Goal: Information Seeking & Learning: Find specific fact

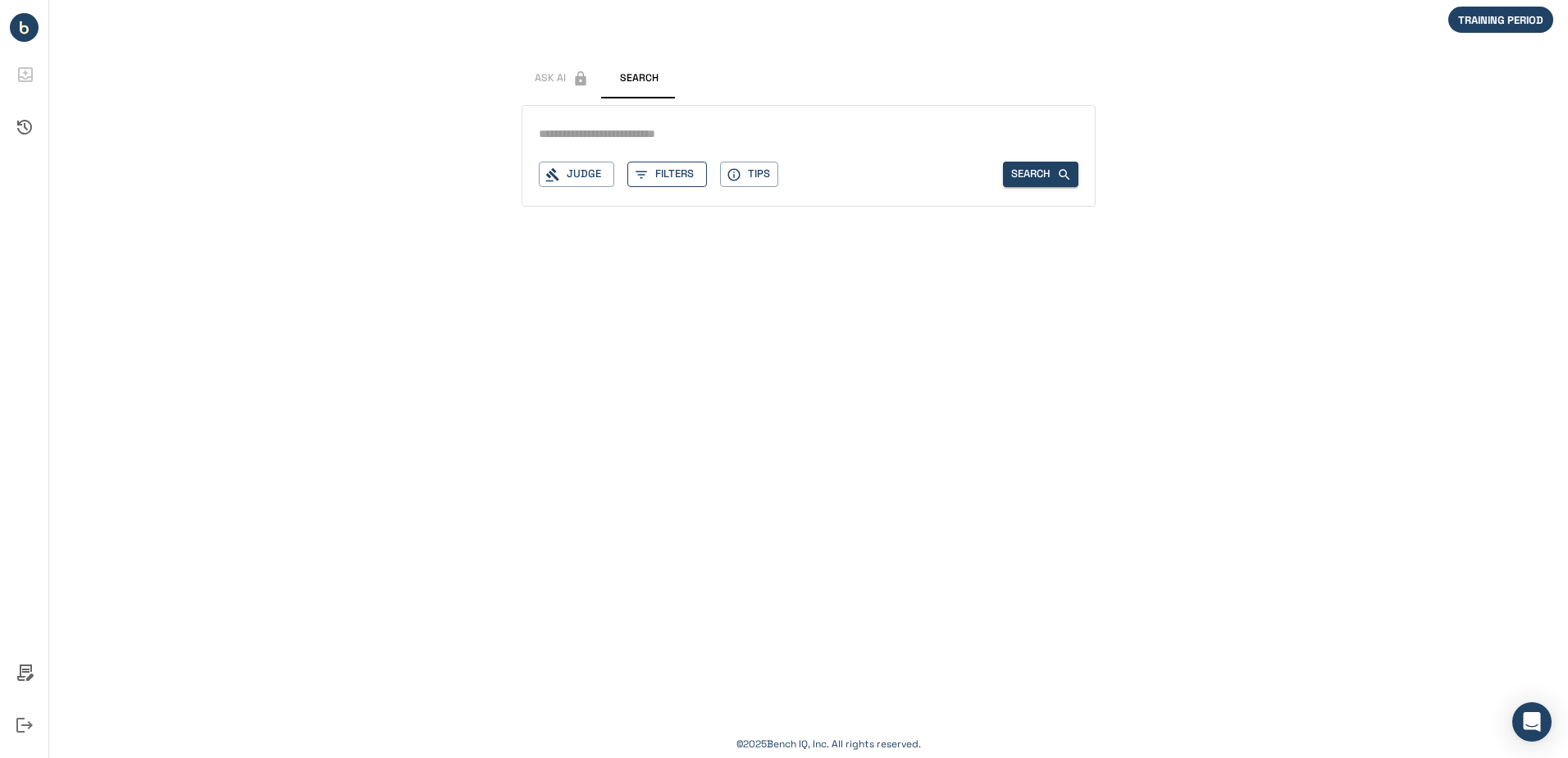
click at [661, 174] on button "Filters" at bounding box center [668, 174] width 80 height 26
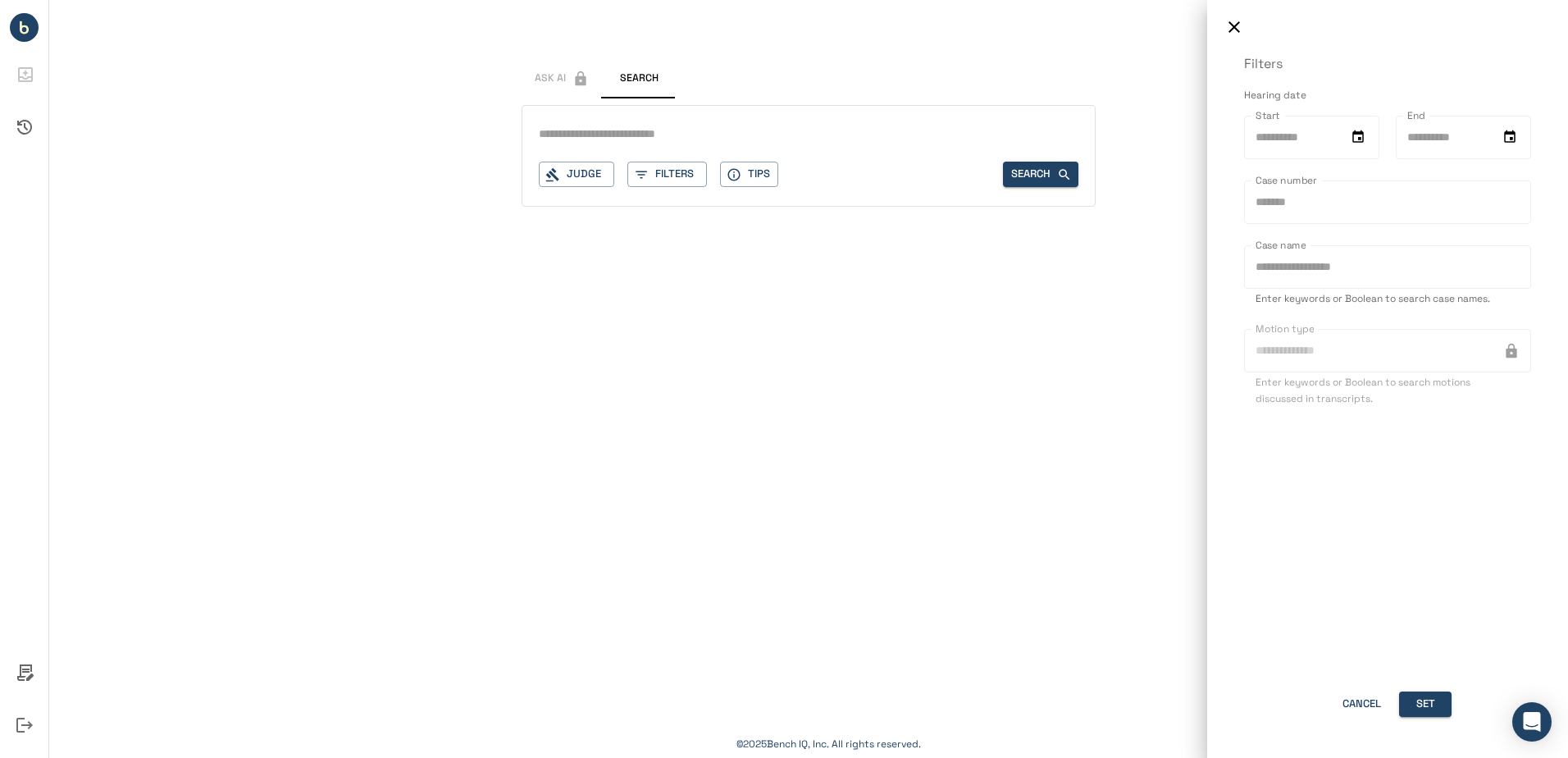
click at [736, 179] on div at bounding box center [784, 379] width 1568 height 758
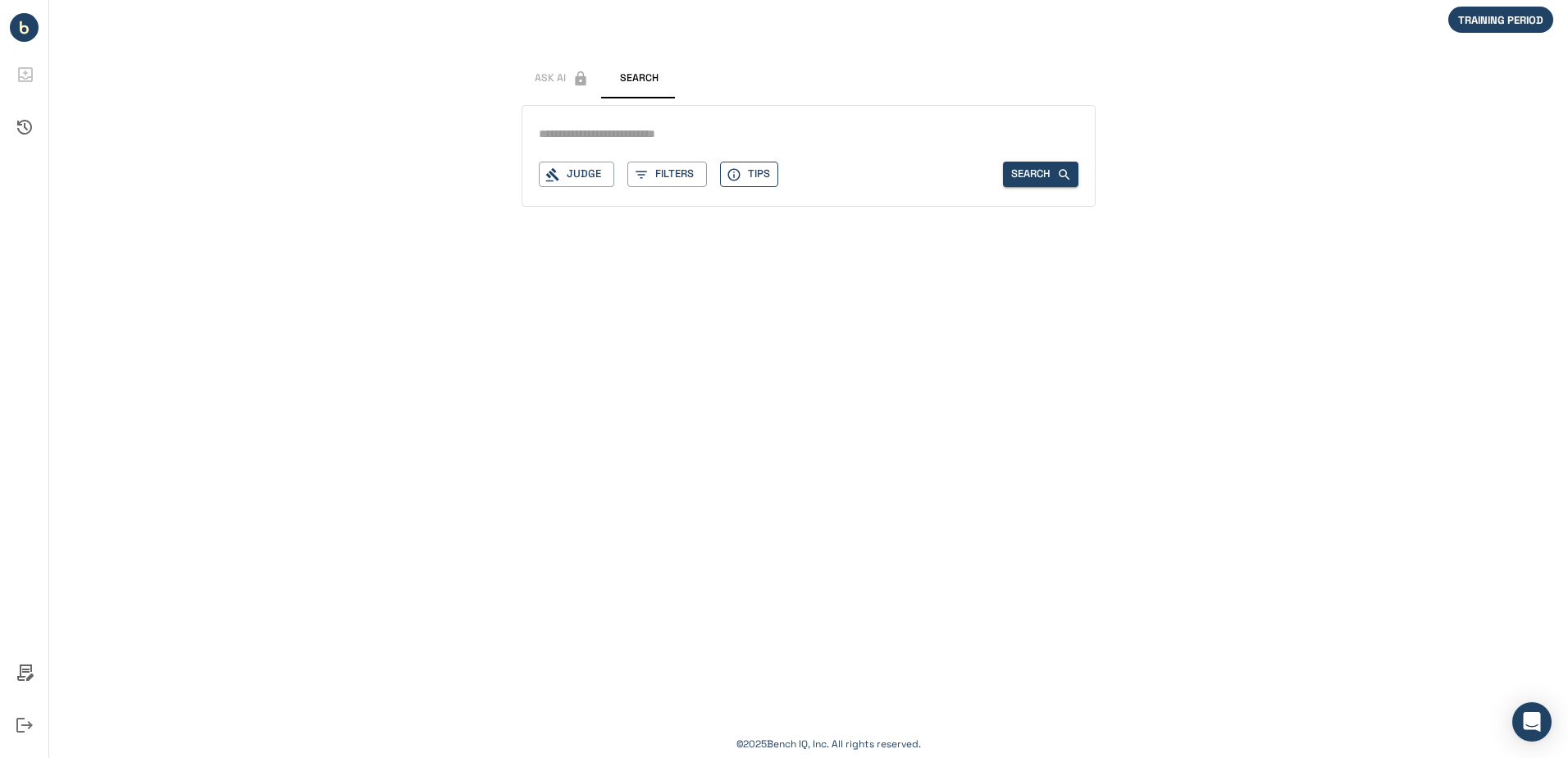
click at [736, 175] on icon "button" at bounding box center [734, 174] width 15 height 15
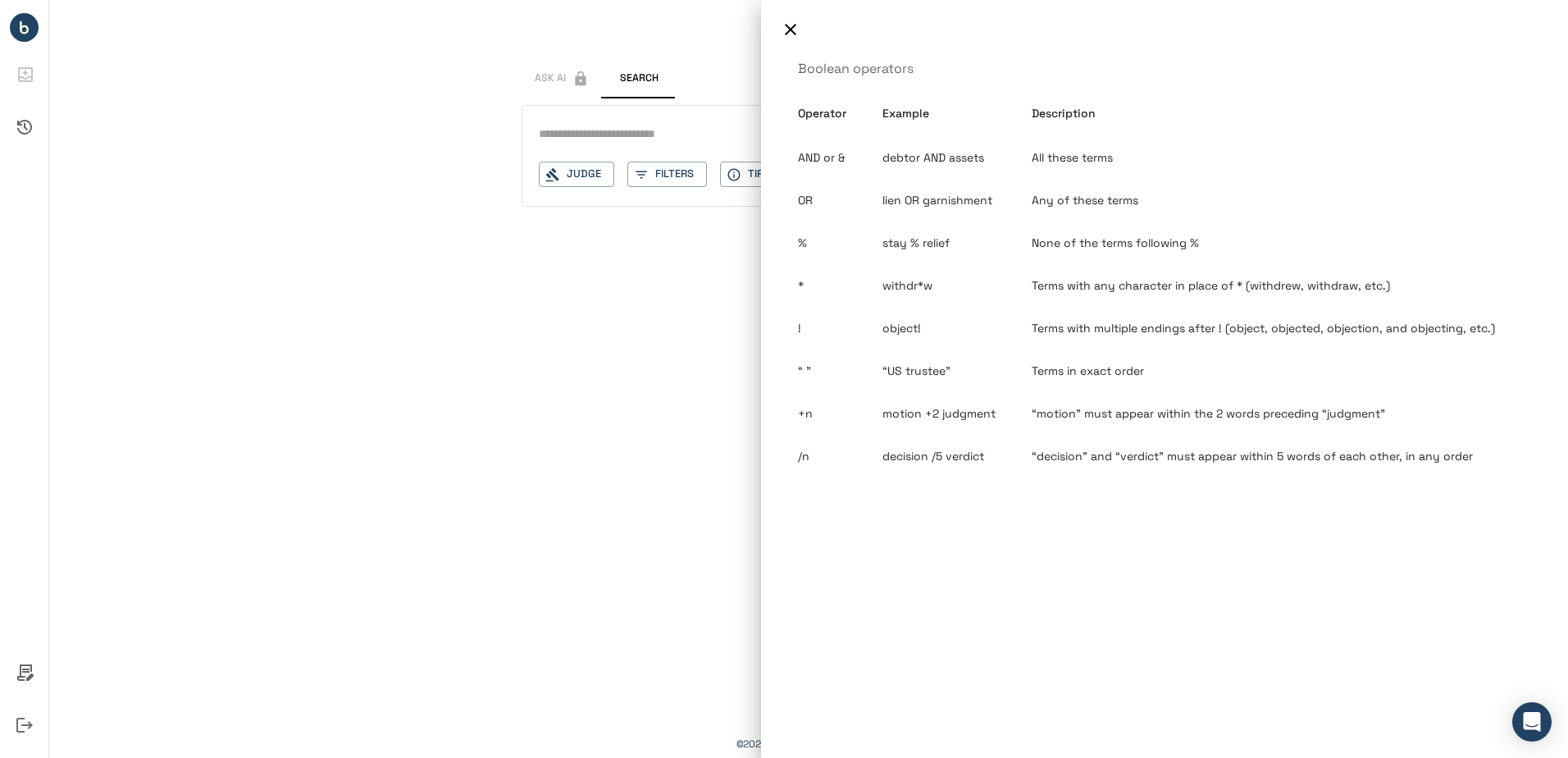
click at [585, 175] on div at bounding box center [784, 379] width 1568 height 758
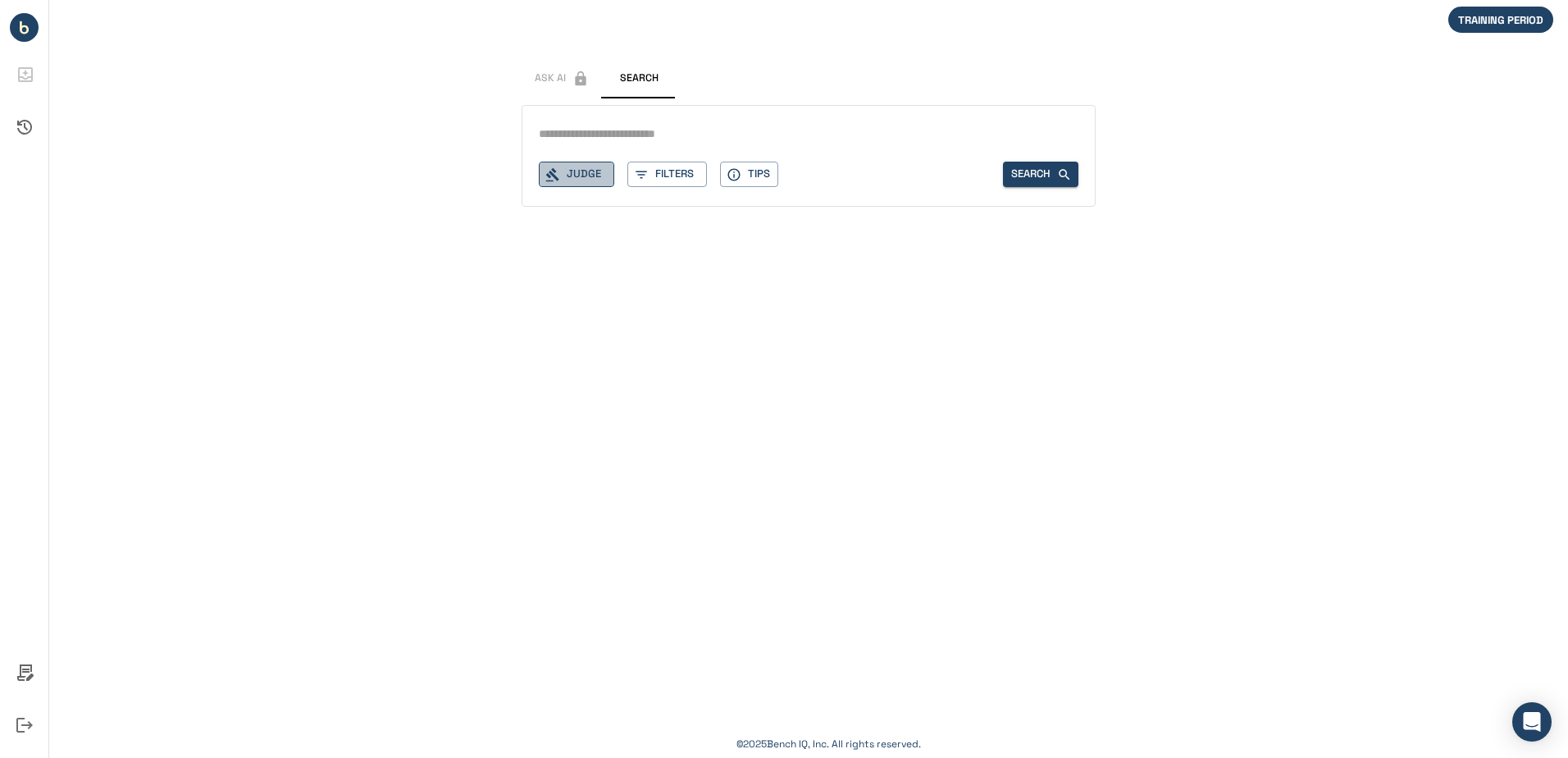
click at [583, 175] on button "Judge" at bounding box center [576, 174] width 76 height 26
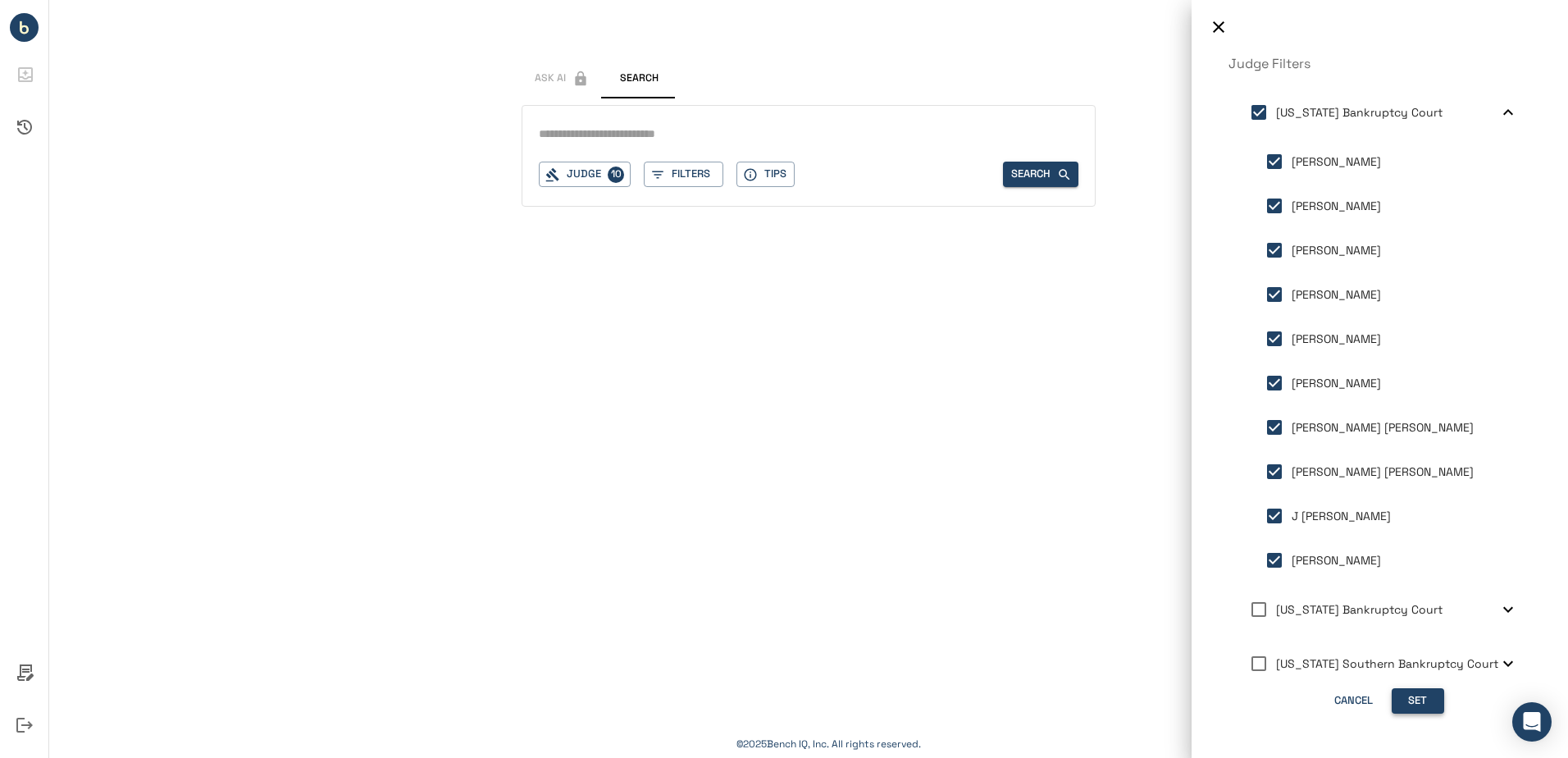
click at [1407, 696] on button "Set" at bounding box center [1418, 700] width 52 height 26
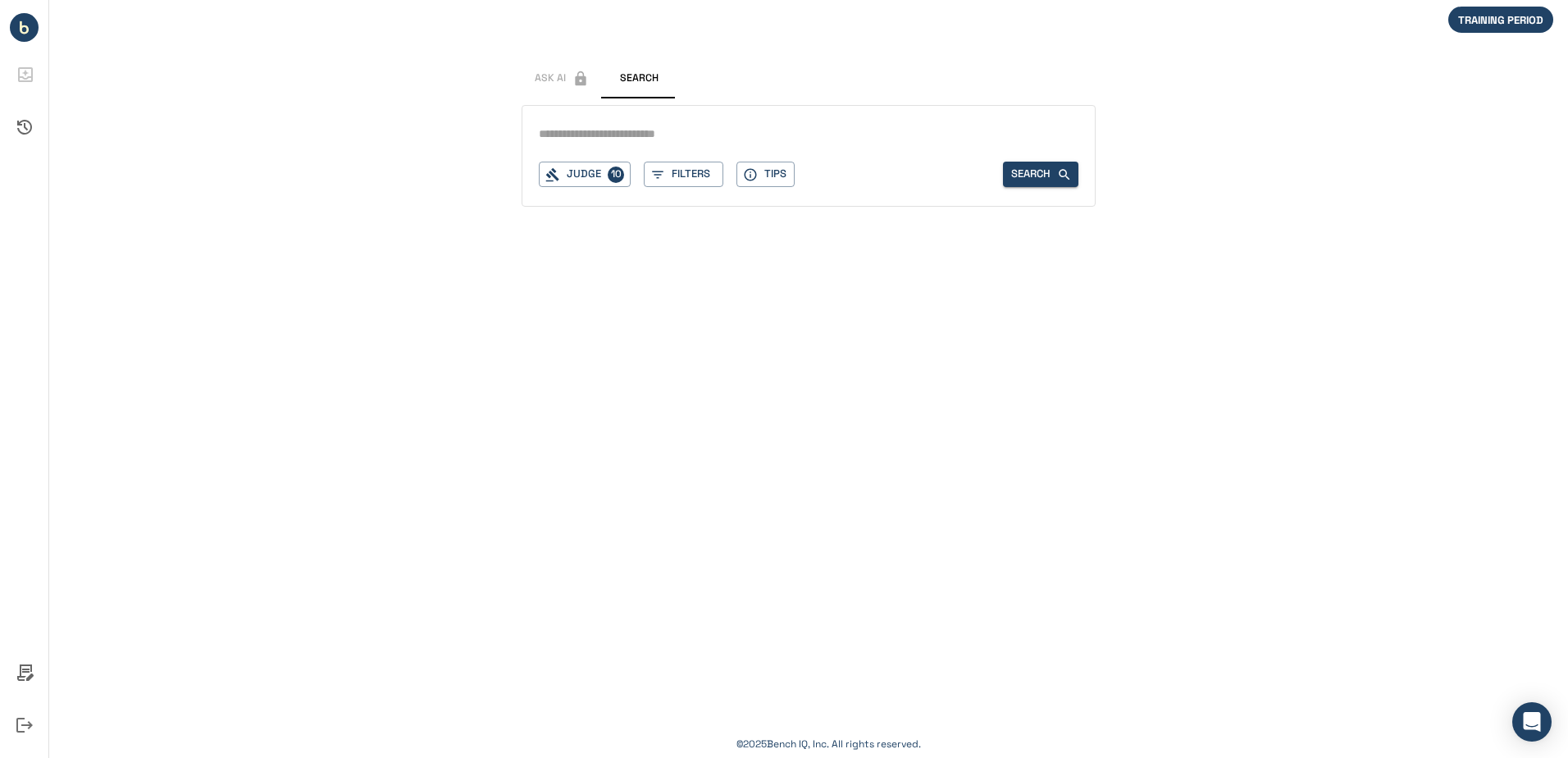
click at [653, 138] on input "text" at bounding box center [808, 134] width 540 height 24
type input "**********"
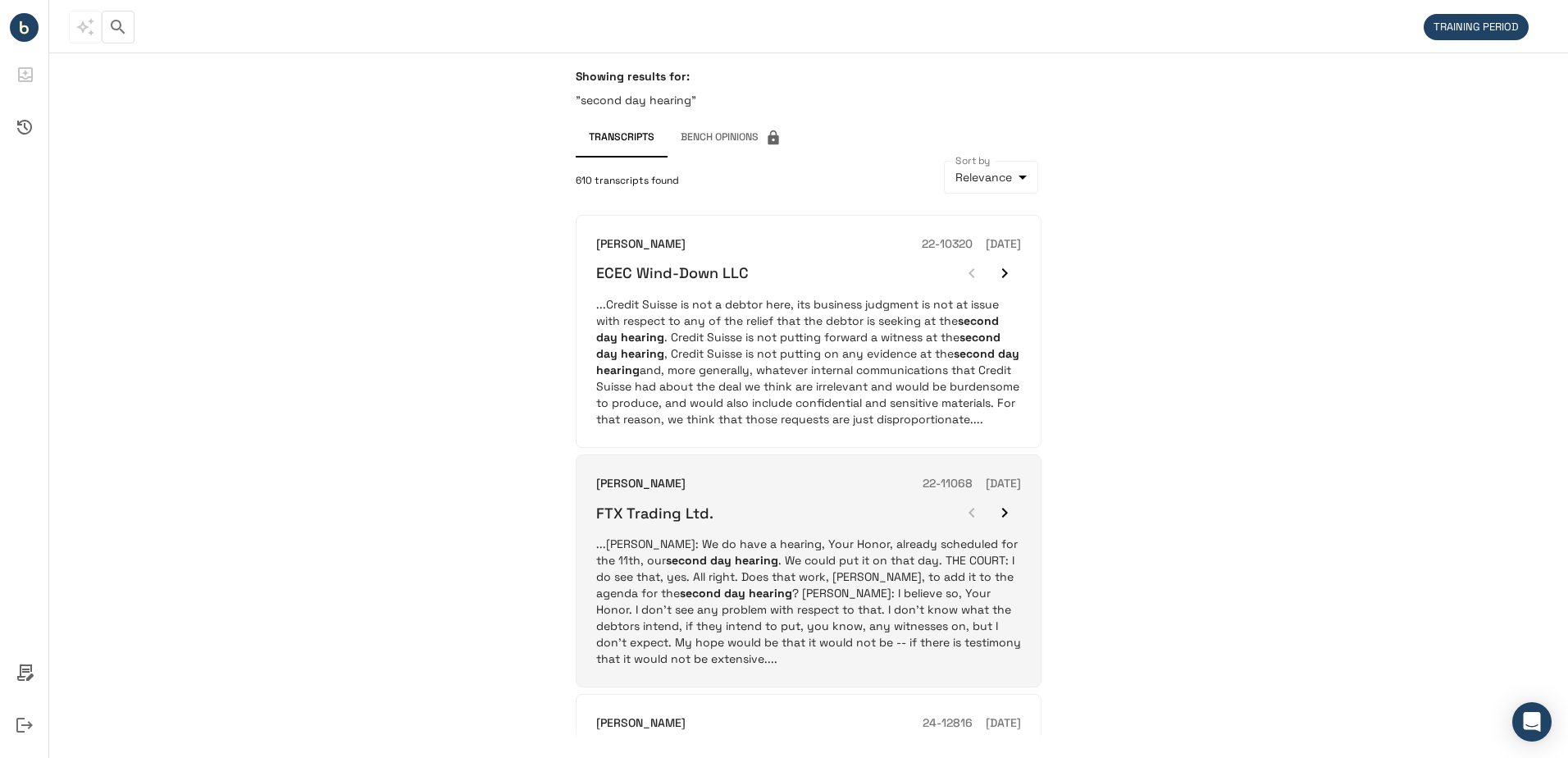
scroll to position [246, 0]
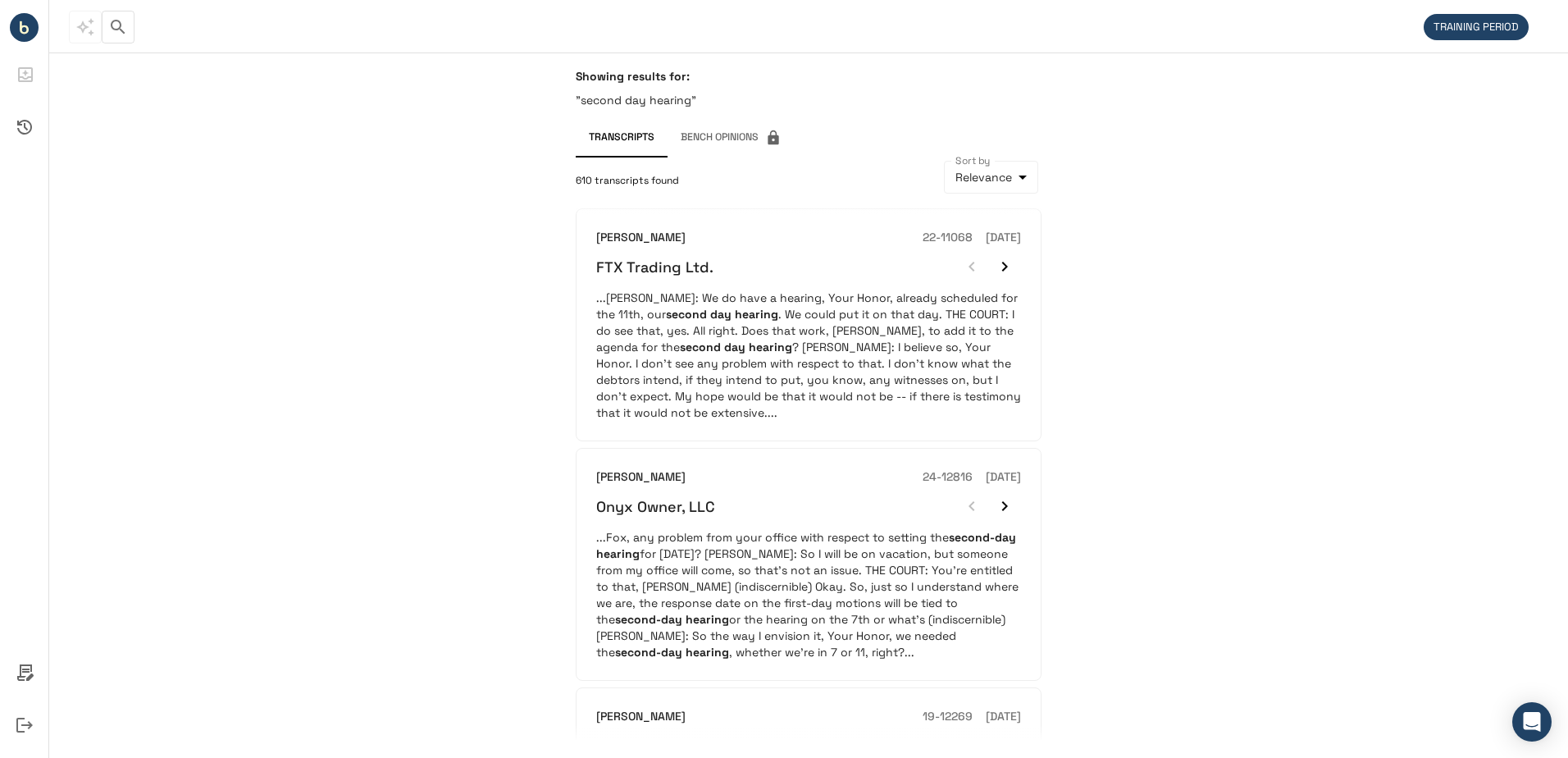
click at [650, 101] on p ""second day hearing"" at bounding box center [809, 100] width 466 height 16
drag, startPoint x: 581, startPoint y: 98, endPoint x: 688, endPoint y: 98, distance: 107.0
click at [688, 98] on p ""second day hearing"" at bounding box center [809, 100] width 466 height 16
click at [124, 27] on icon "button" at bounding box center [118, 27] width 20 height 20
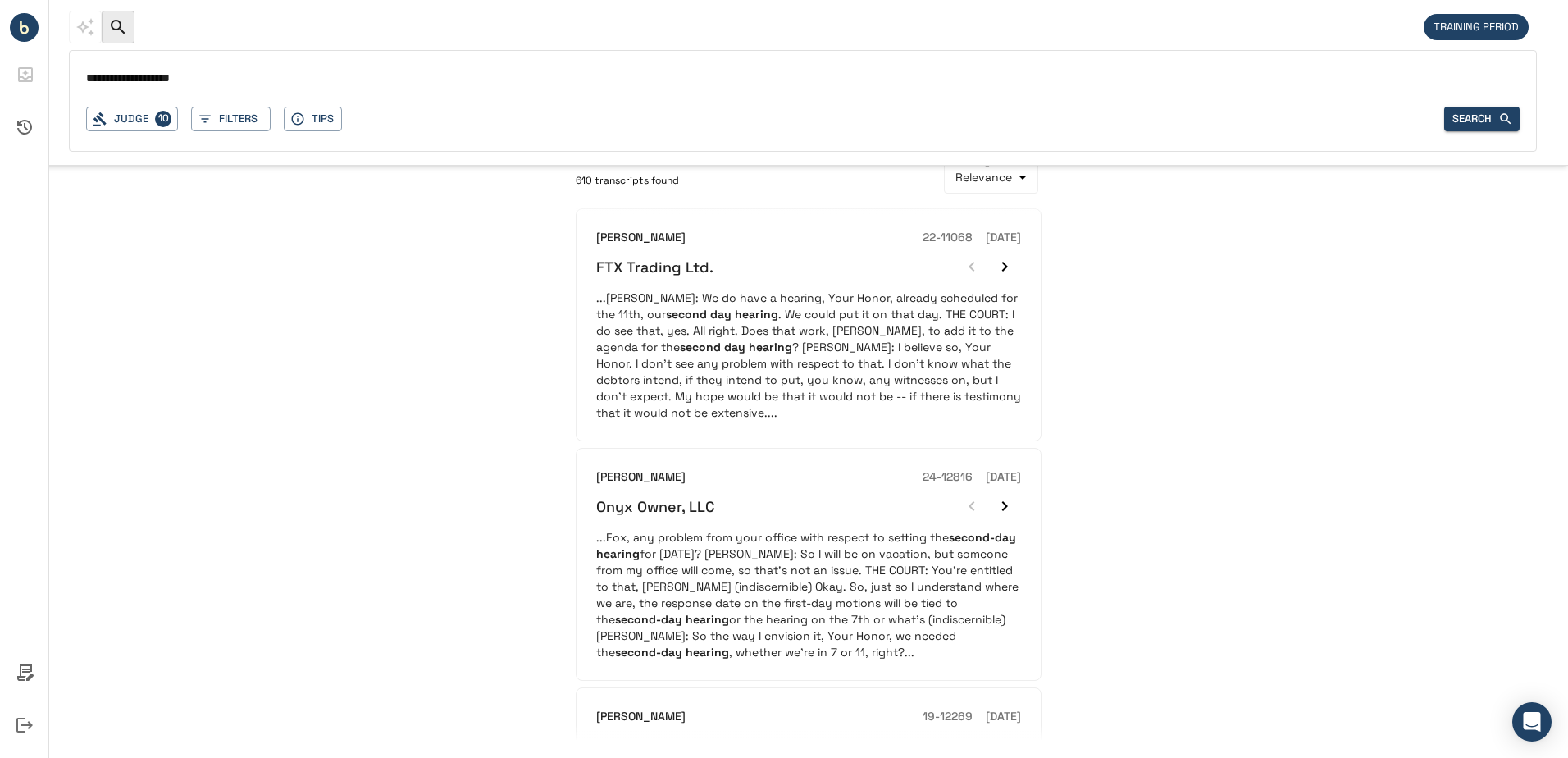
click at [184, 88] on input "**********" at bounding box center [803, 79] width 1434 height 24
drag, startPoint x: 181, startPoint y: 77, endPoint x: -48, endPoint y: 71, distance: 229.1
click at [0, 71] on html "**********" at bounding box center [784, 379] width 1568 height 758
type input "**********"
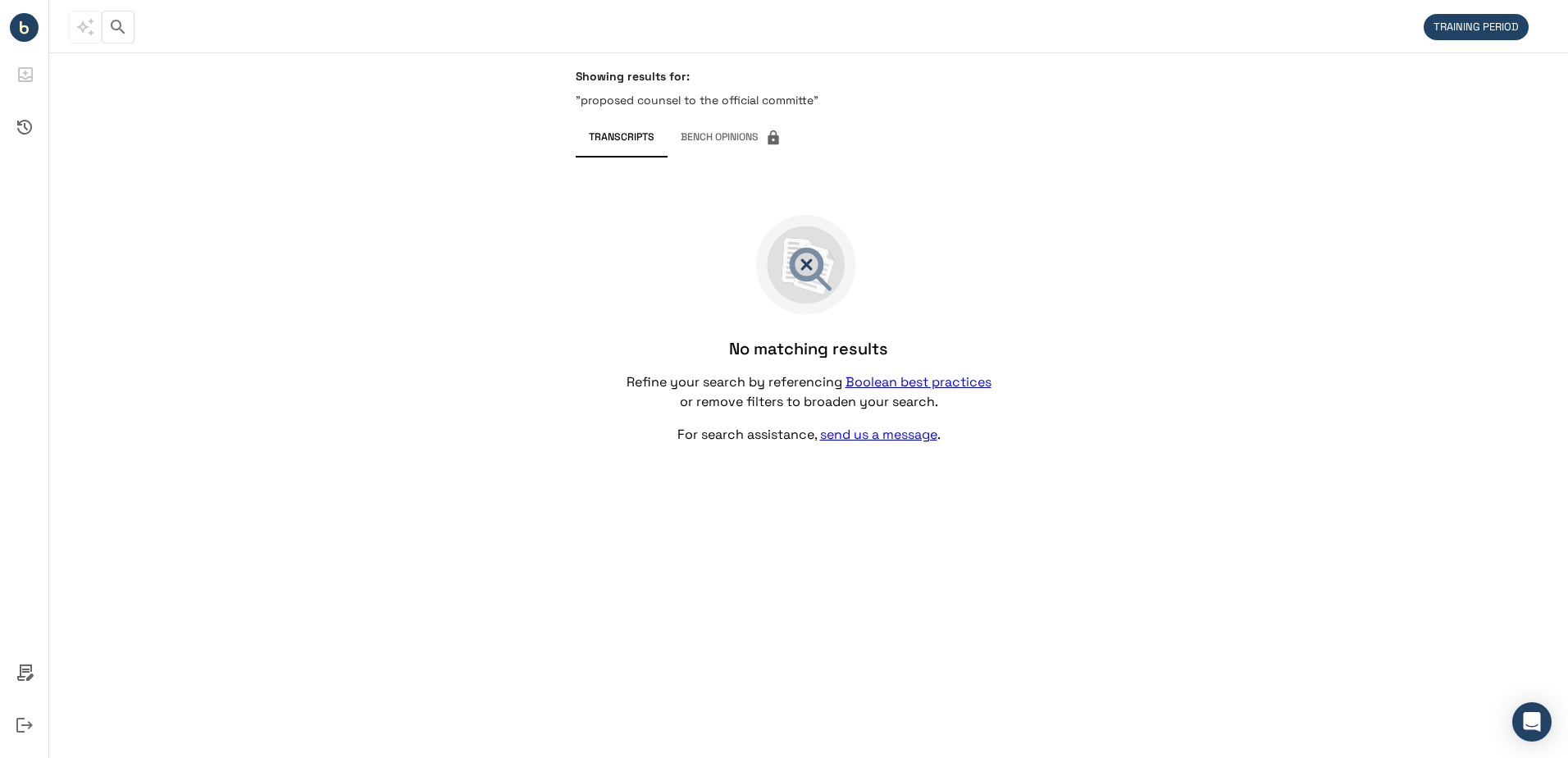
click at [707, 95] on p ""proposed counsel to the official committe"" at bounding box center [809, 100] width 466 height 16
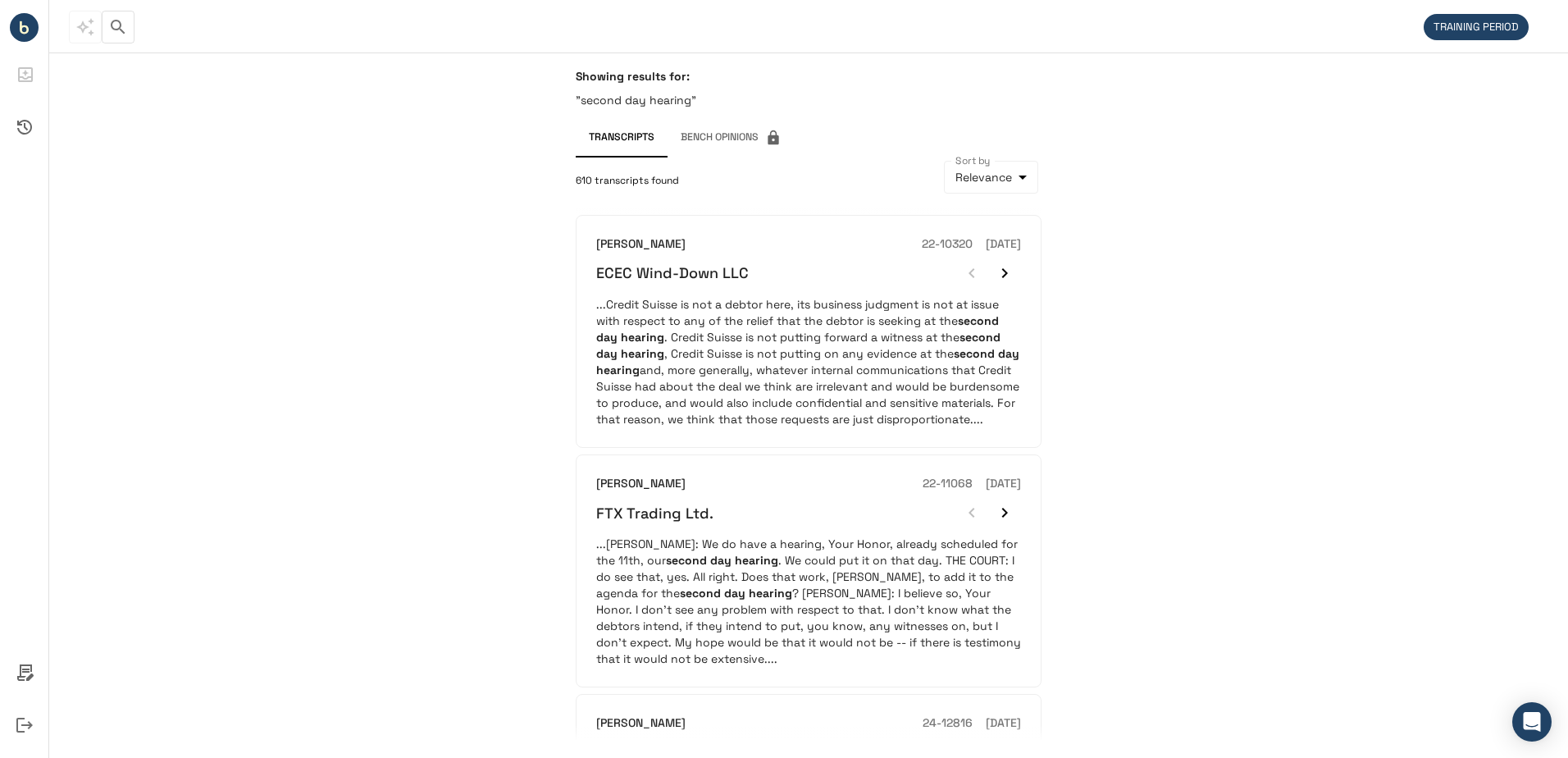
click at [660, 115] on div "Showing results for: "second day hearing"" at bounding box center [809, 93] width 466 height 49
click at [649, 99] on p ""second day hearing"" at bounding box center [809, 100] width 466 height 16
drag, startPoint x: 604, startPoint y: 97, endPoint x: 687, endPoint y: 97, distance: 83.0
click at [687, 97] on p ""second day hearing"" at bounding box center [809, 100] width 466 height 16
drag, startPoint x: 687, startPoint y: 97, endPoint x: 846, endPoint y: 113, distance: 159.8
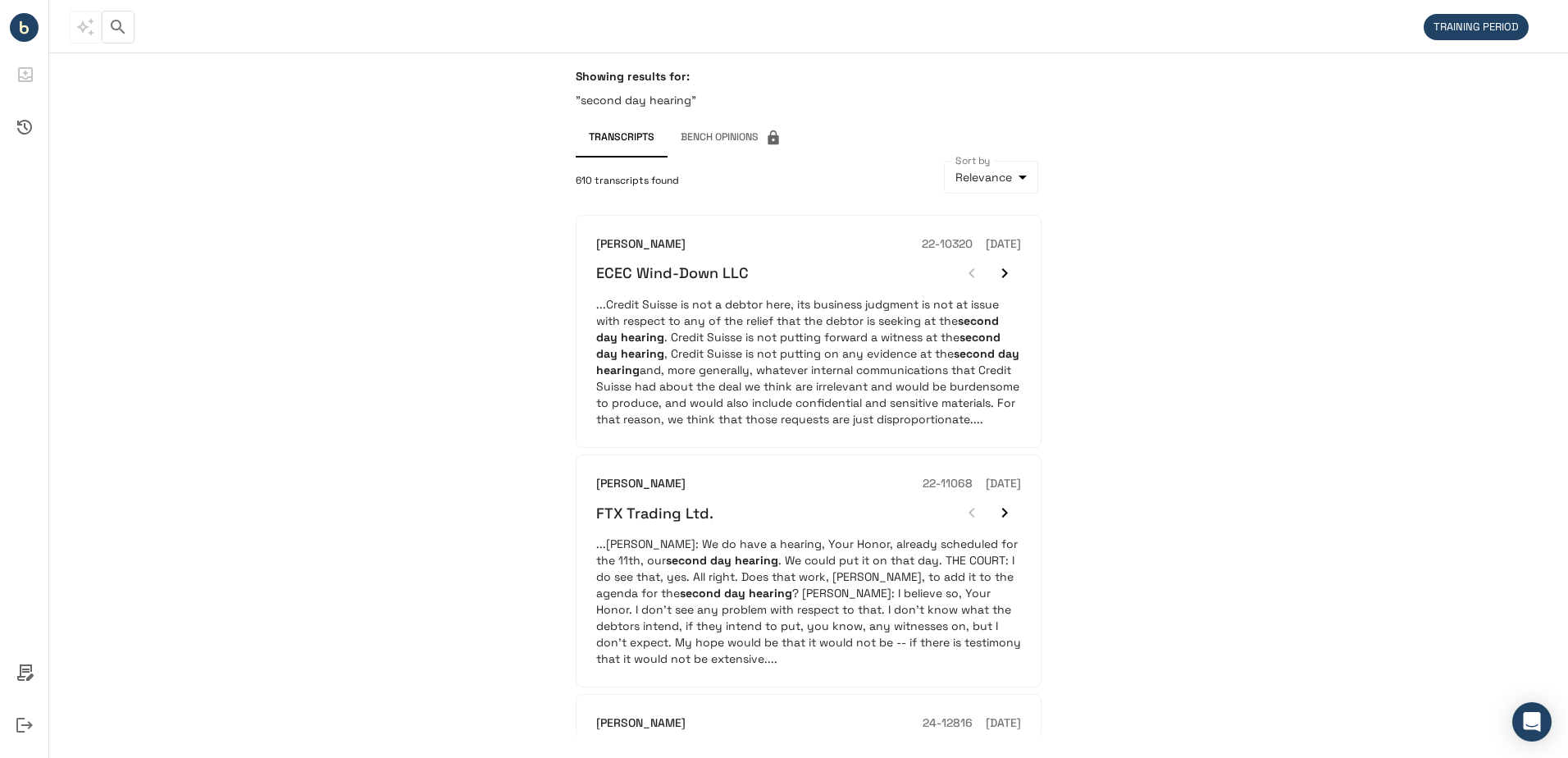
click at [846, 113] on div "Showing results for: "second day hearing"" at bounding box center [809, 93] width 466 height 49
click at [111, 27] on icon "button" at bounding box center [118, 27] width 20 height 20
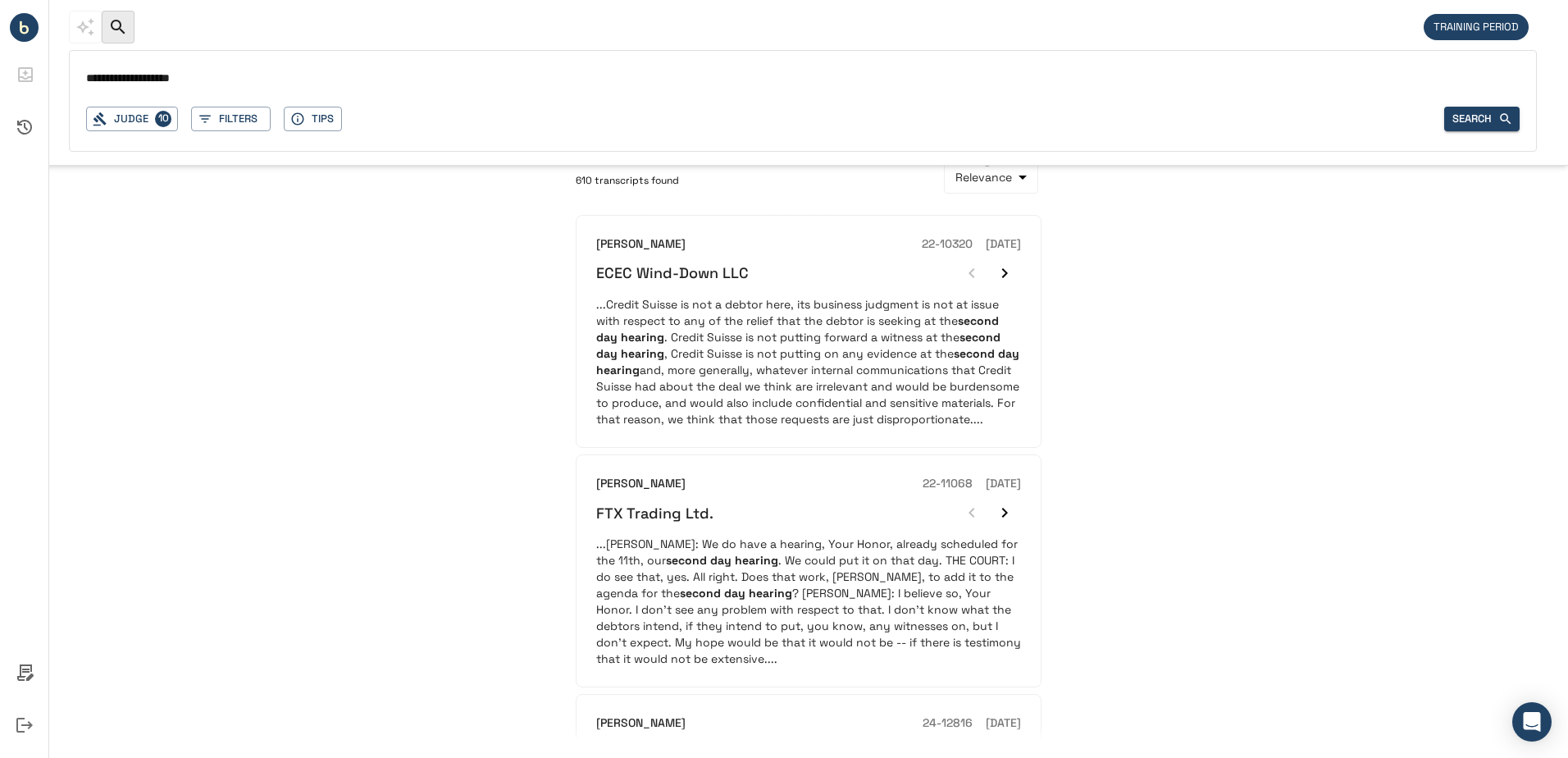
drag, startPoint x: 211, startPoint y: 76, endPoint x: 36, endPoint y: 70, distance: 175.1
click at [36, 70] on div "**********" at bounding box center [784, 379] width 1568 height 758
click at [620, 117] on div "Judge 10 Filters Tips Search" at bounding box center [803, 119] width 1434 height 26
click at [530, 87] on input "***" at bounding box center [803, 79] width 1434 height 24
type input "**********"
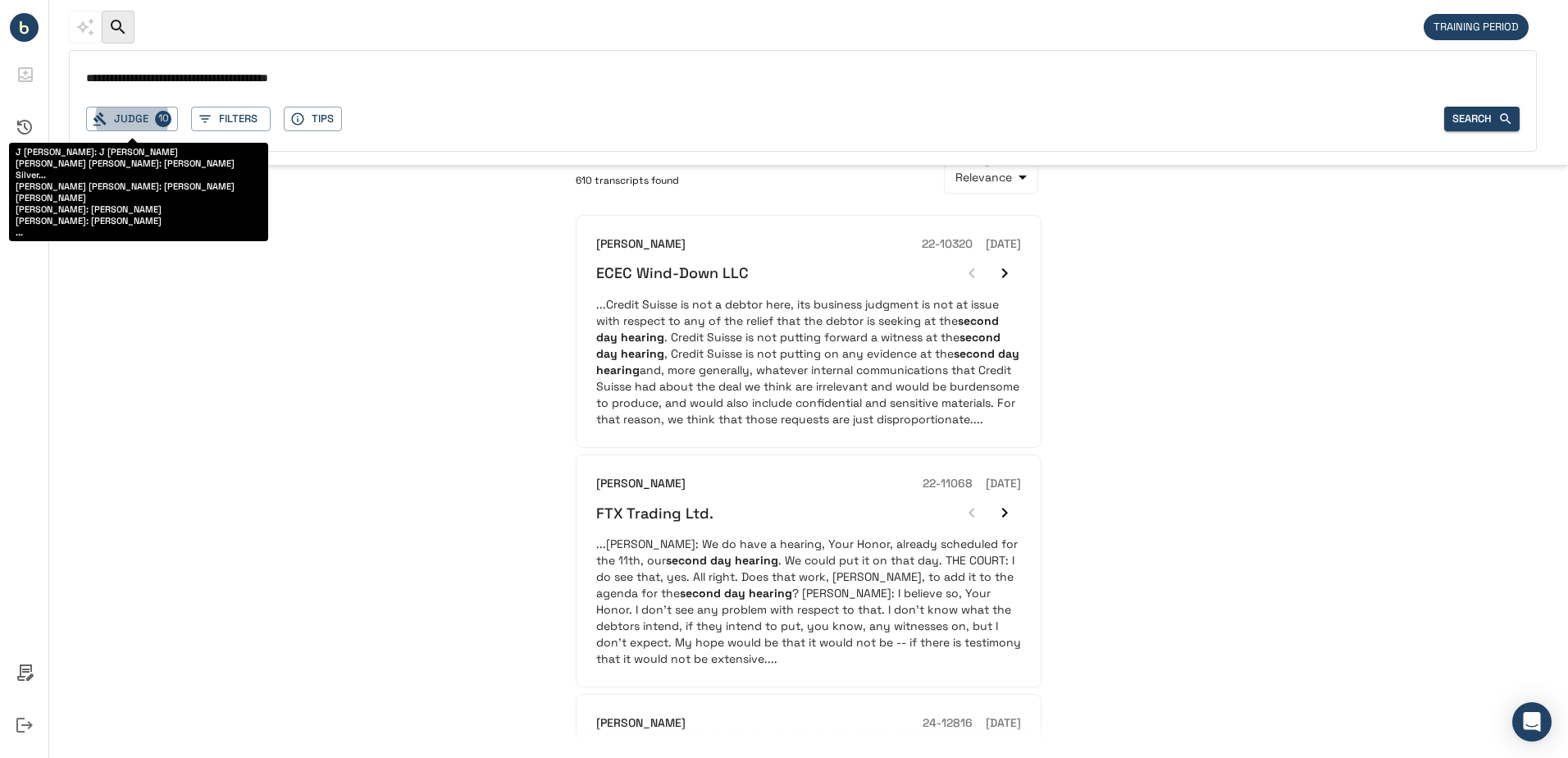
click at [346, 83] on input "**********" at bounding box center [803, 79] width 1434 height 24
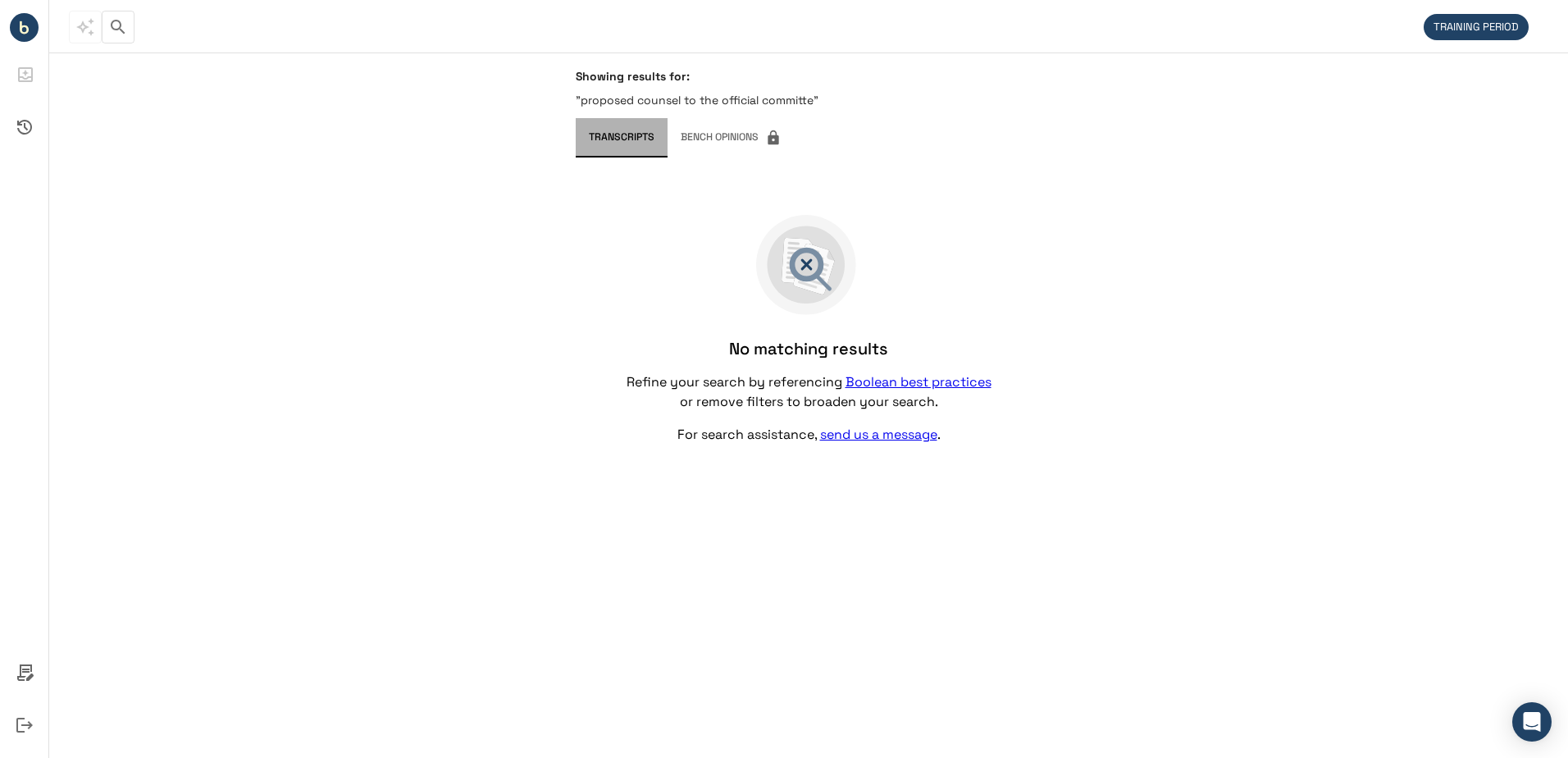
click at [638, 128] on button "Transcripts" at bounding box center [621, 138] width 92 height 39
click at [666, 90] on div "Showing results for: "proposed counsel to the official committe"" at bounding box center [809, 93] width 466 height 49
click at [664, 95] on p ""proposed counsel to the official committe"" at bounding box center [809, 100] width 466 height 16
drag, startPoint x: 761, startPoint y: 102, endPoint x: 811, endPoint y: 101, distance: 50.0
click at [811, 101] on p ""proposed counsel to the official committe"" at bounding box center [809, 100] width 466 height 16
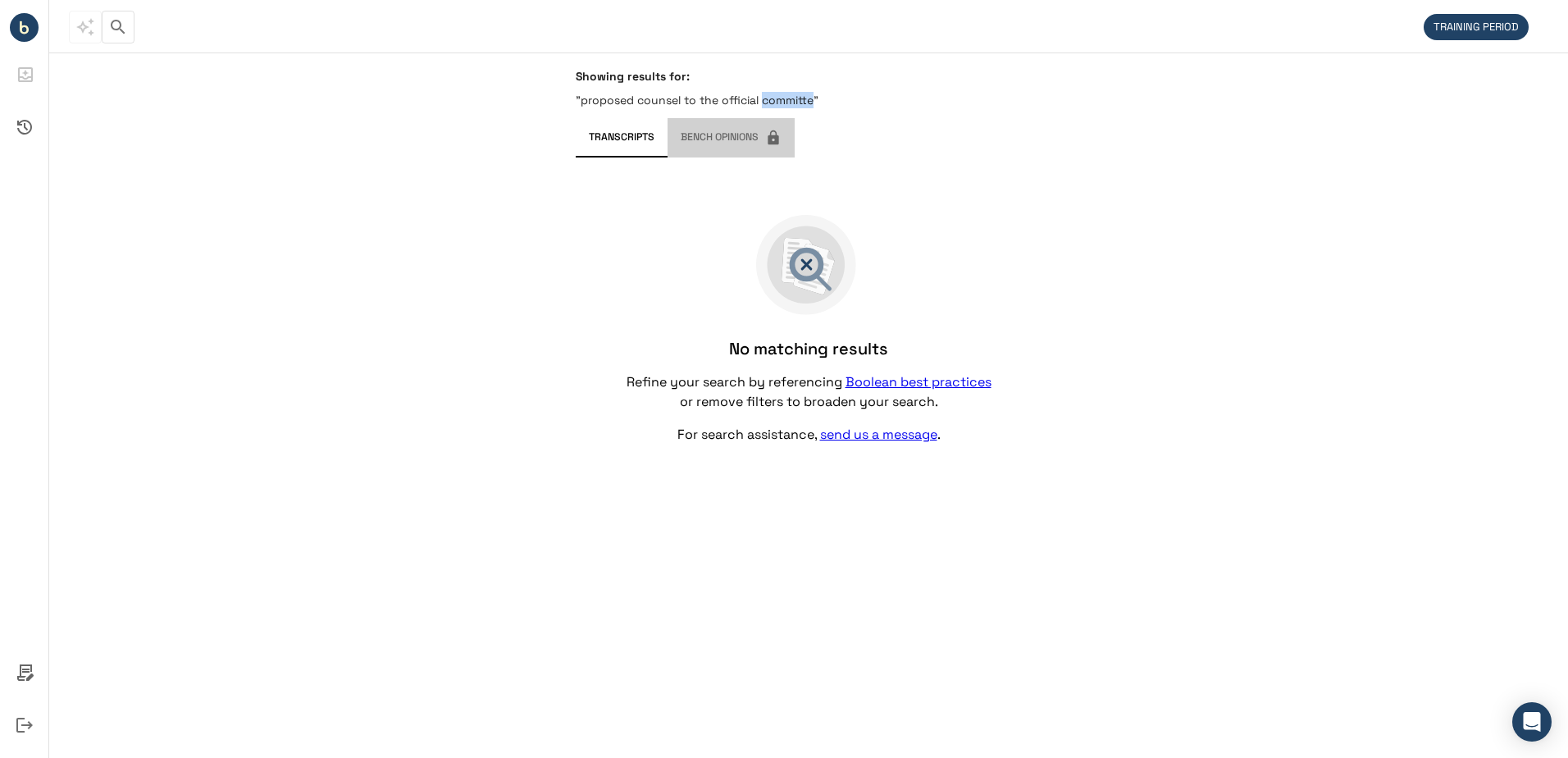
drag, startPoint x: 811, startPoint y: 101, endPoint x: 790, endPoint y: 130, distance: 35.8
click at [790, 130] on button "Bench Opinions" at bounding box center [731, 138] width 127 height 39
click at [121, 23] on icon "button" at bounding box center [118, 27] width 14 height 14
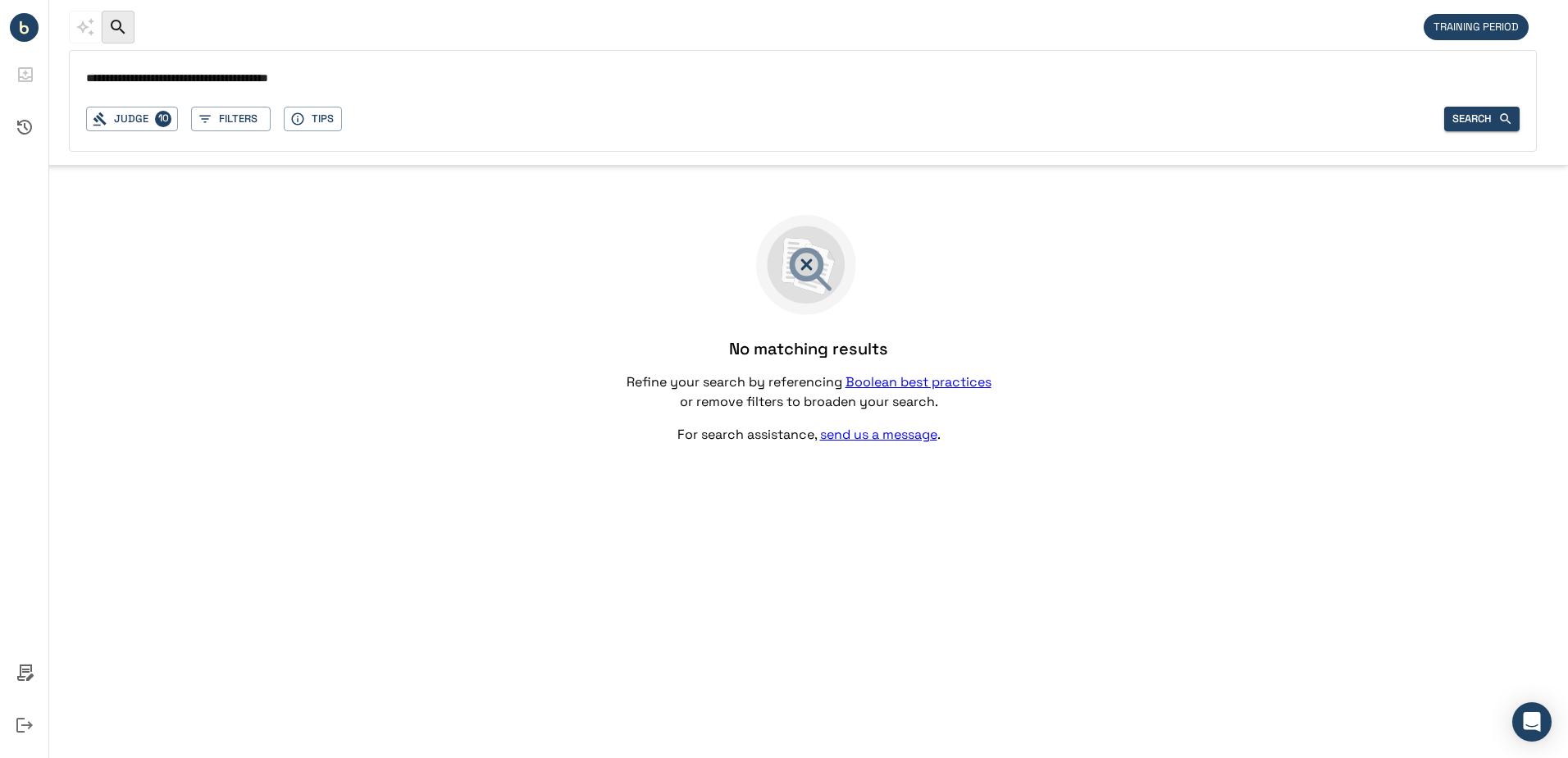
drag, startPoint x: 279, startPoint y: 84, endPoint x: 323, endPoint y: 80, distance: 44.2
click at [323, 80] on input "**********" at bounding box center [803, 79] width 1434 height 24
type input "**********"
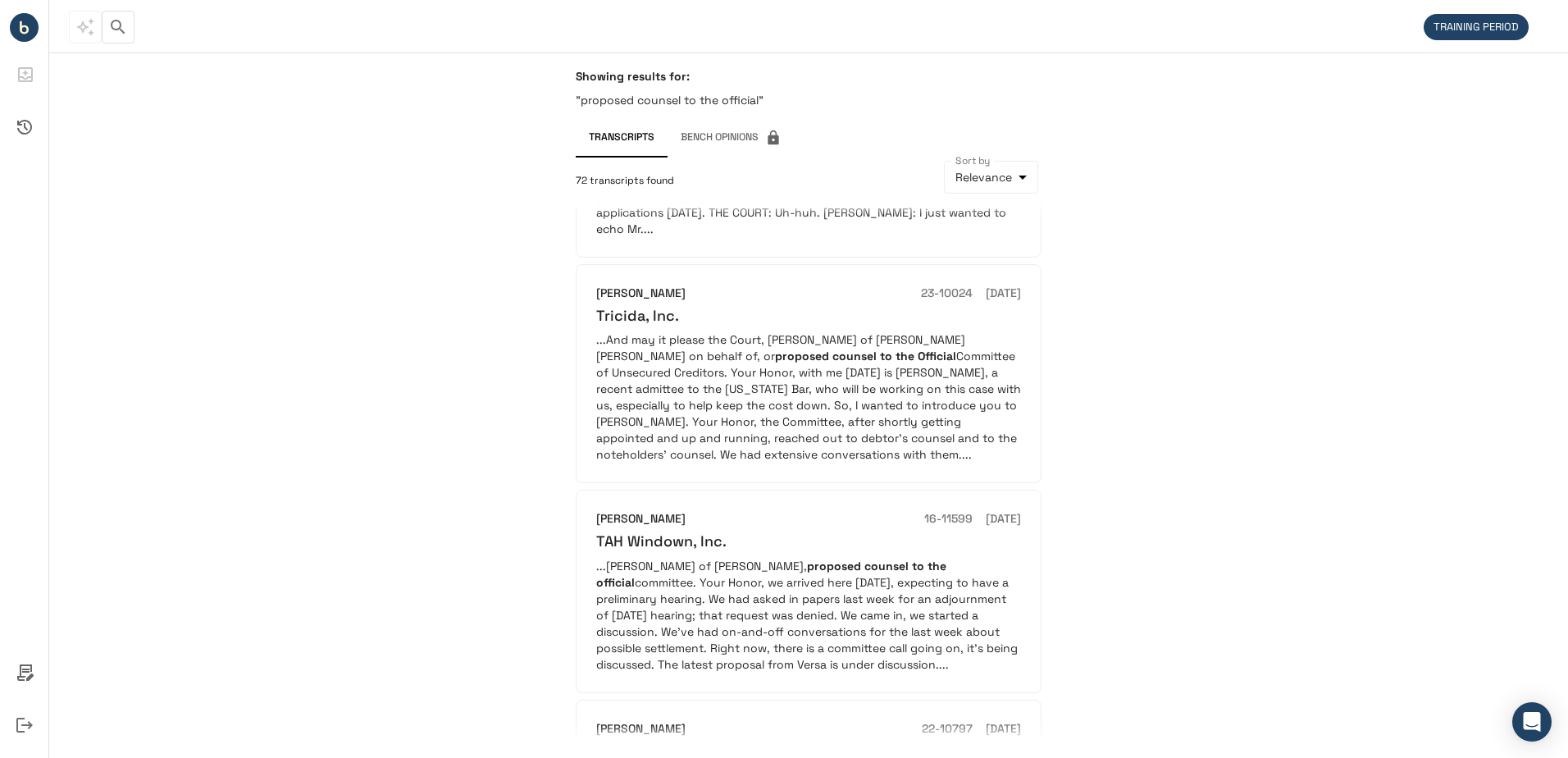
scroll to position [902, 0]
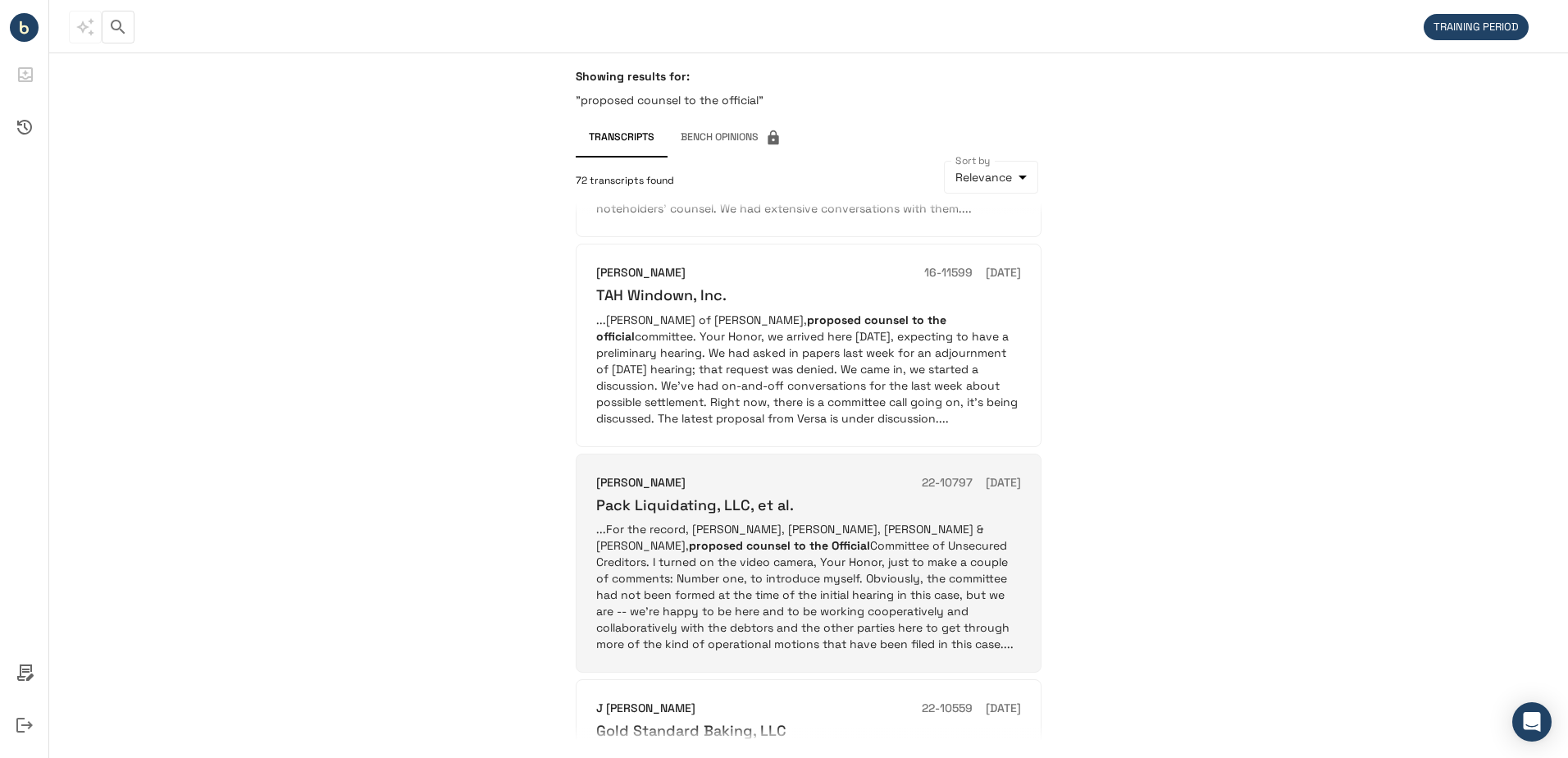
click at [675, 495] on h6 "Pack Liquidating, LLC, et al." at bounding box center [695, 504] width 197 height 19
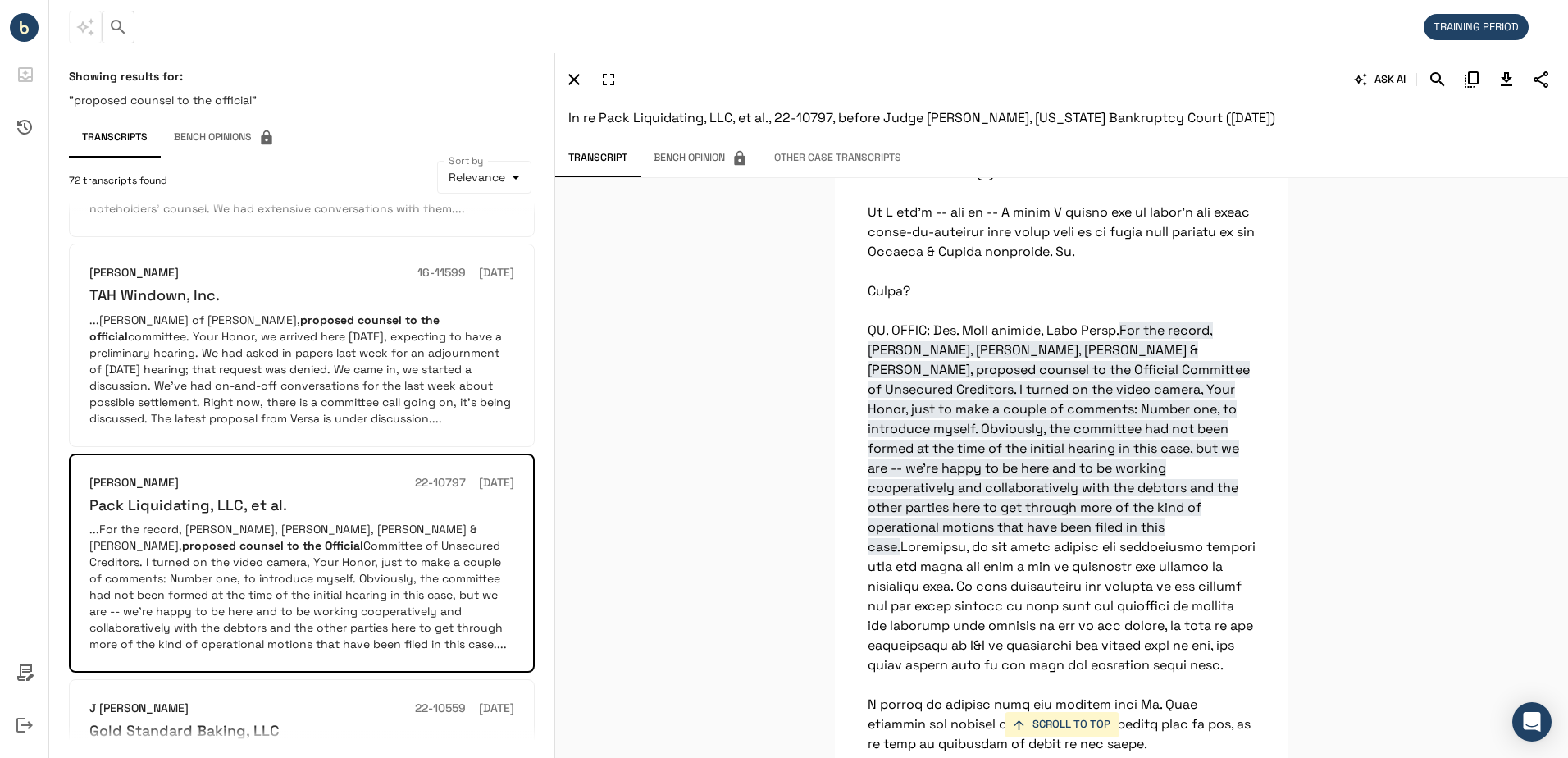
scroll to position [4330, 0]
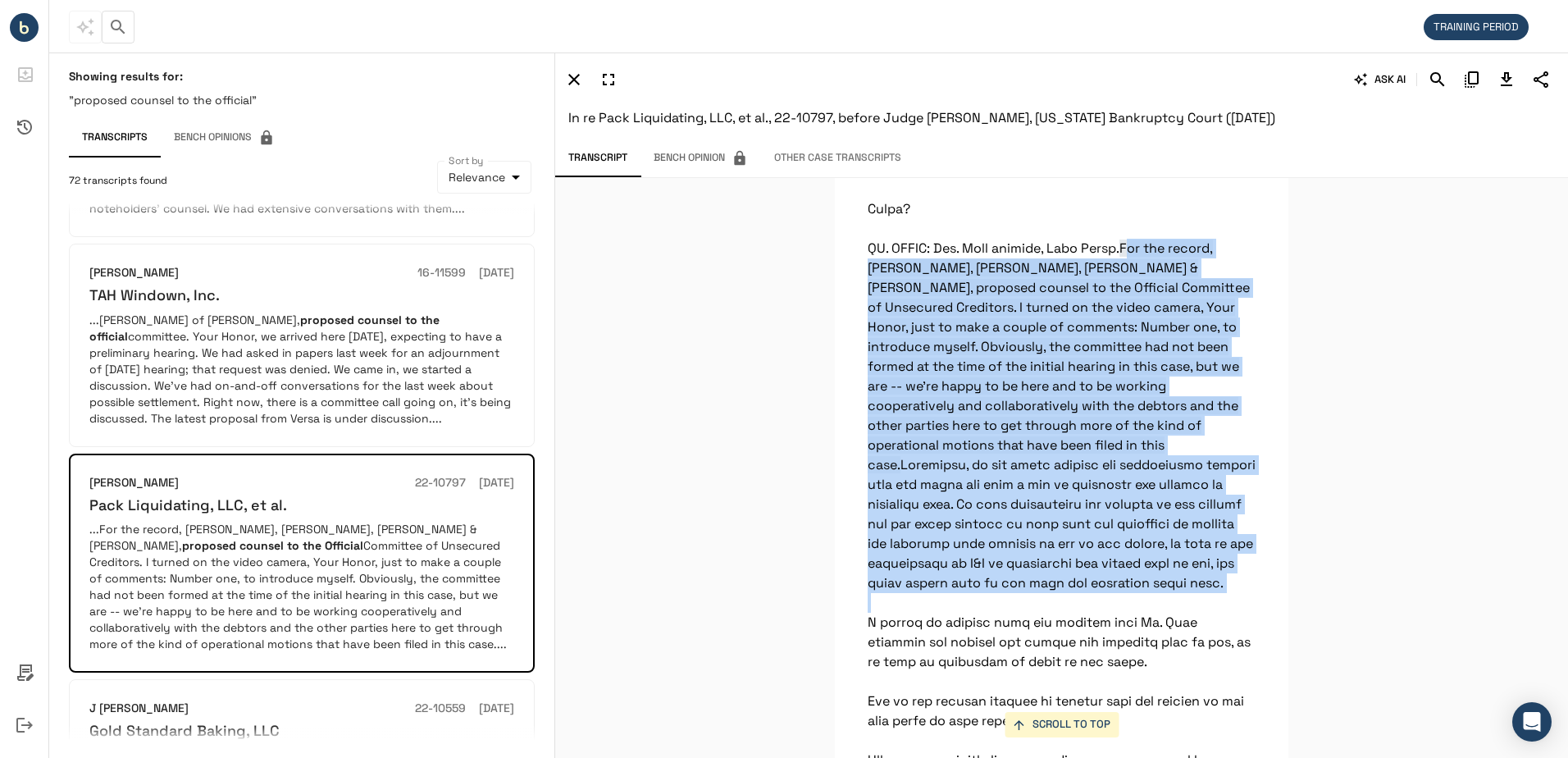
drag, startPoint x: 939, startPoint y: 665, endPoint x: 1140, endPoint y: 287, distance: 428.1
drag, startPoint x: 1140, startPoint y: 287, endPoint x: 1061, endPoint y: 370, distance: 114.6
copy p "or the record, [PERSON_NAME], [PERSON_NAME], [PERSON_NAME] & [PERSON_NAME], pro…"
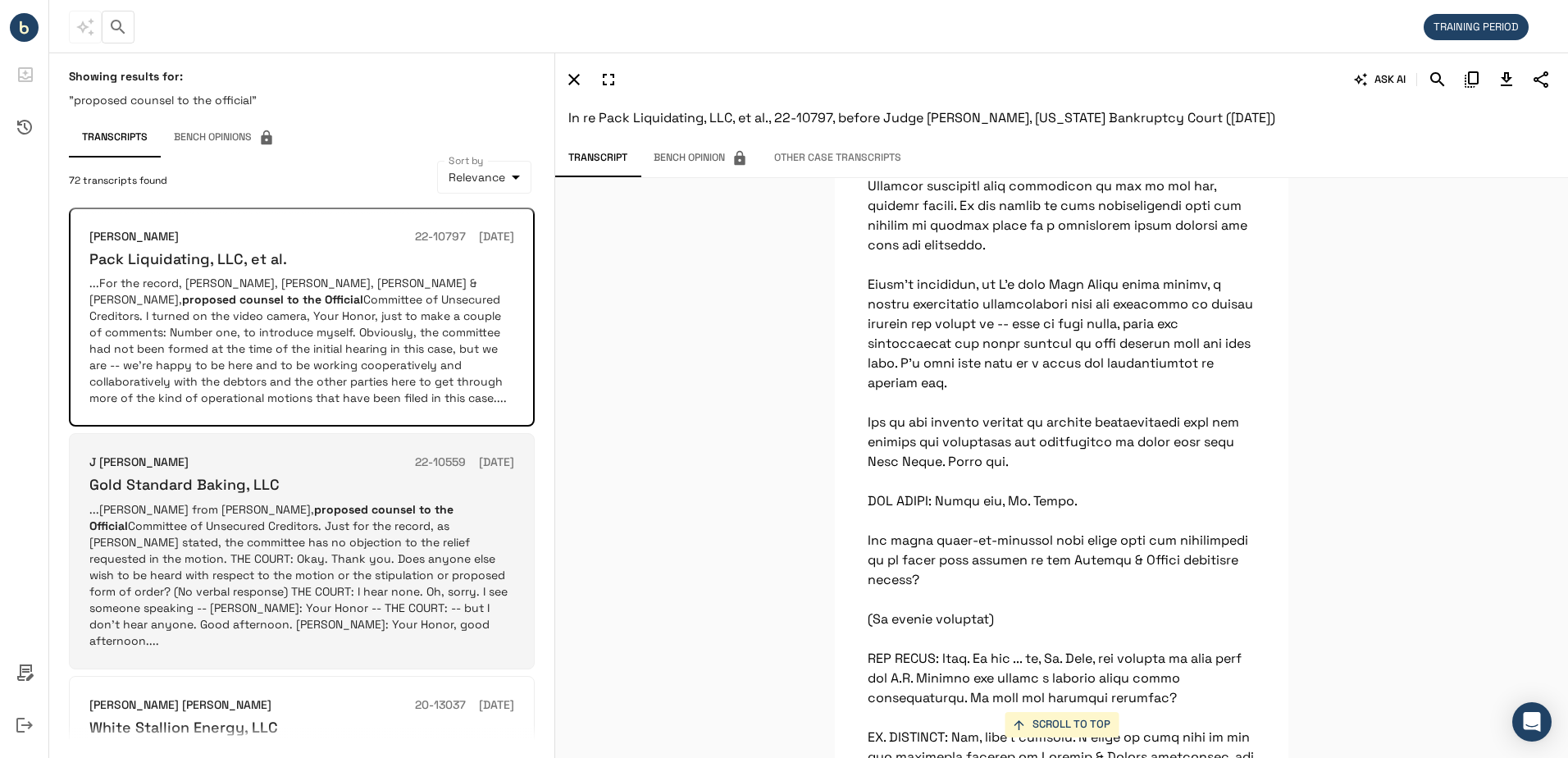
scroll to position [1313, 0]
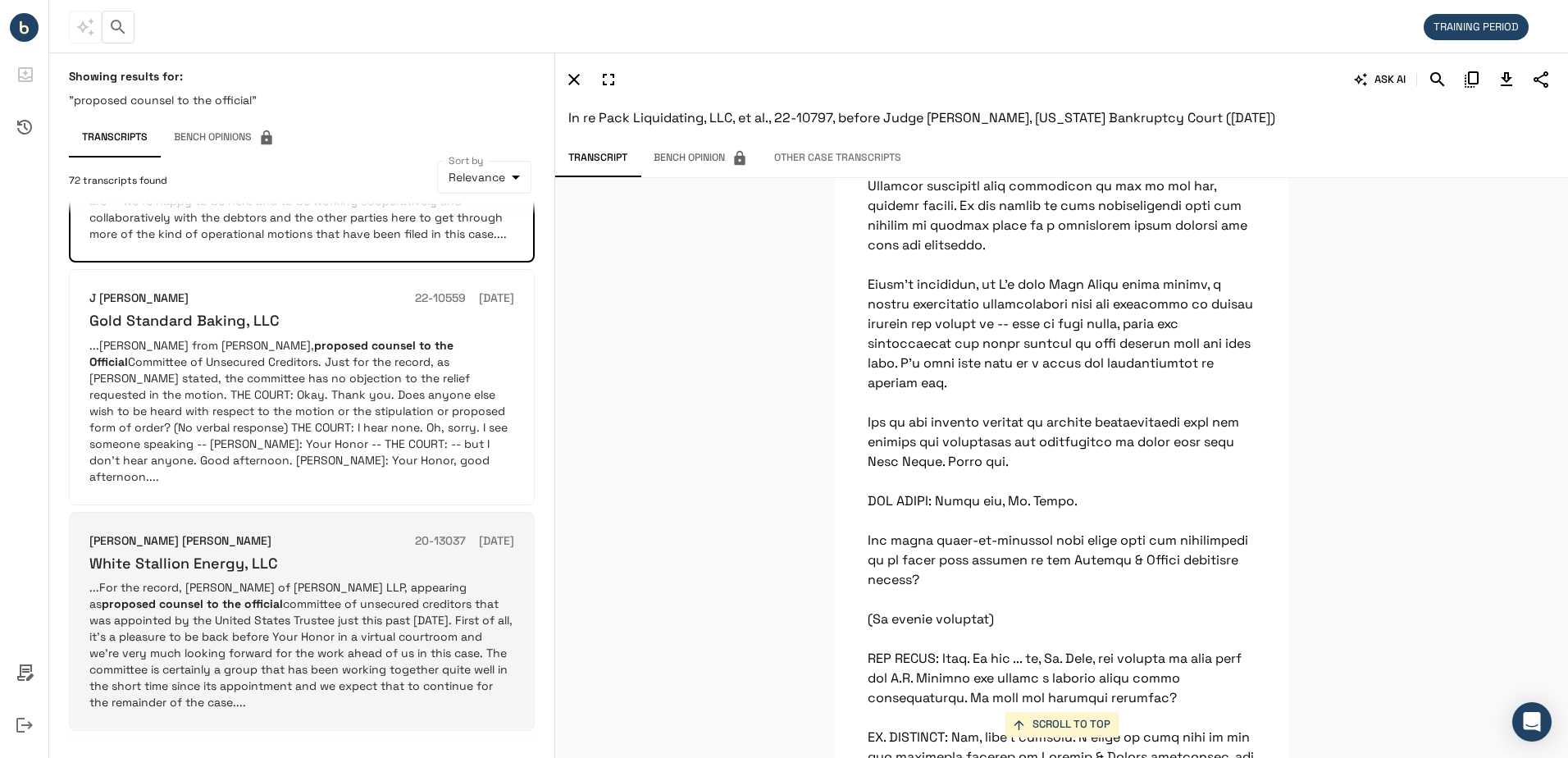
click at [335, 579] on p "...For the record, [PERSON_NAME] of [PERSON_NAME] LLP, appearing as proposed co…" at bounding box center [302, 645] width 425 height 132
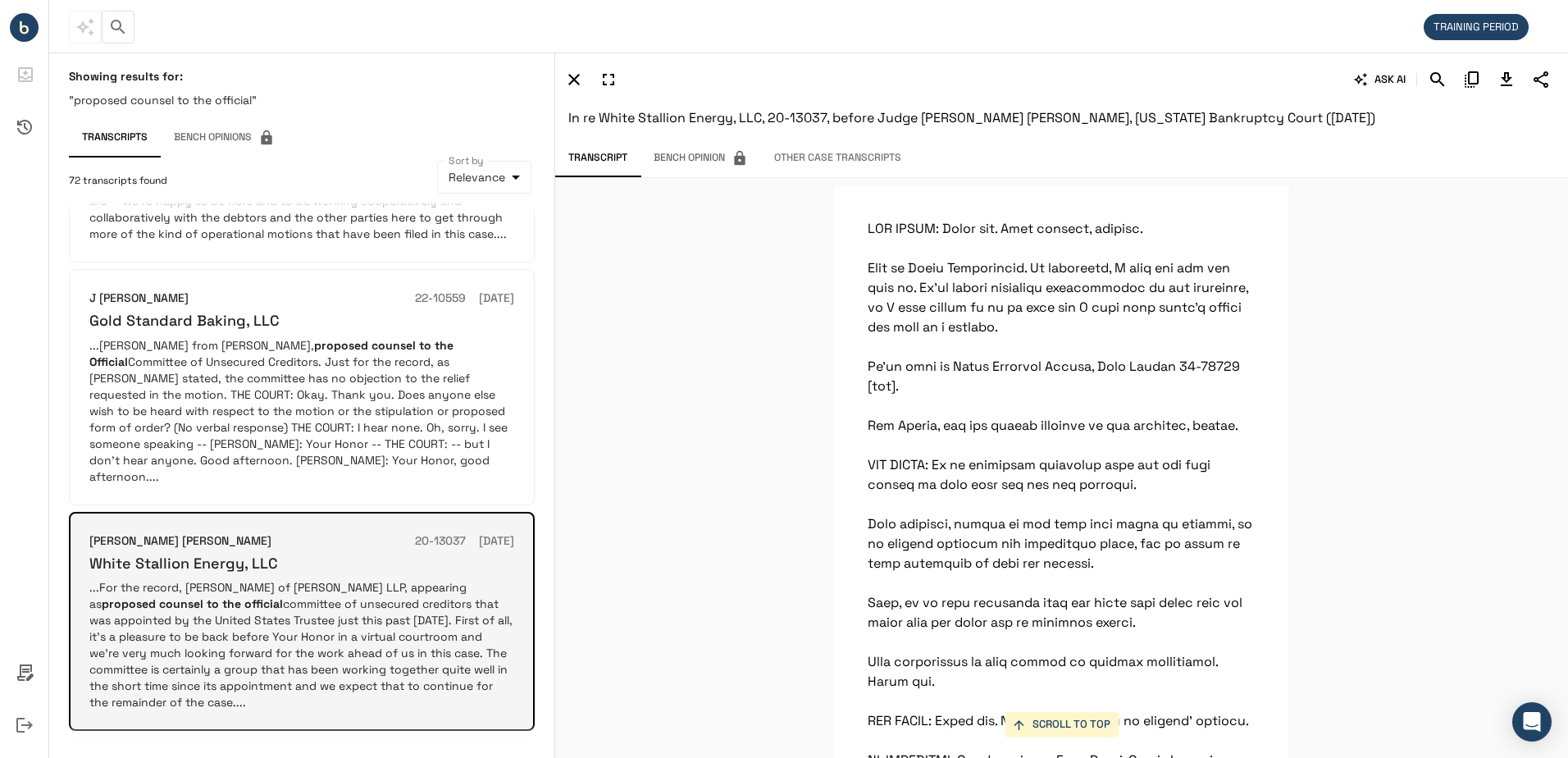
scroll to position [4779, 0]
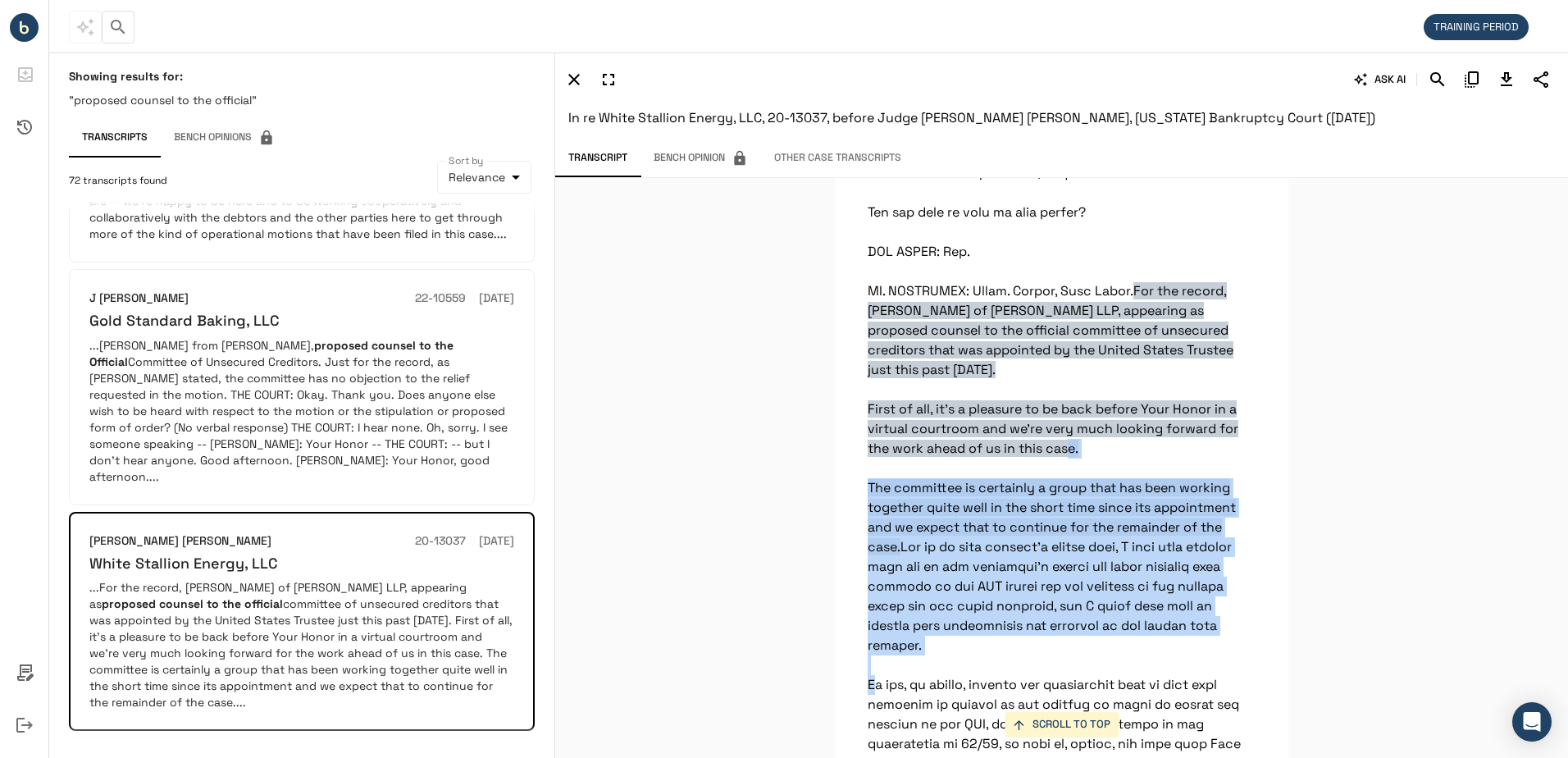
drag, startPoint x: 866, startPoint y: 533, endPoint x: 1205, endPoint y: 676, distance: 367.9
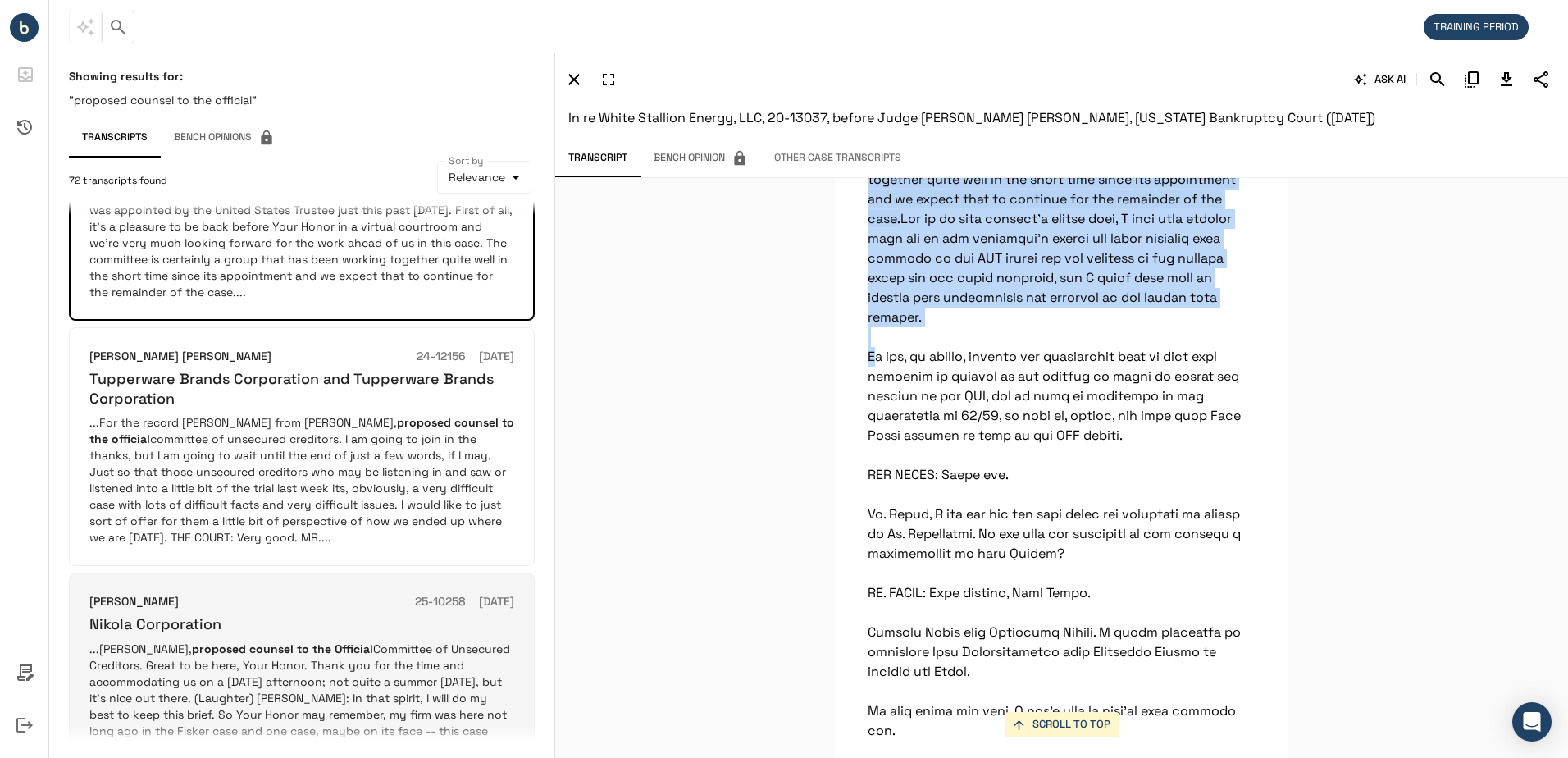
scroll to position [1799, 0]
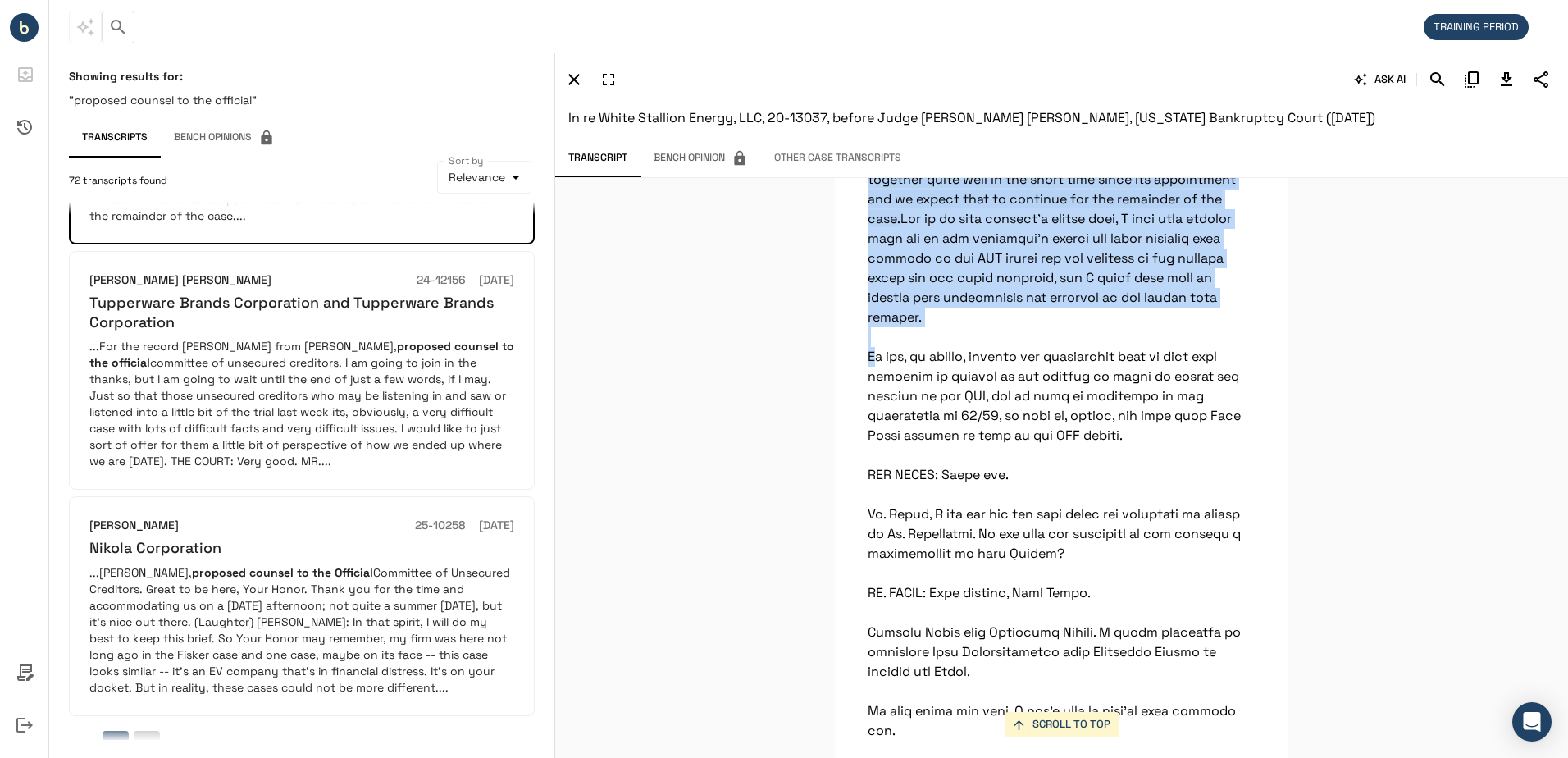
click at [141, 730] on button "2" at bounding box center [147, 744] width 27 height 27
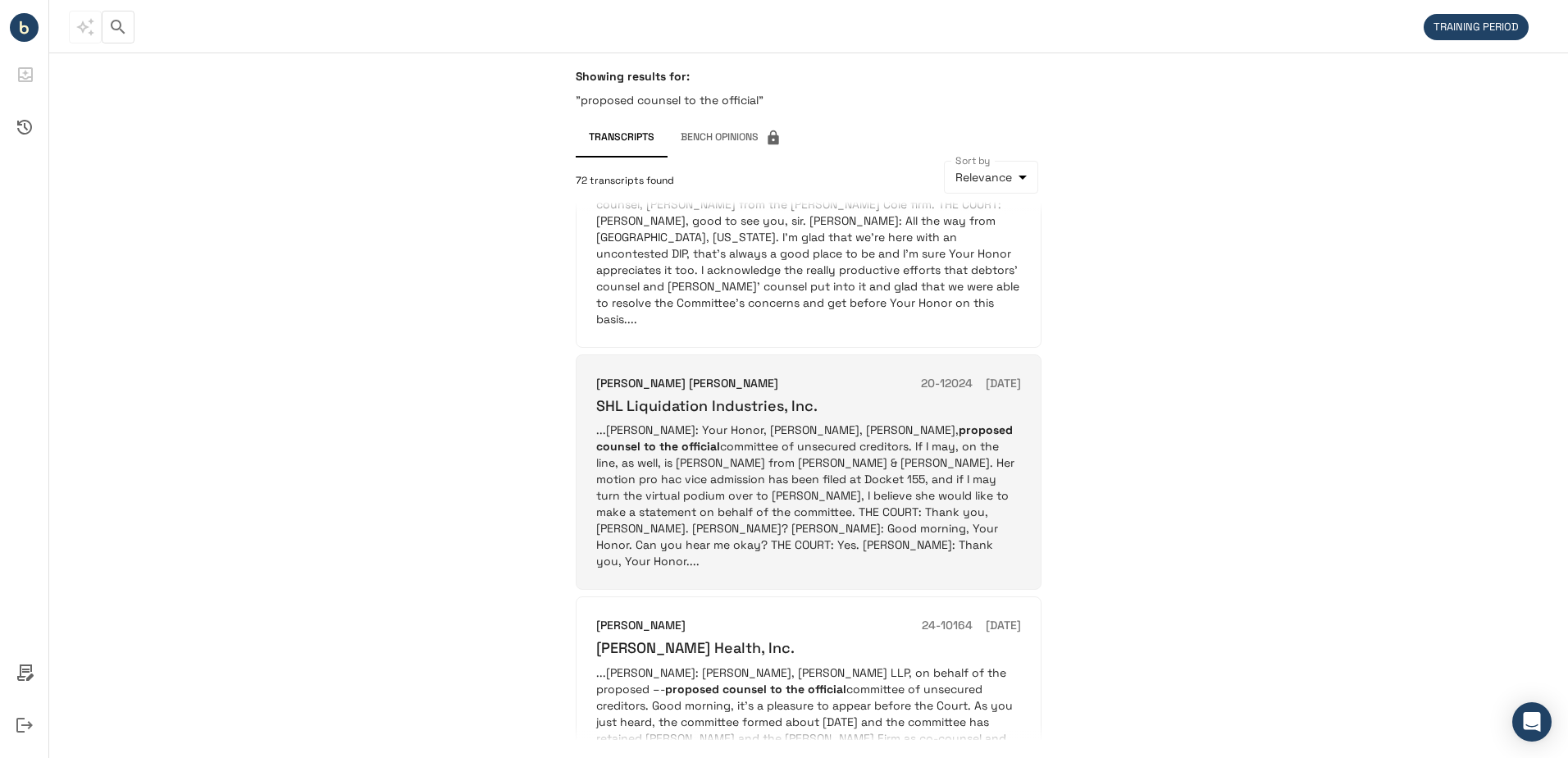
scroll to position [1313, 0]
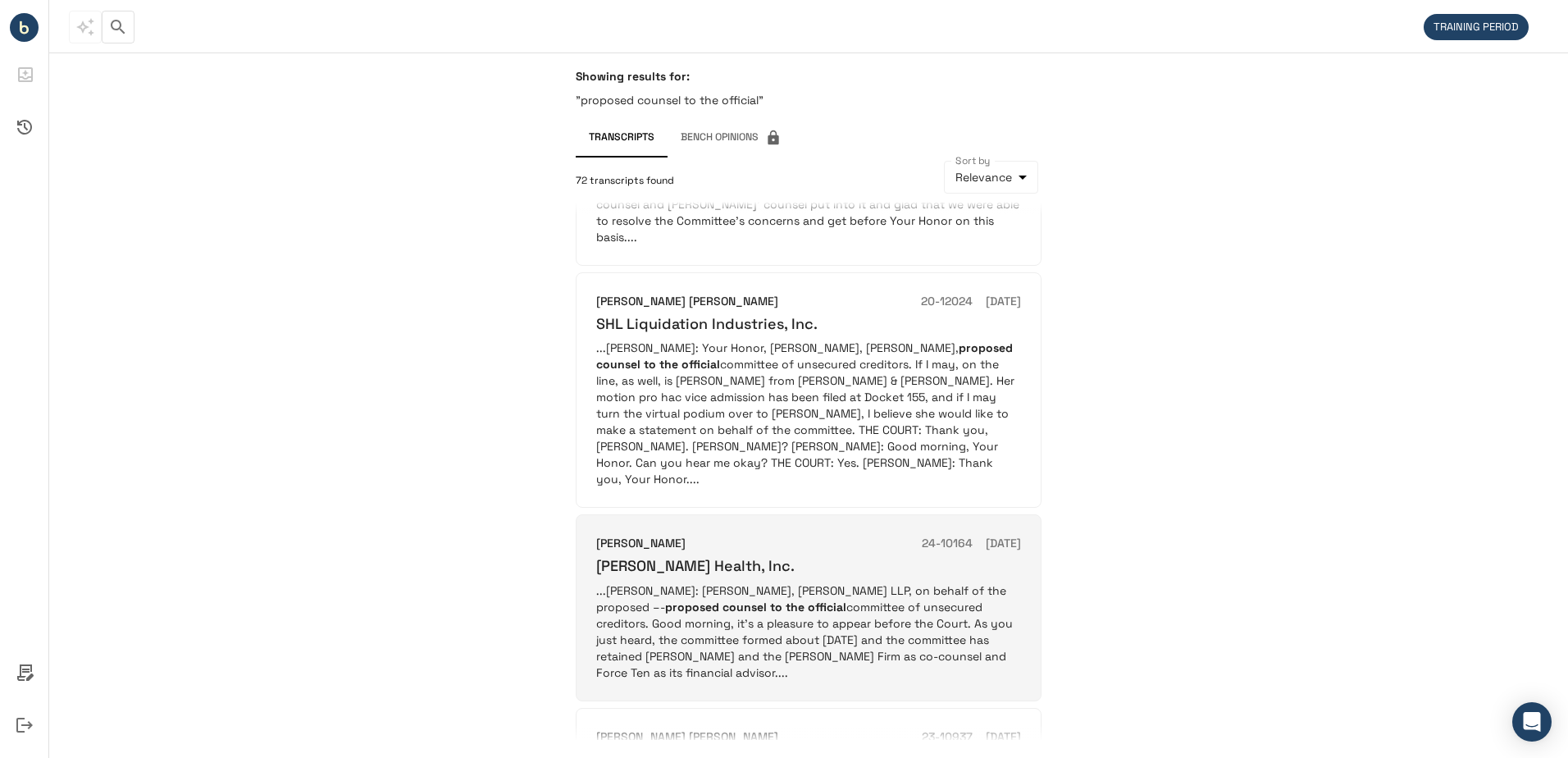
click at [757, 582] on p "...[PERSON_NAME]: [PERSON_NAME], [PERSON_NAME], on behalf of the proposed –- pr…" at bounding box center [809, 631] width 425 height 99
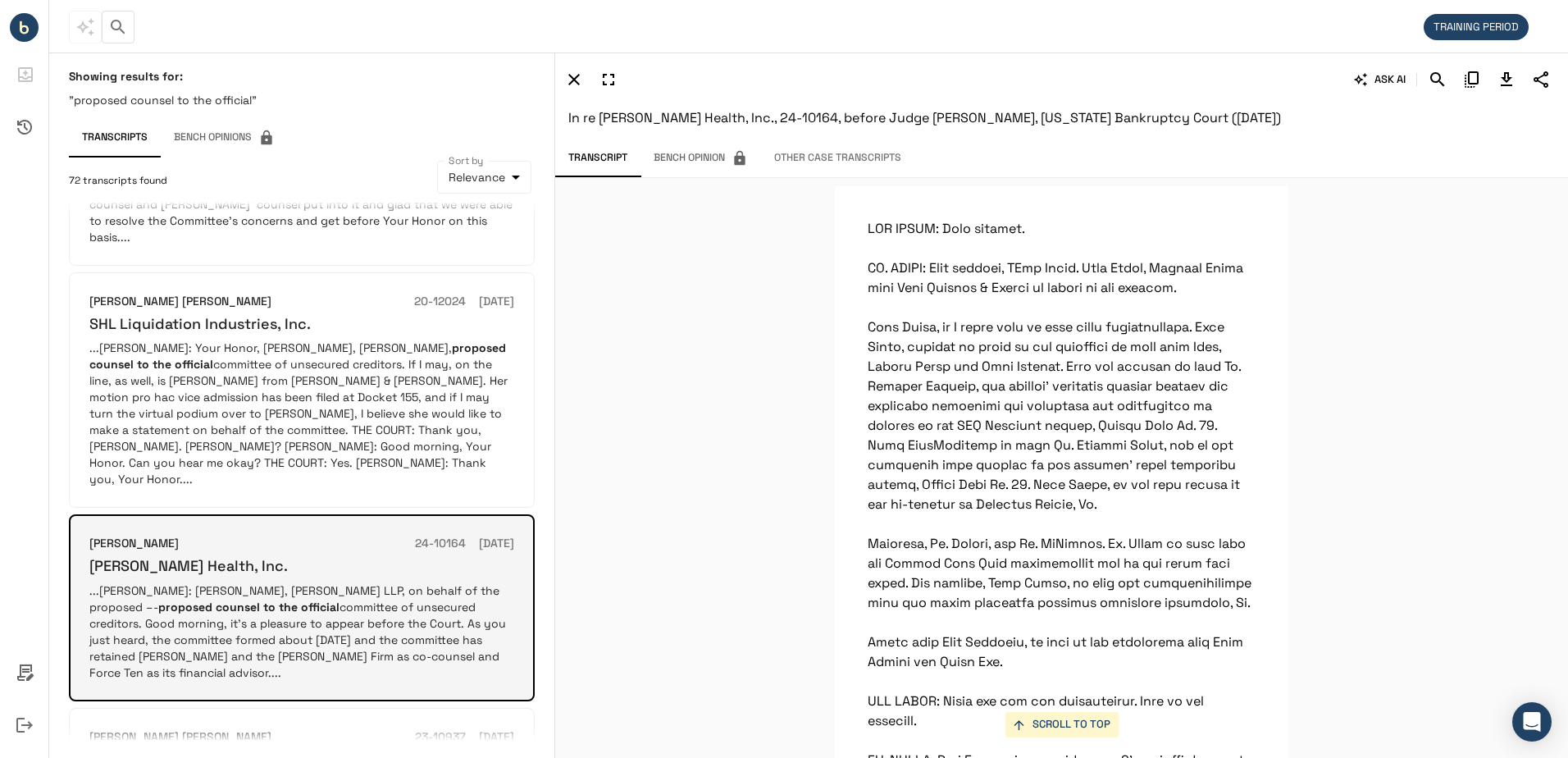
scroll to position [2556, 0]
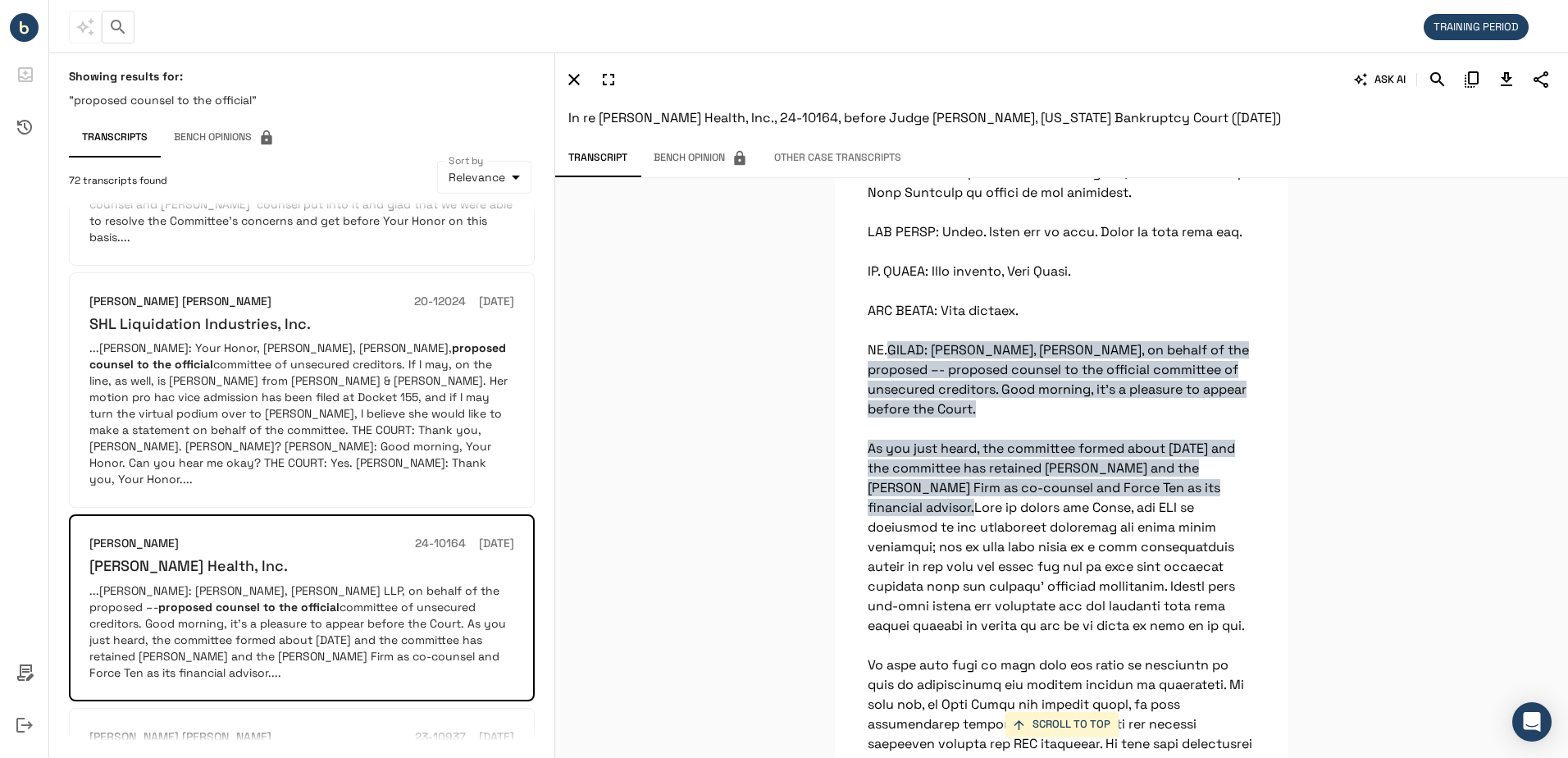
drag, startPoint x: 858, startPoint y: 483, endPoint x: 940, endPoint y: 543, distance: 101.6
drag, startPoint x: 940, startPoint y: 543, endPoint x: 909, endPoint y: 505, distance: 49.0
copy span "As you just heard, the committee formed about [DATE] and the committee has reta…"
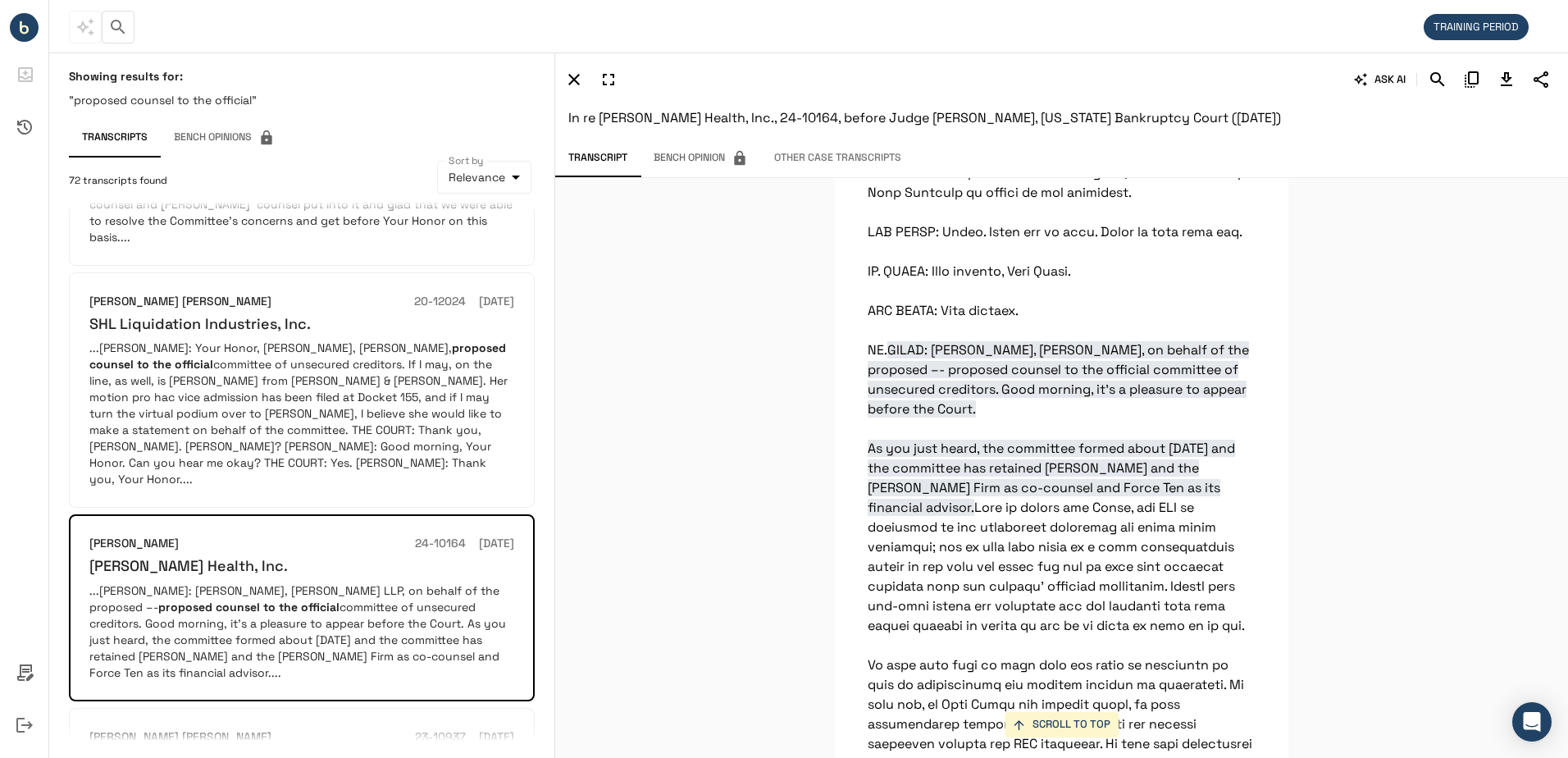
scroll to position [2719, 0]
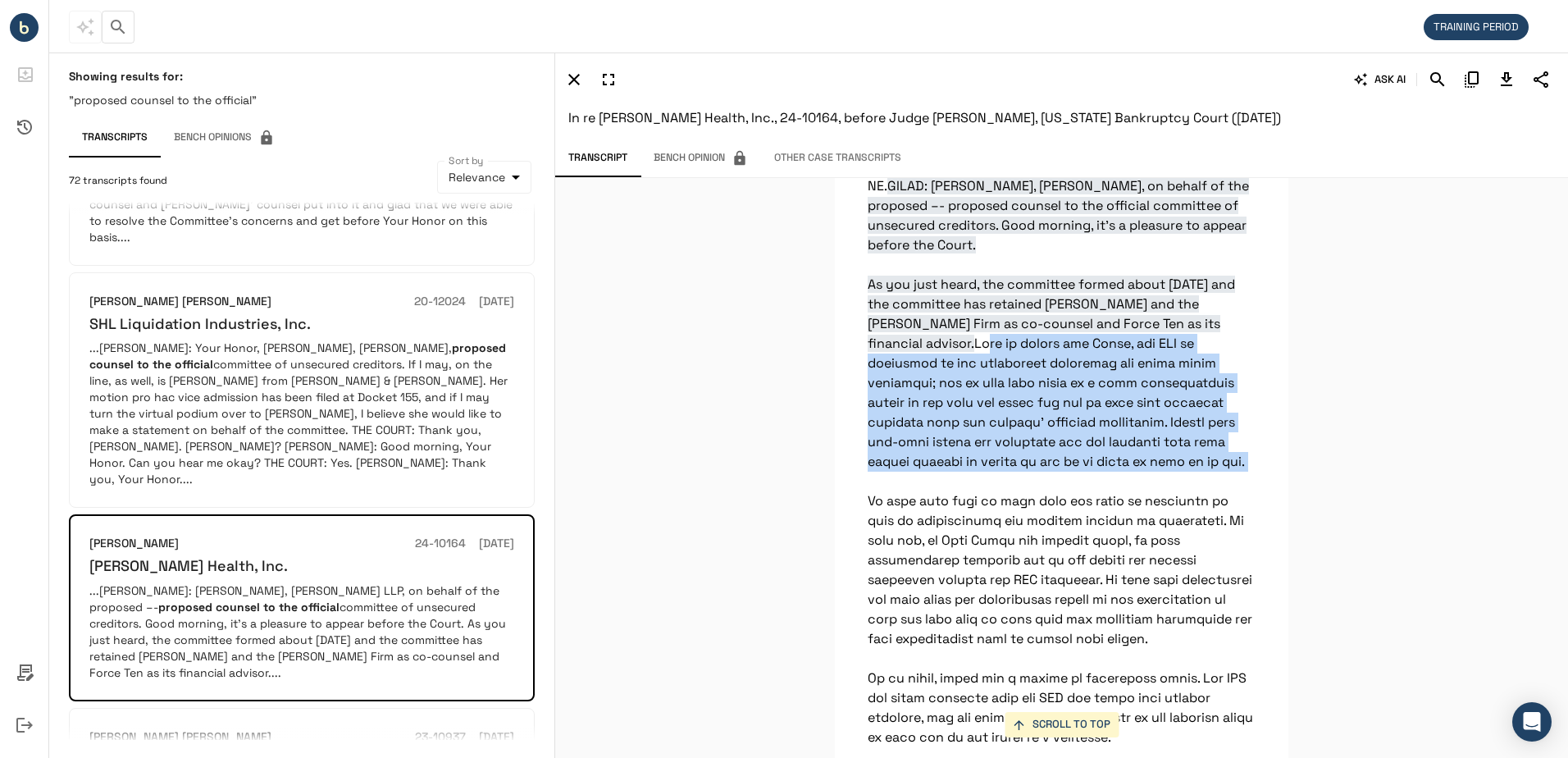
drag, startPoint x: 861, startPoint y: 419, endPoint x: 1141, endPoint y: 542, distance: 305.8
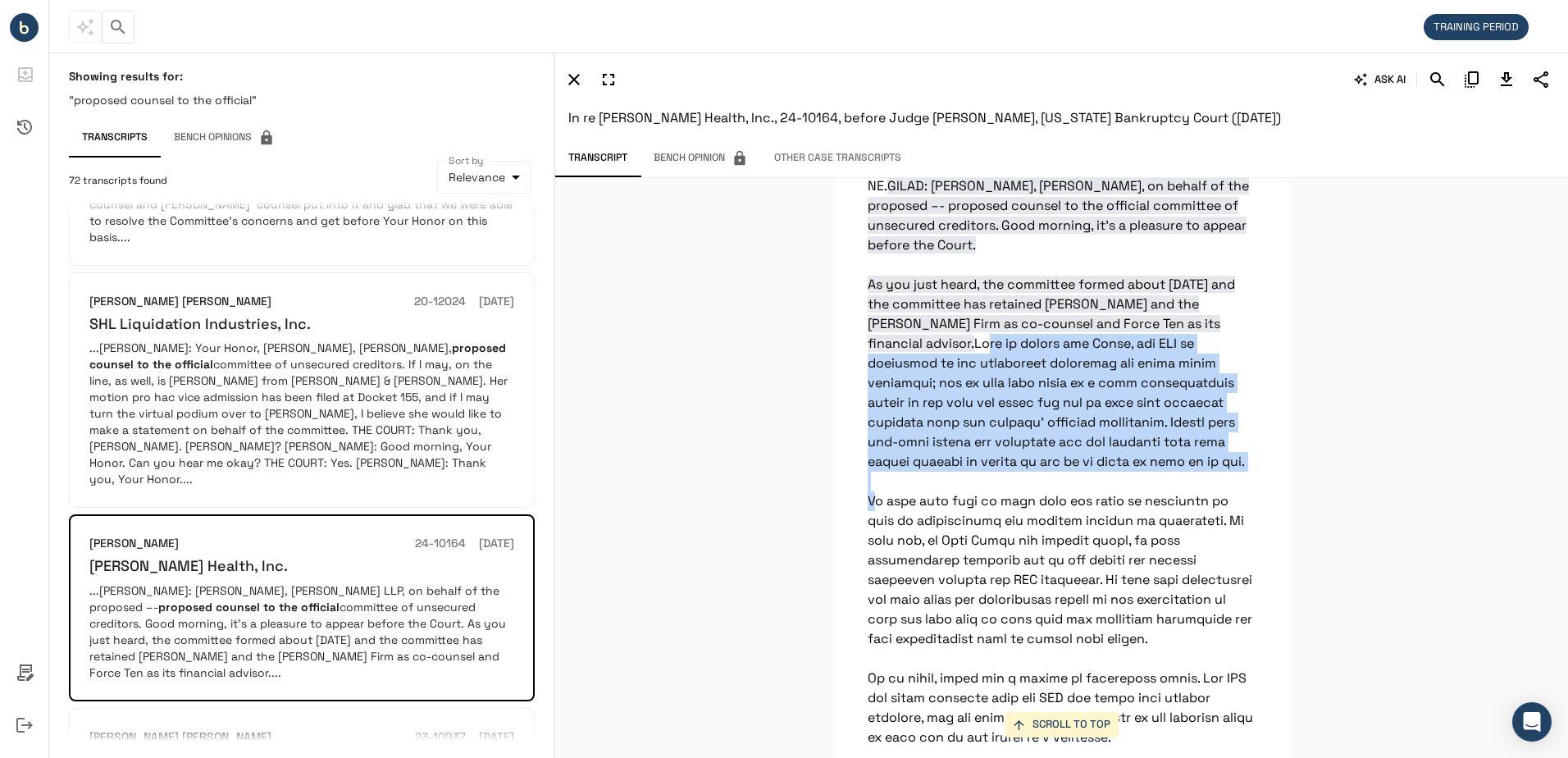
drag, startPoint x: 1144, startPoint y: 542, endPoint x: 865, endPoint y: 427, distance: 301.8
copy p "Just to inform the Court, the UCC is comprised of two commercial landlords and …"
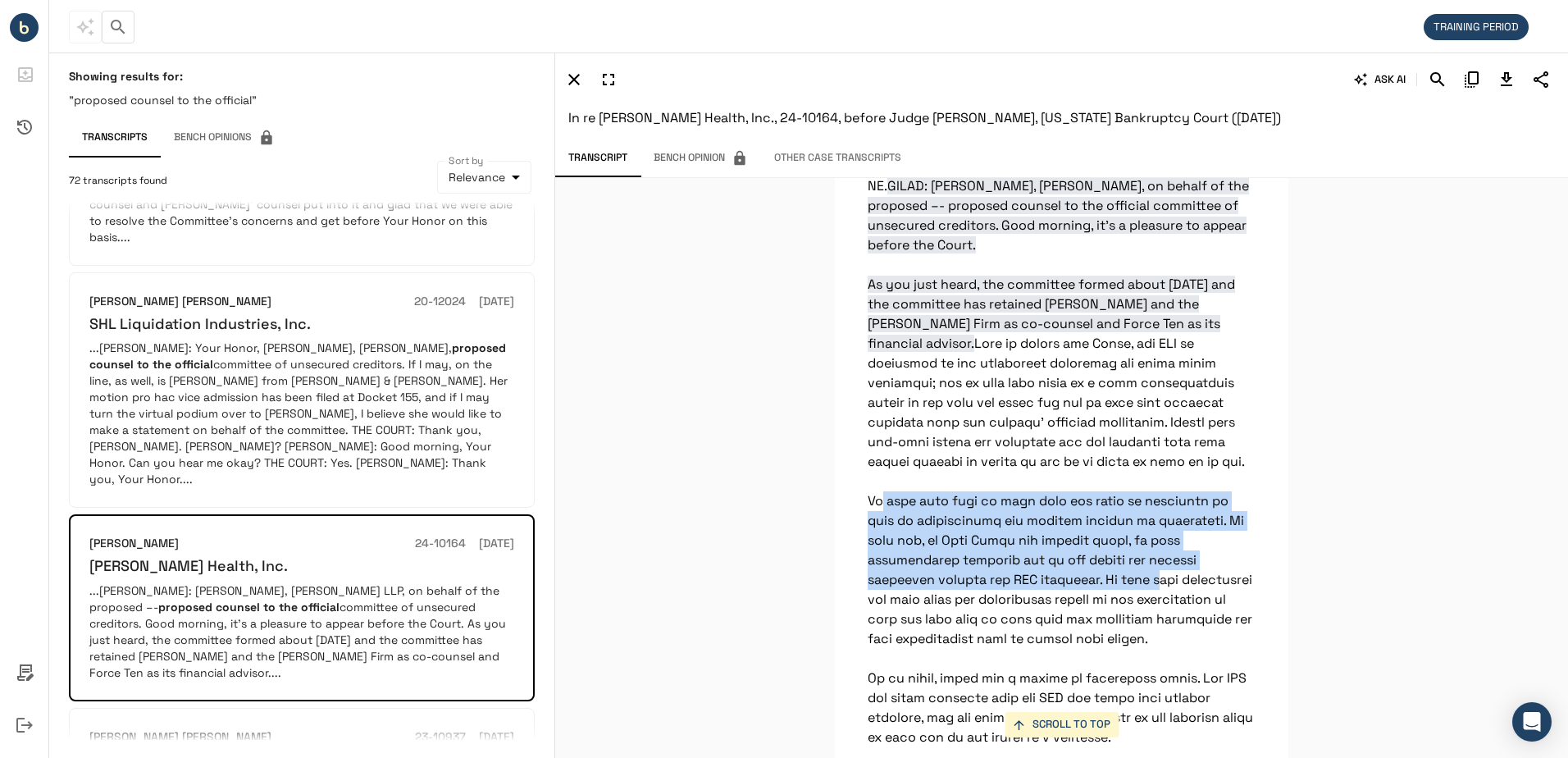
drag, startPoint x: 867, startPoint y: 580, endPoint x: 998, endPoint y: 638, distance: 143.3
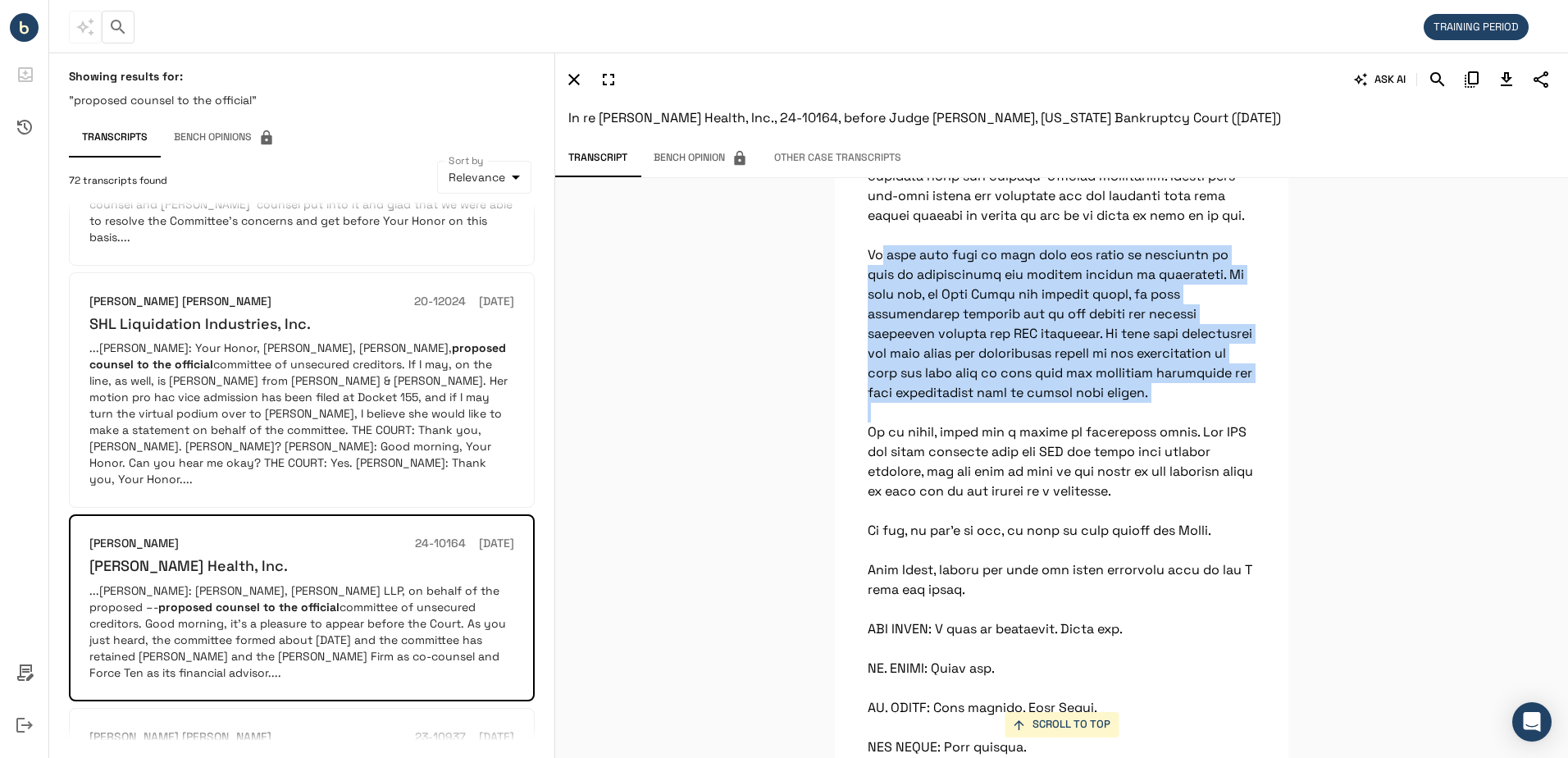
drag, startPoint x: 1115, startPoint y: 476, endPoint x: 865, endPoint y: 340, distance: 284.6
drag, startPoint x: 865, startPoint y: 340, endPoint x: 874, endPoint y: 339, distance: 9.1
copy p "We have been hard at work with the focus on liquidity as well as facilitating t…"
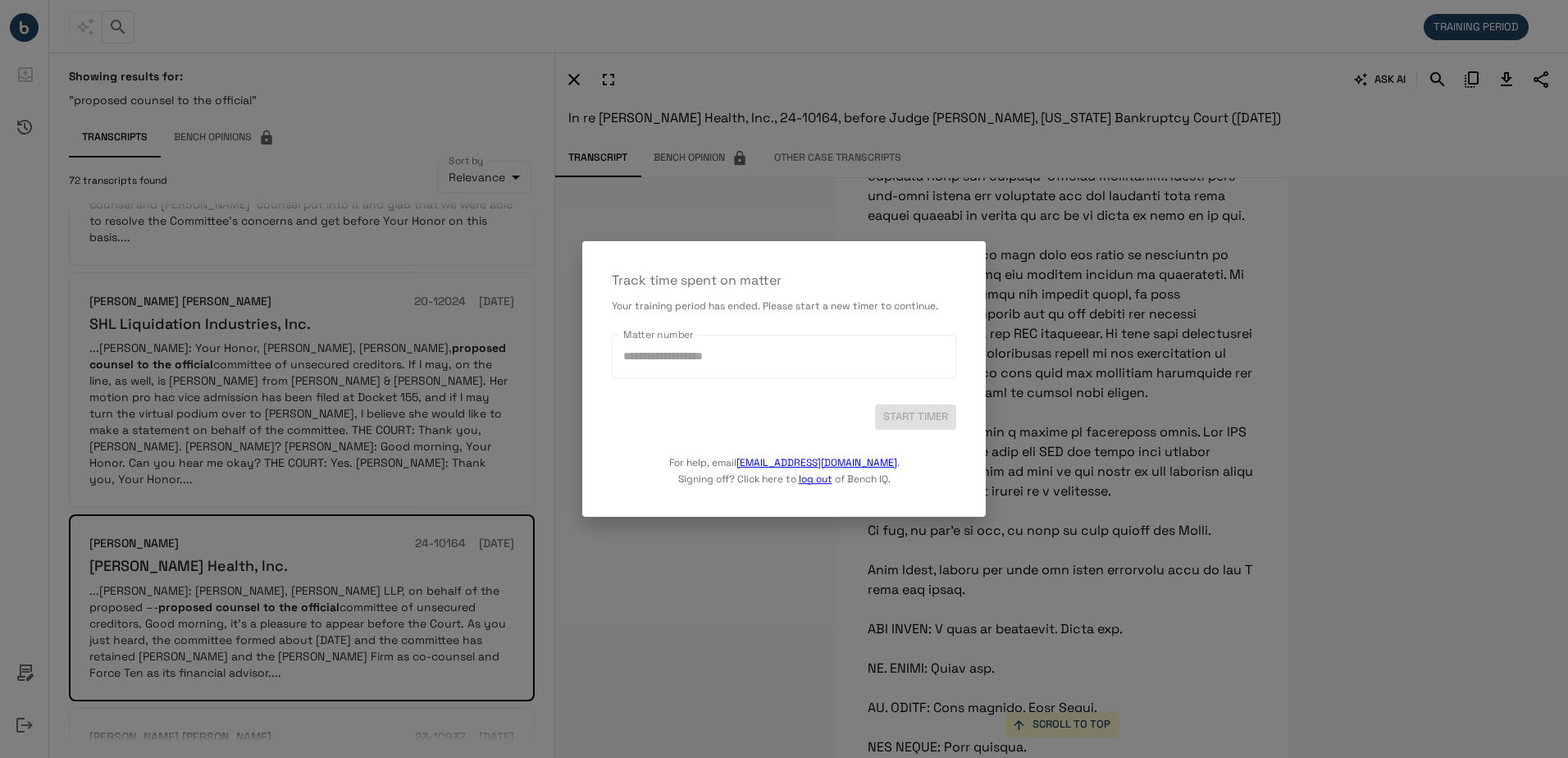
click at [782, 565] on div at bounding box center [784, 379] width 1568 height 758
click at [911, 413] on div "START TIMER" at bounding box center [784, 417] width 345 height 26
click at [797, 275] on p "Track time spent on matter" at bounding box center [784, 281] width 345 height 20
click at [705, 355] on input "Matter number" at bounding box center [784, 356] width 330 height 28
click at [647, 356] on input "Matter number" at bounding box center [784, 356] width 330 height 28
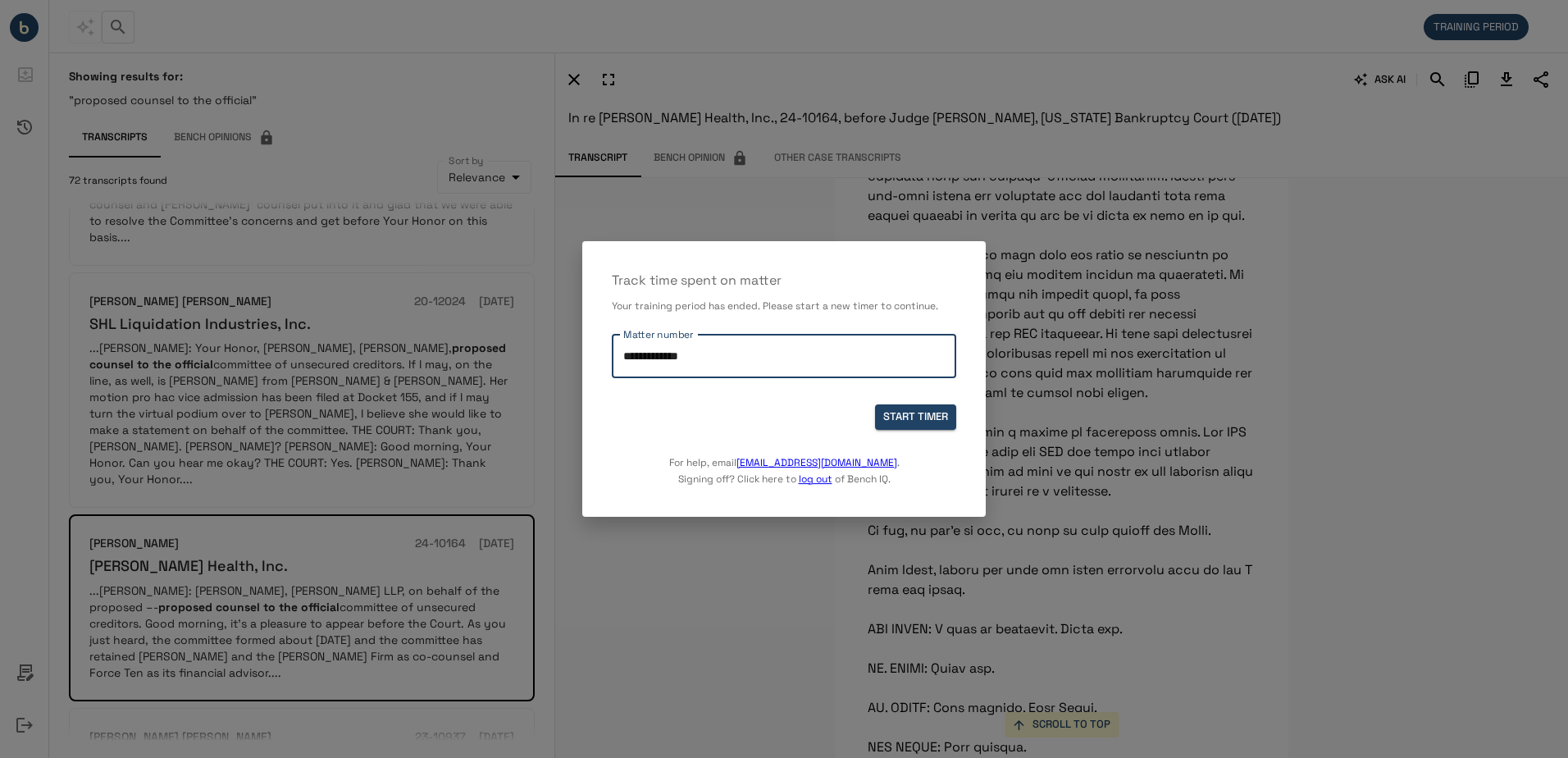
type input "**********"
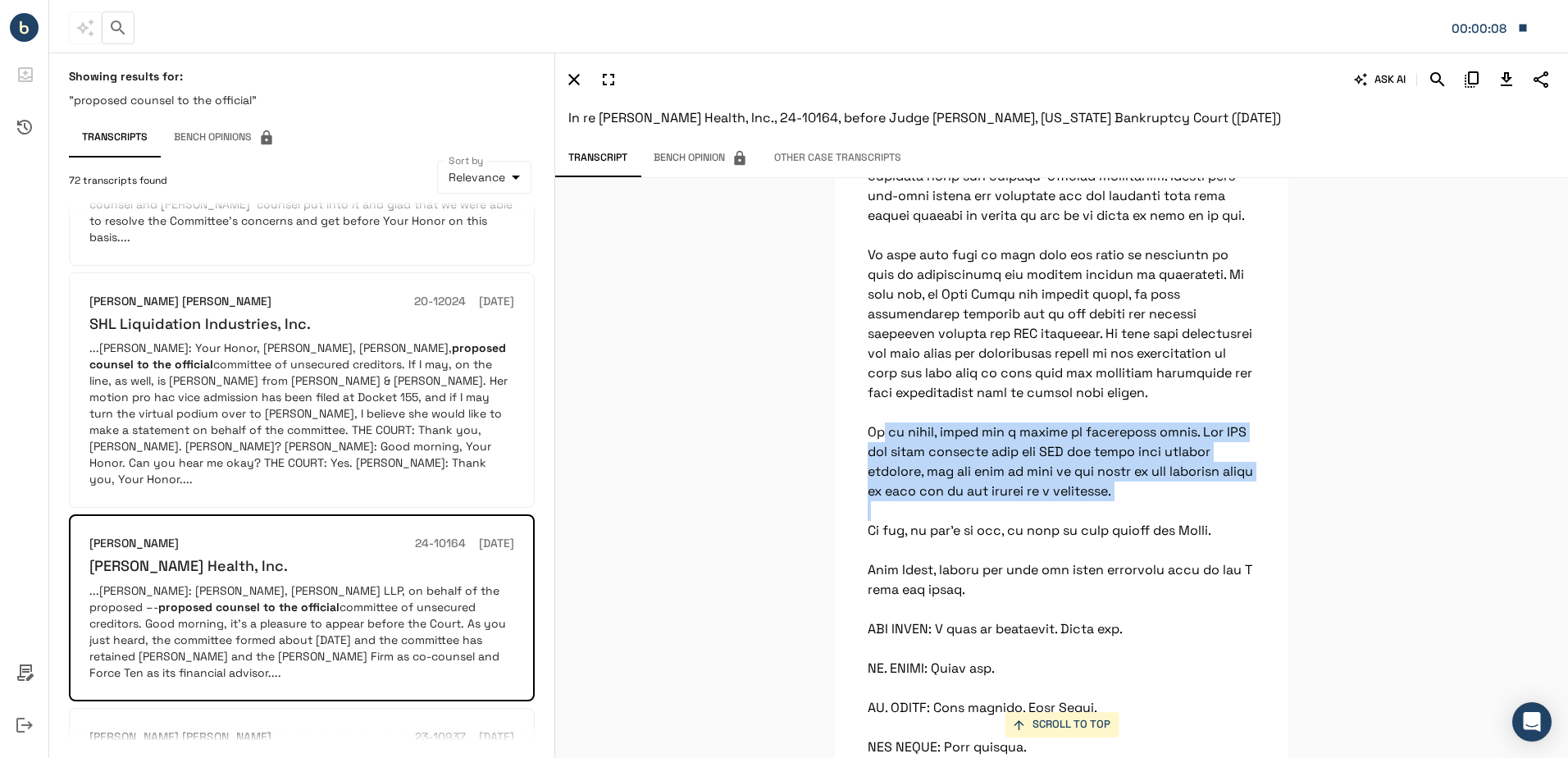
drag, startPoint x: 888, startPoint y: 506, endPoint x: 1175, endPoint y: 566, distance: 293.2
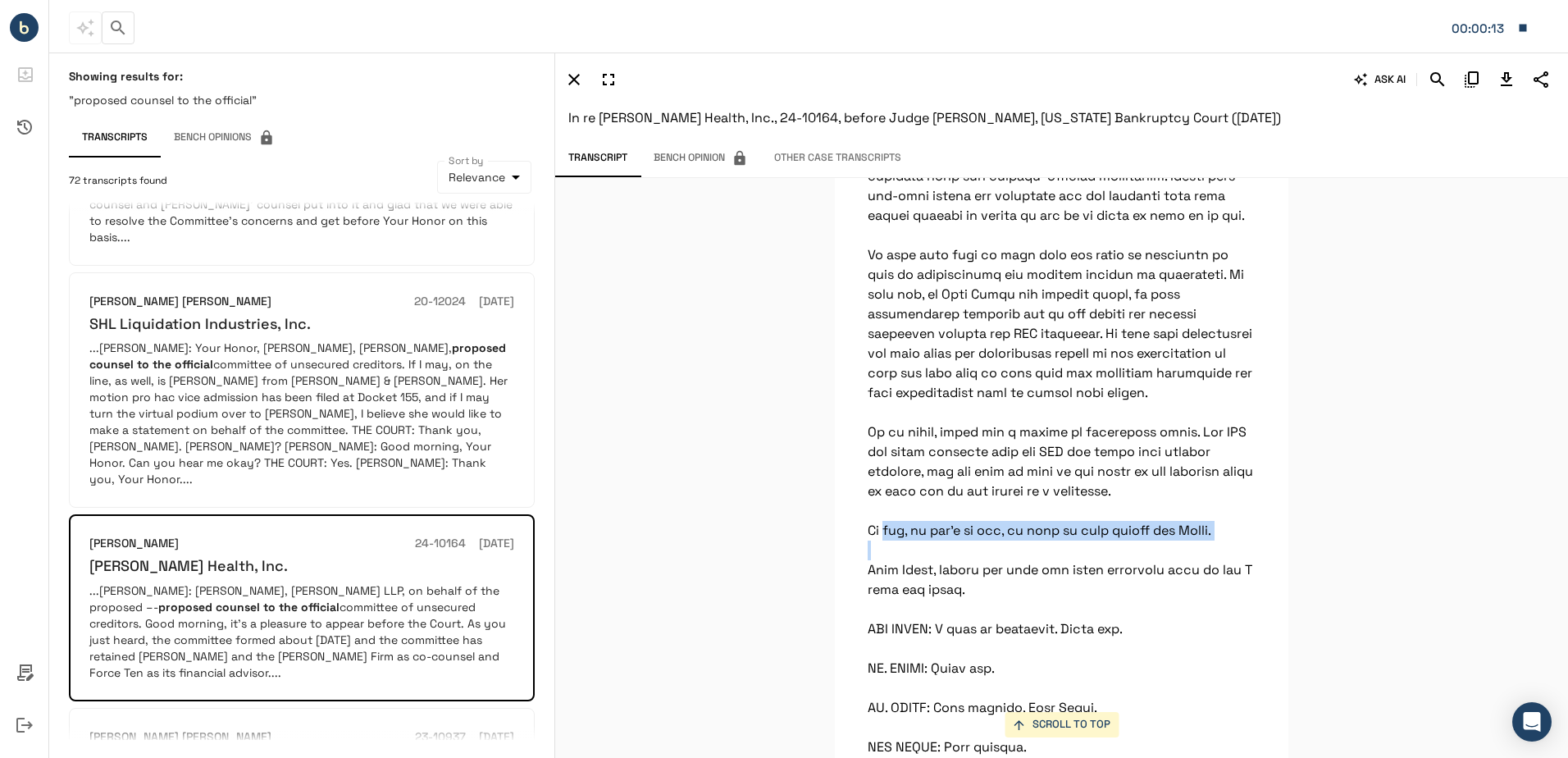
drag, startPoint x: 864, startPoint y: 607, endPoint x: 1221, endPoint y: 606, distance: 357.0
drag, startPoint x: 1221, startPoint y: 606, endPoint x: 1191, endPoint y: 611, distance: 30.4
drag, startPoint x: 1222, startPoint y: 614, endPoint x: 855, endPoint y: 609, distance: 367.0
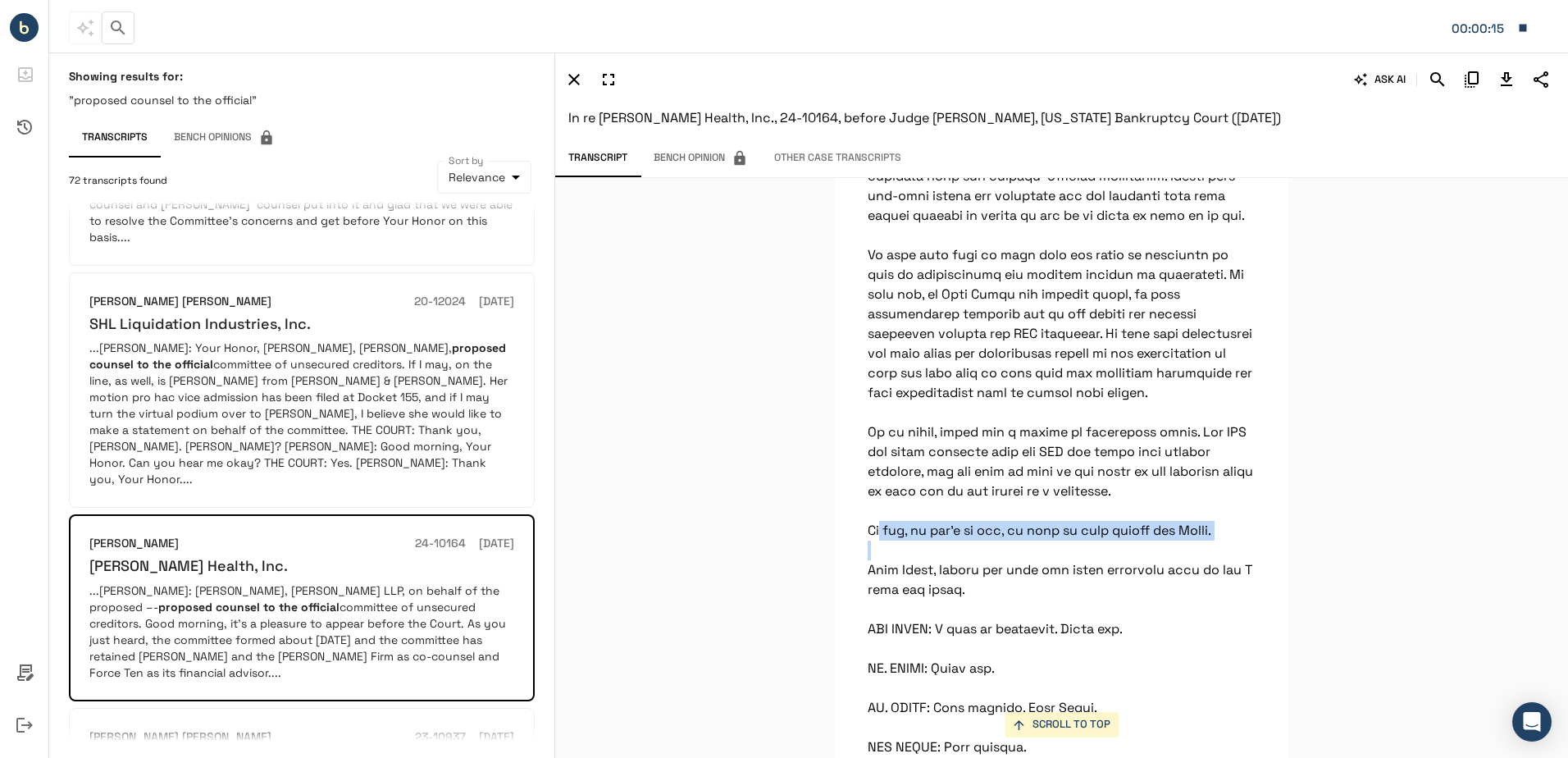
drag, startPoint x: 855, startPoint y: 609, endPoint x: 872, endPoint y: 606, distance: 17.3
copy p "If not, we won’t be shy, we will be back before the Court."
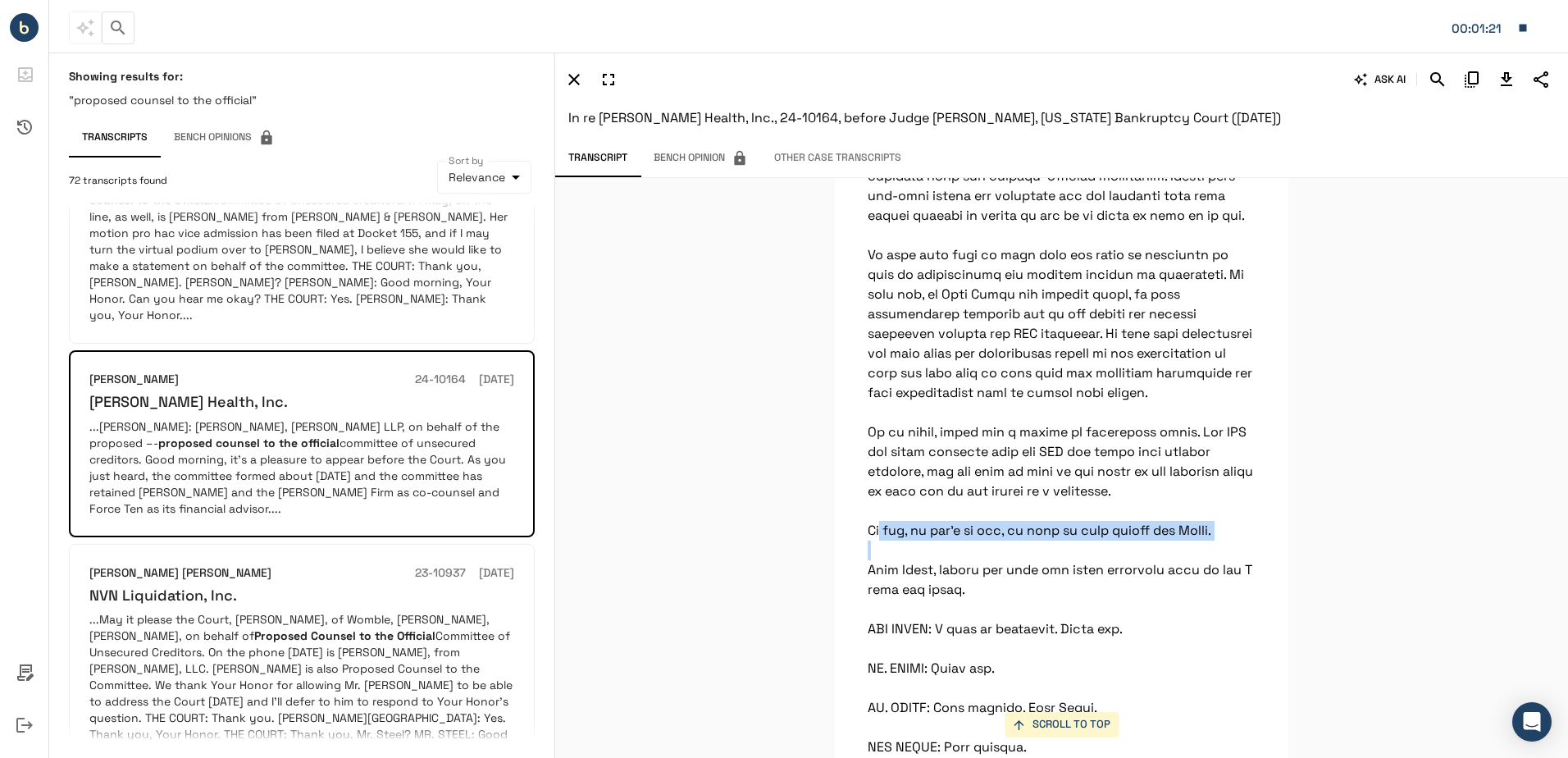
scroll to position [1684, 0]
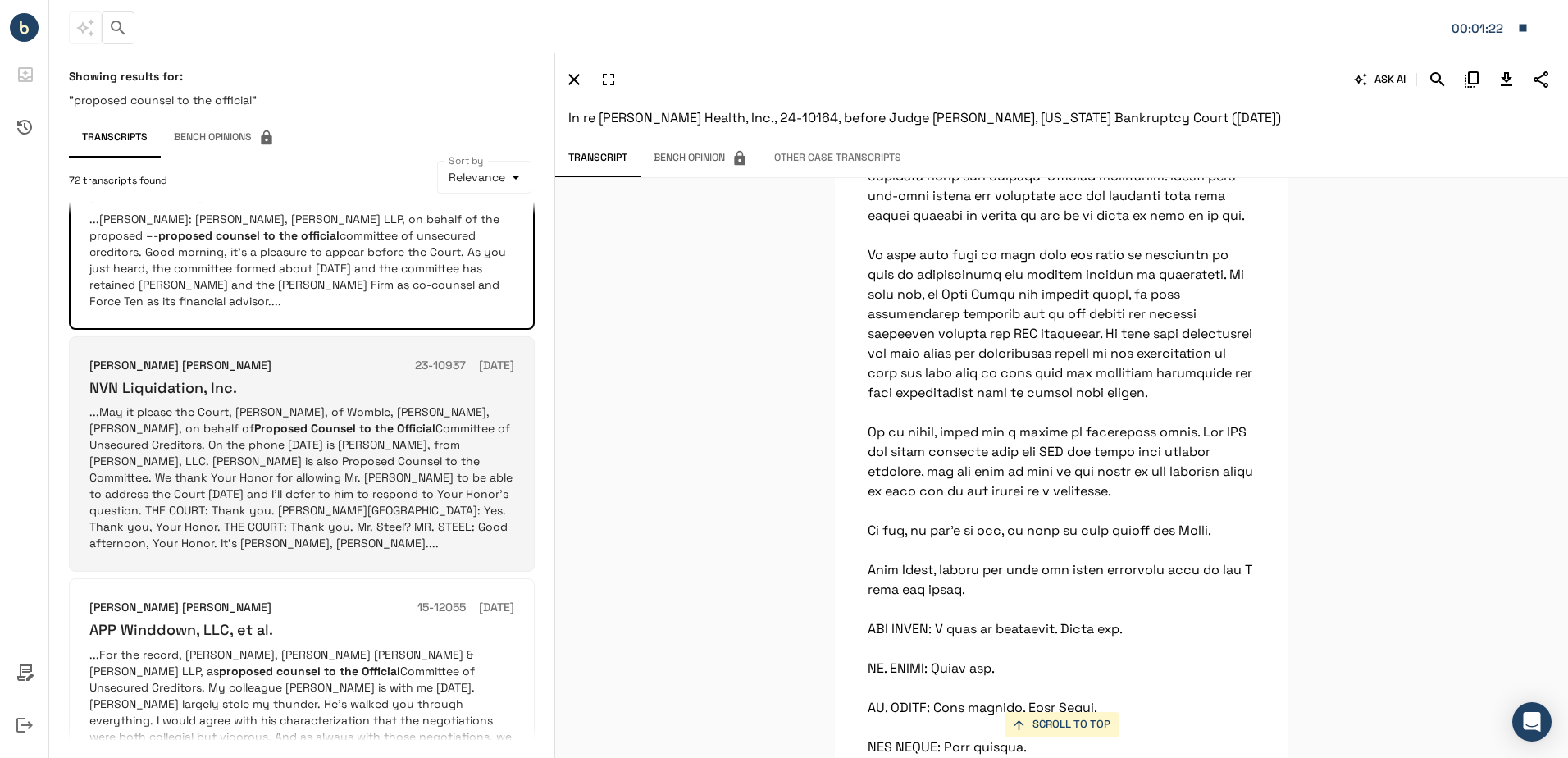
click at [304, 403] on p "...May it please the Court, [PERSON_NAME], of Womble, [PERSON_NAME], [PERSON_NA…" at bounding box center [302, 477] width 425 height 148
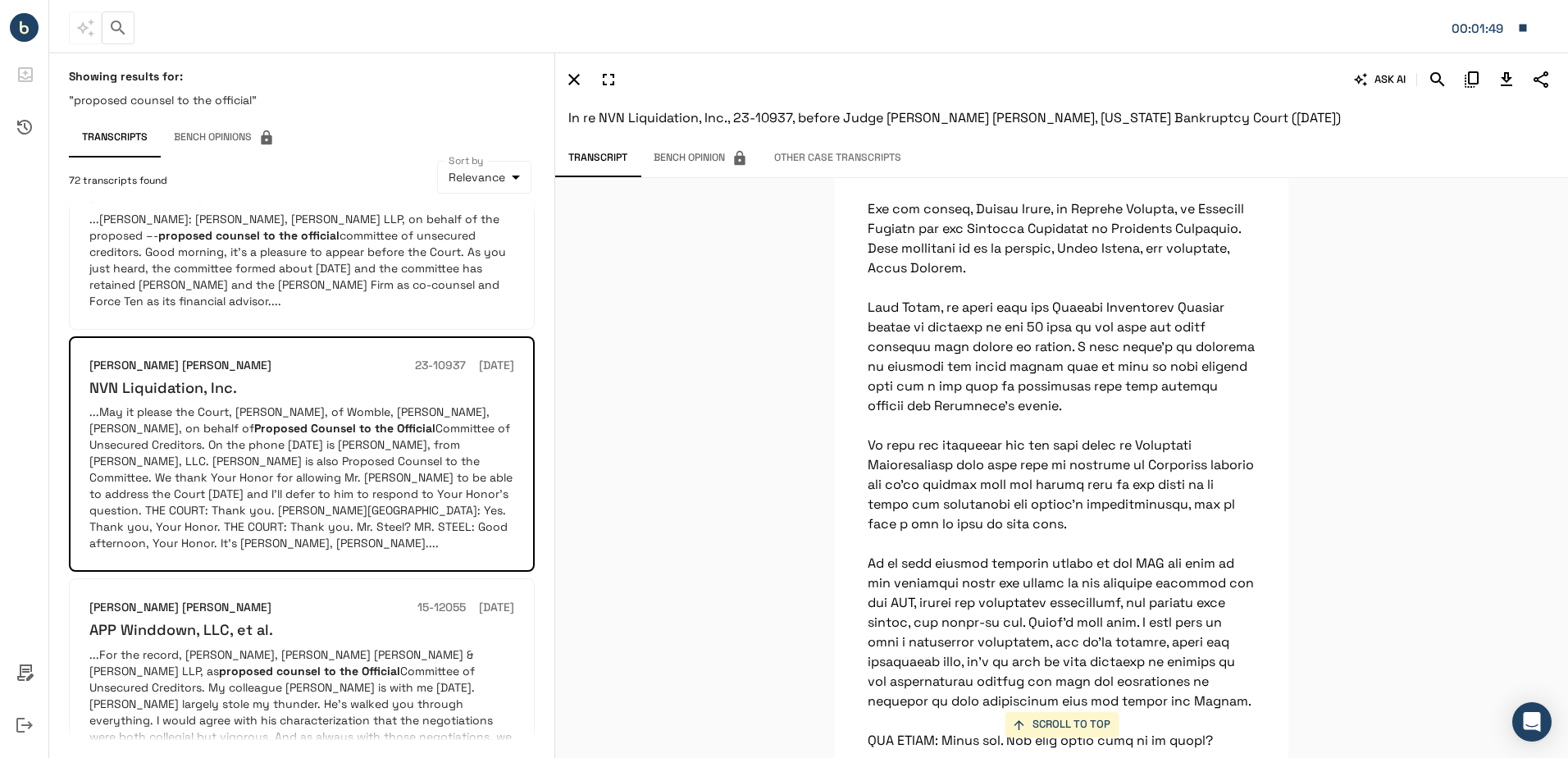
scroll to position [3018, 0]
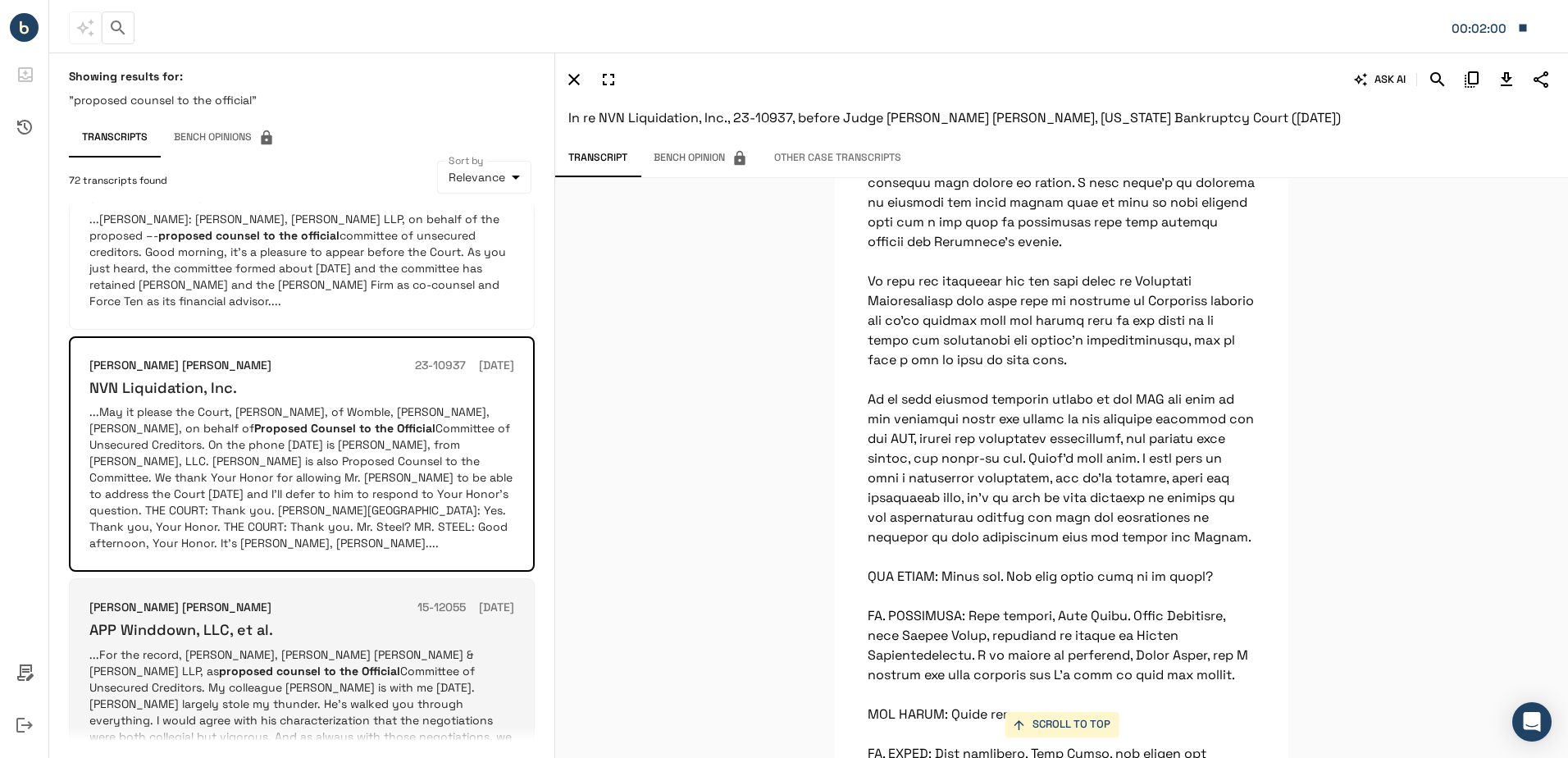
click at [268, 646] on p "...For the record, [PERSON_NAME], [PERSON_NAME] [PERSON_NAME] & [PERSON_NAME] L…" at bounding box center [302, 720] width 425 height 148
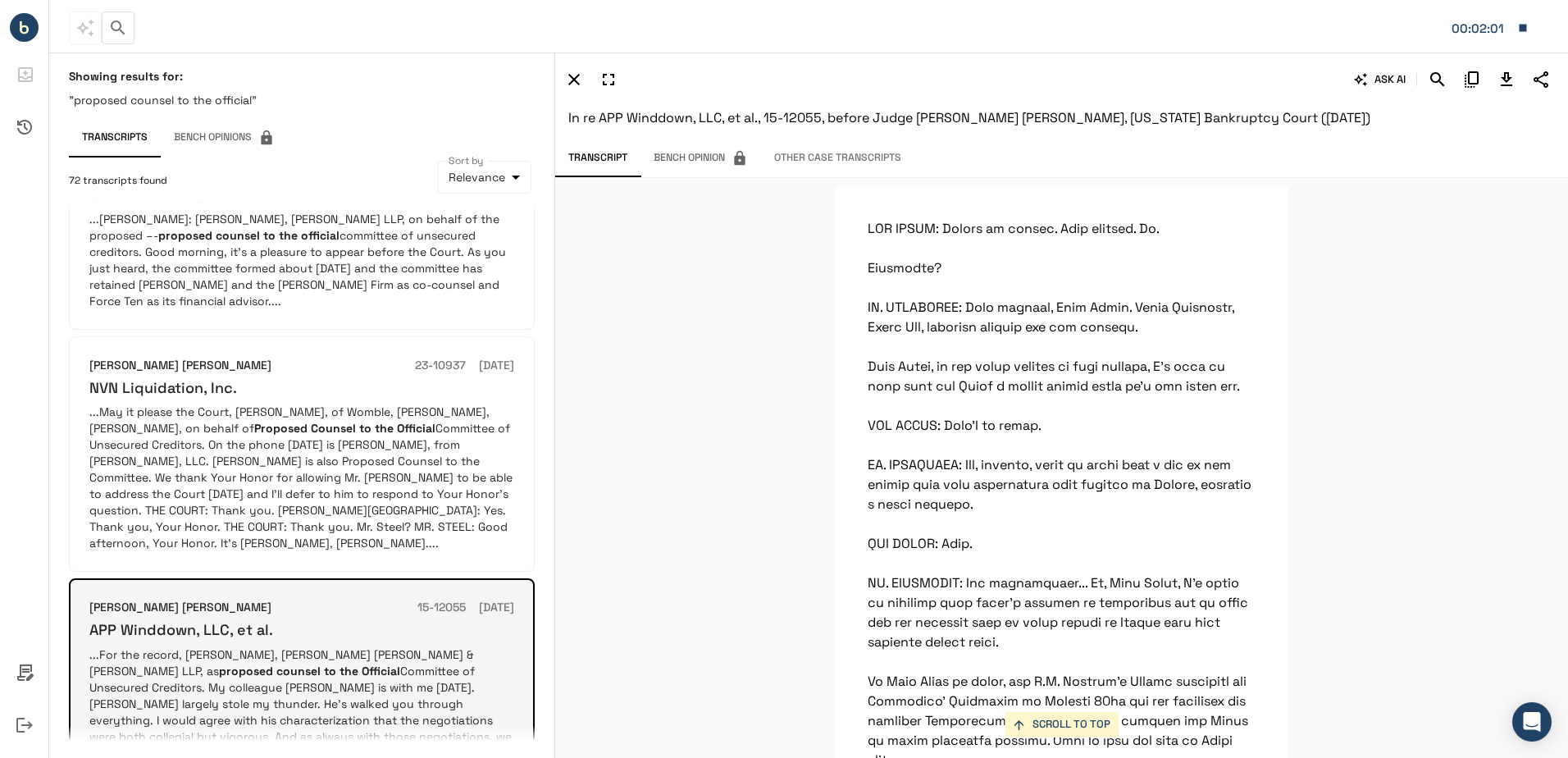
scroll to position [11412, 0]
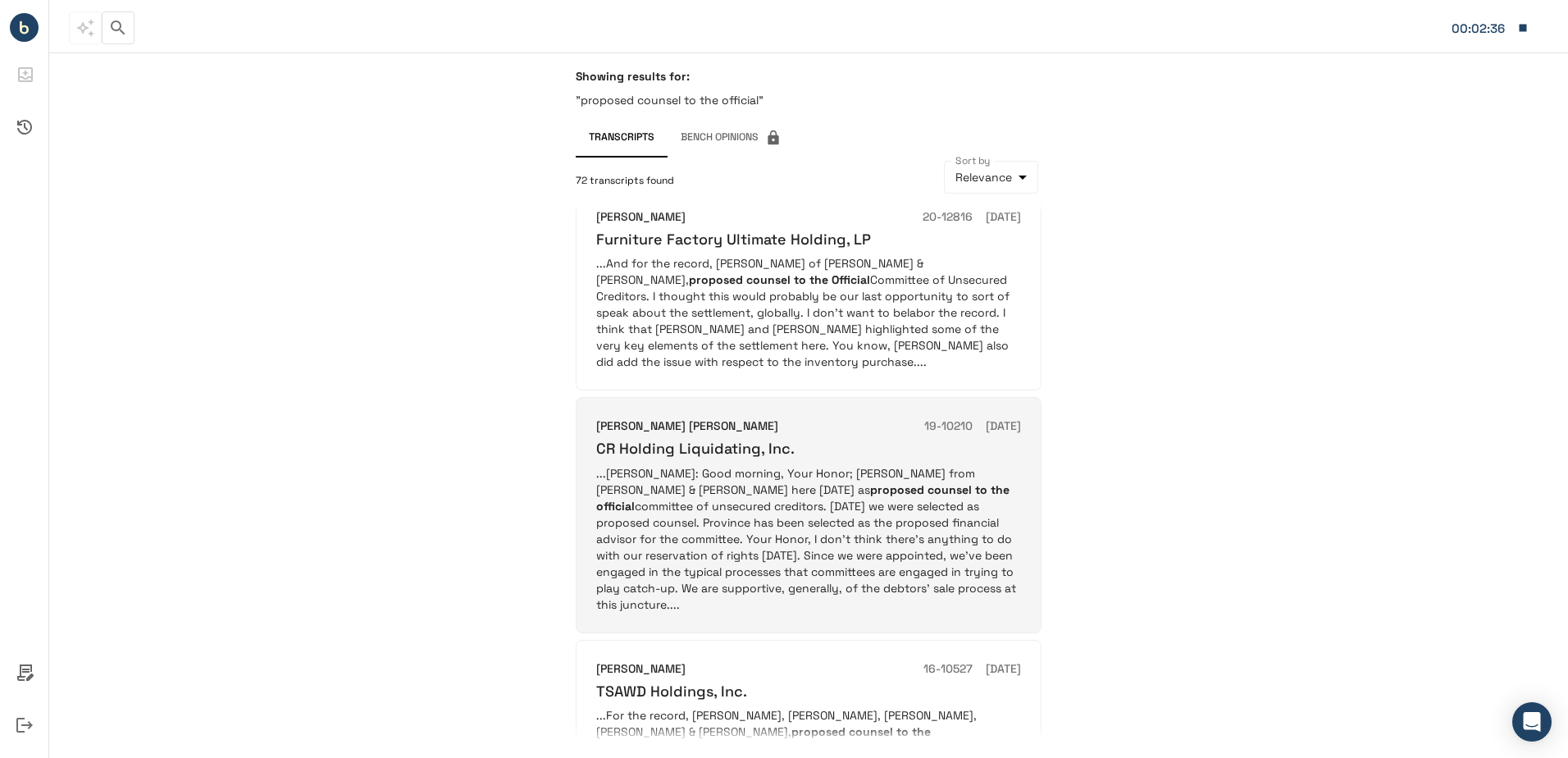
scroll to position [984, 0]
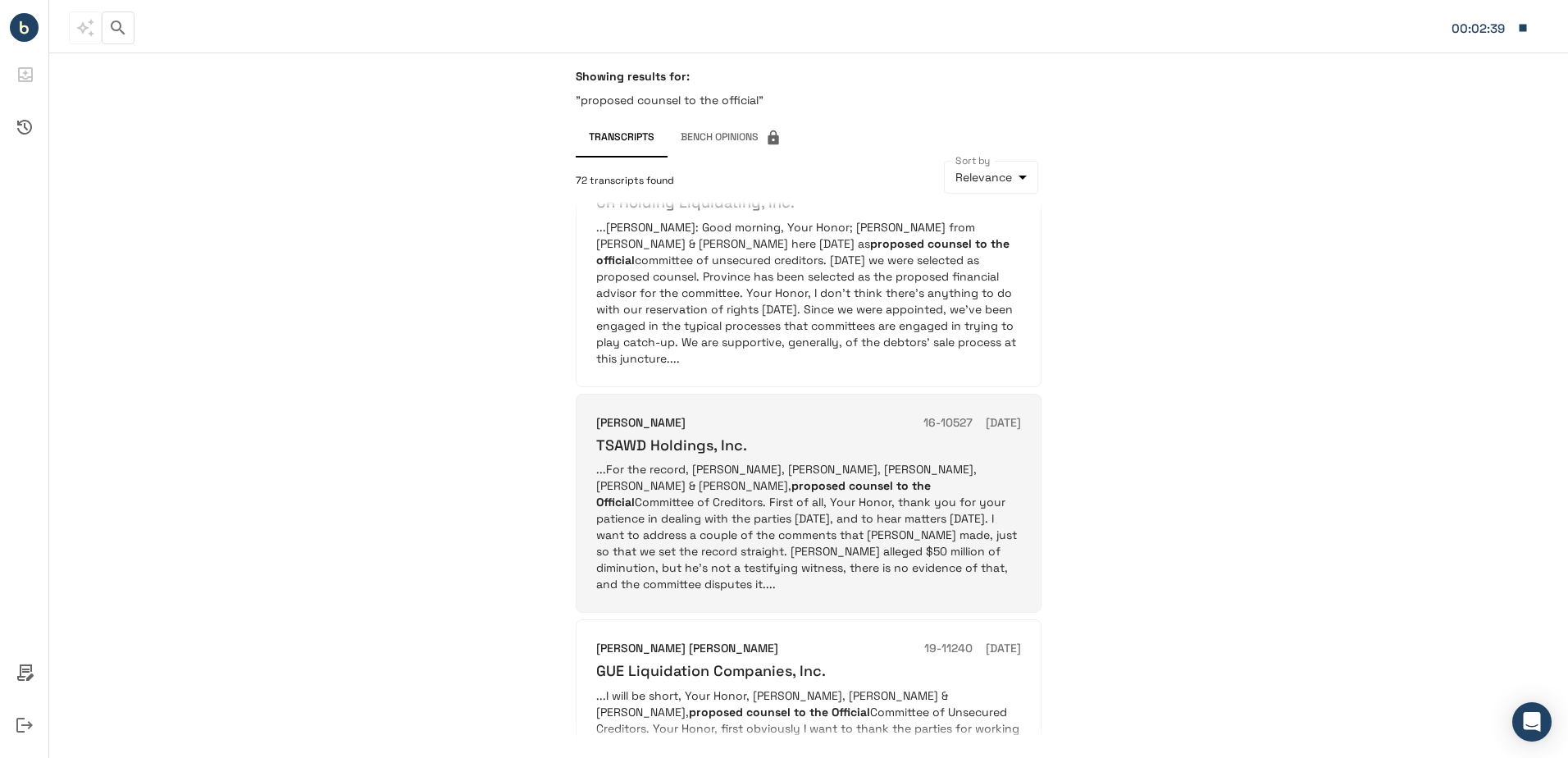
click at [742, 472] on p "...For the record, [PERSON_NAME], [PERSON_NAME], [PERSON_NAME], [PERSON_NAME] &…" at bounding box center [809, 527] width 425 height 132
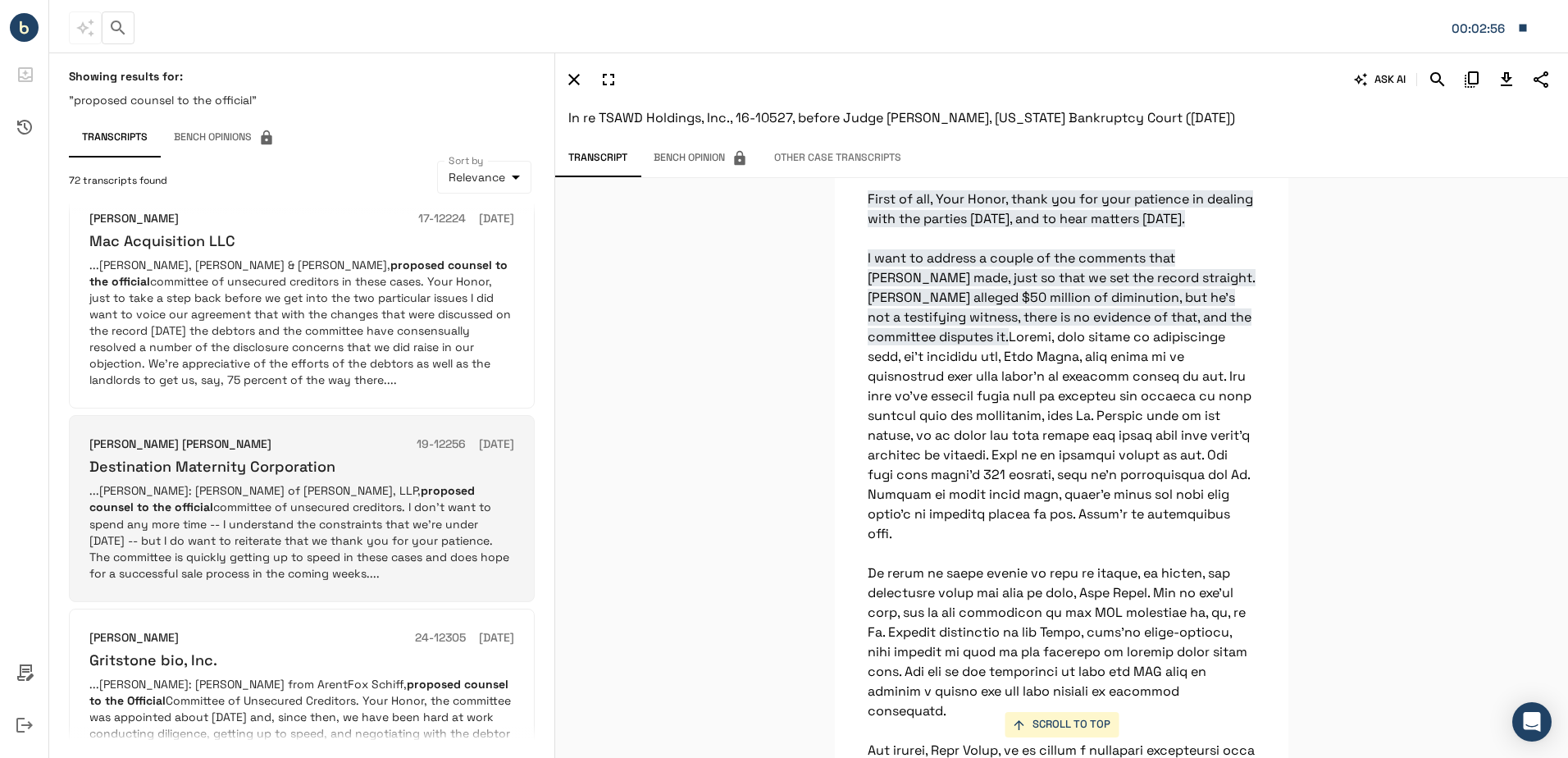
scroll to position [1719, 0]
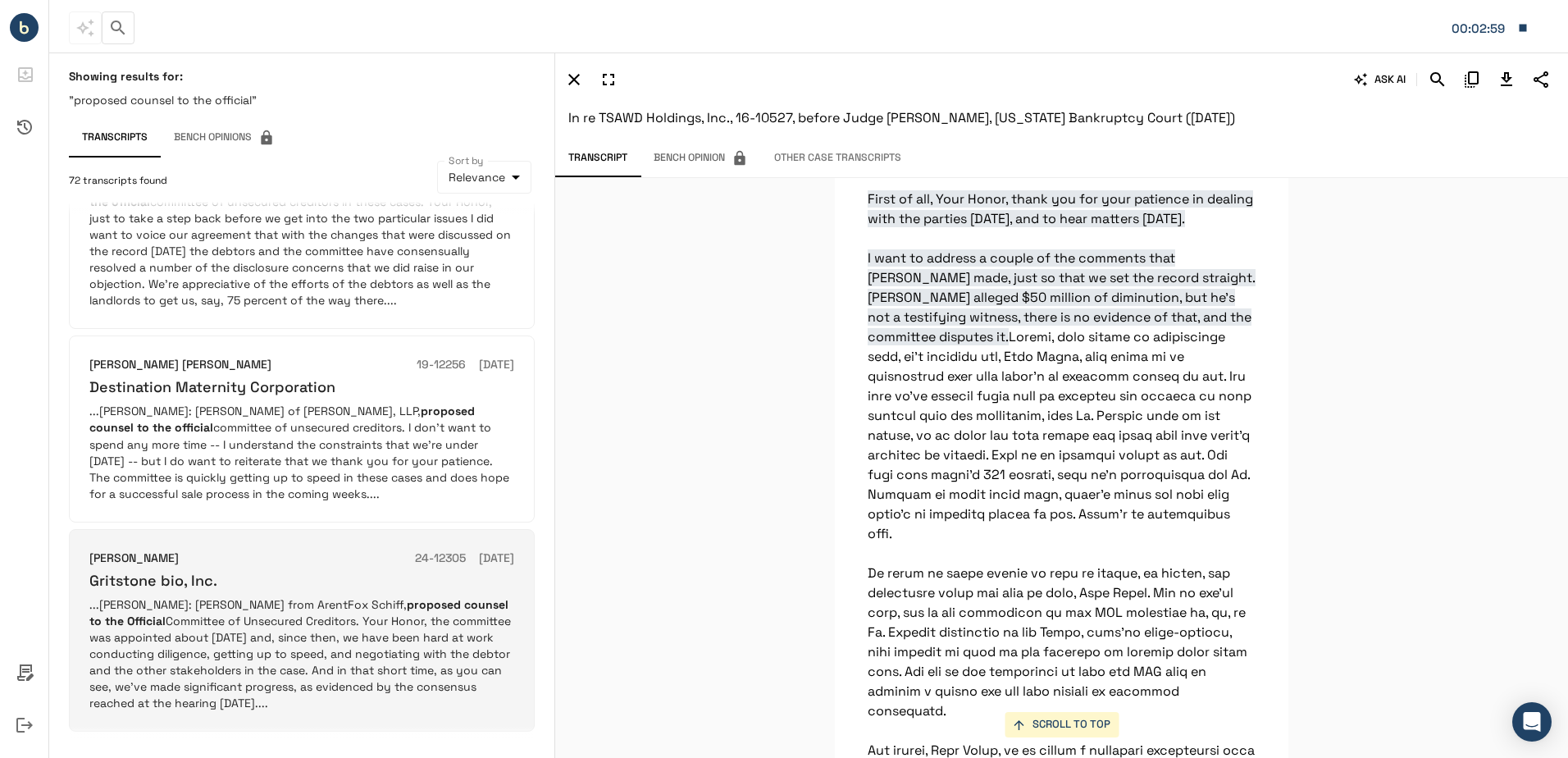
click at [286, 613] on p "...[PERSON_NAME]: [PERSON_NAME] from [PERSON_NAME], proposed counsel to the Off…" at bounding box center [302, 653] width 425 height 115
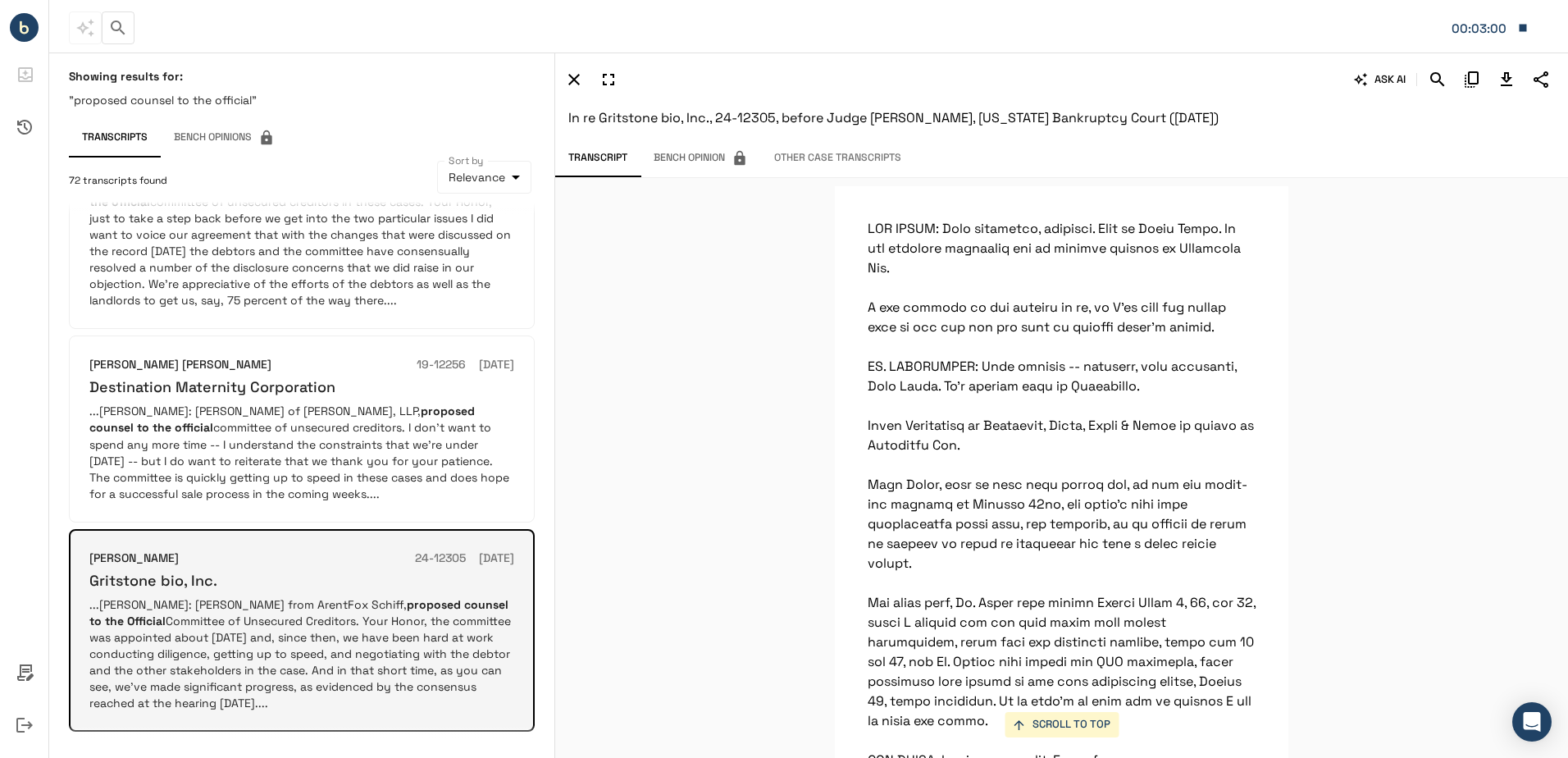
scroll to position [15407, 0]
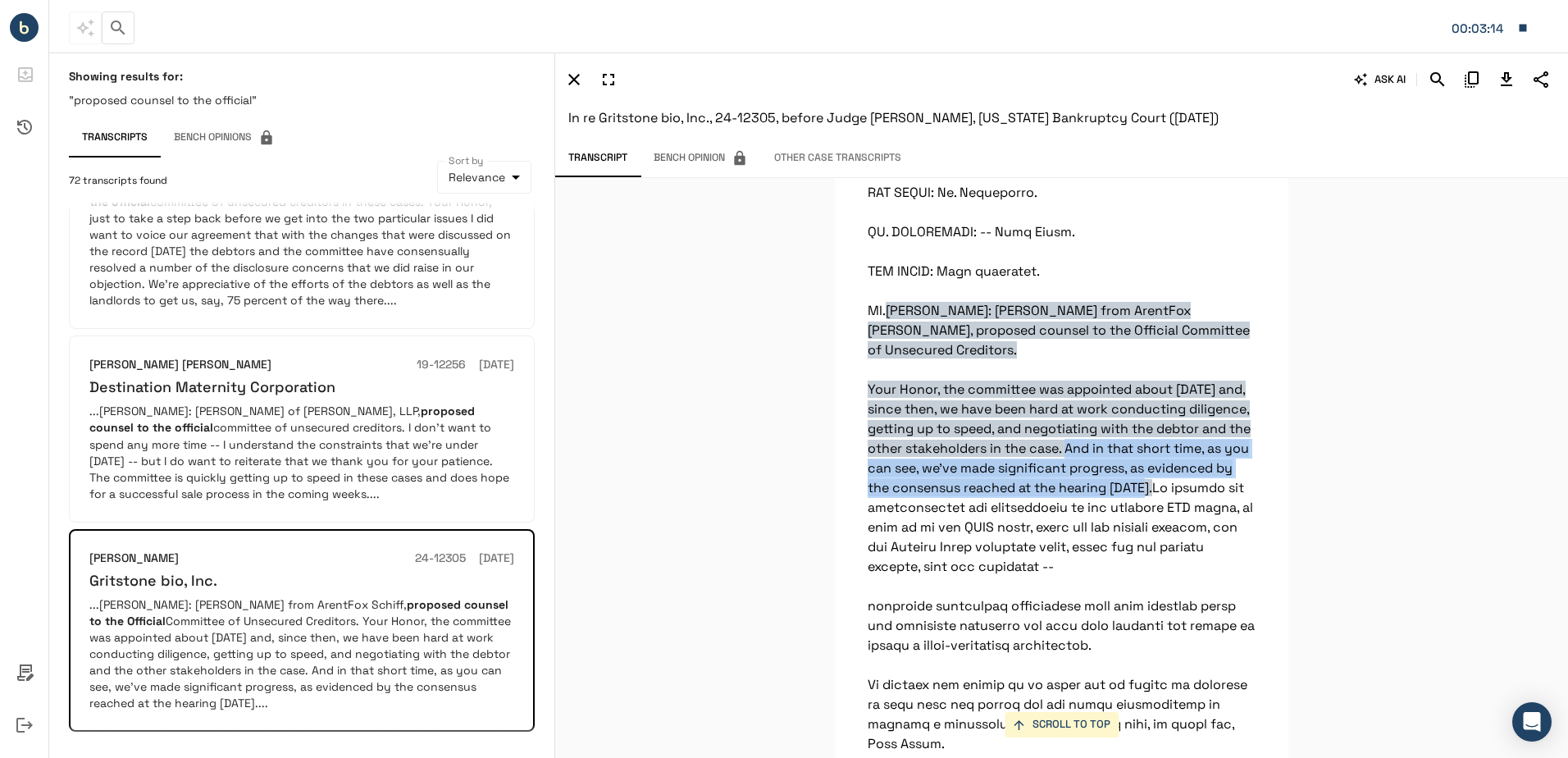
drag, startPoint x: 1162, startPoint y: 510, endPoint x: 1172, endPoint y: 565, distance: 55.9
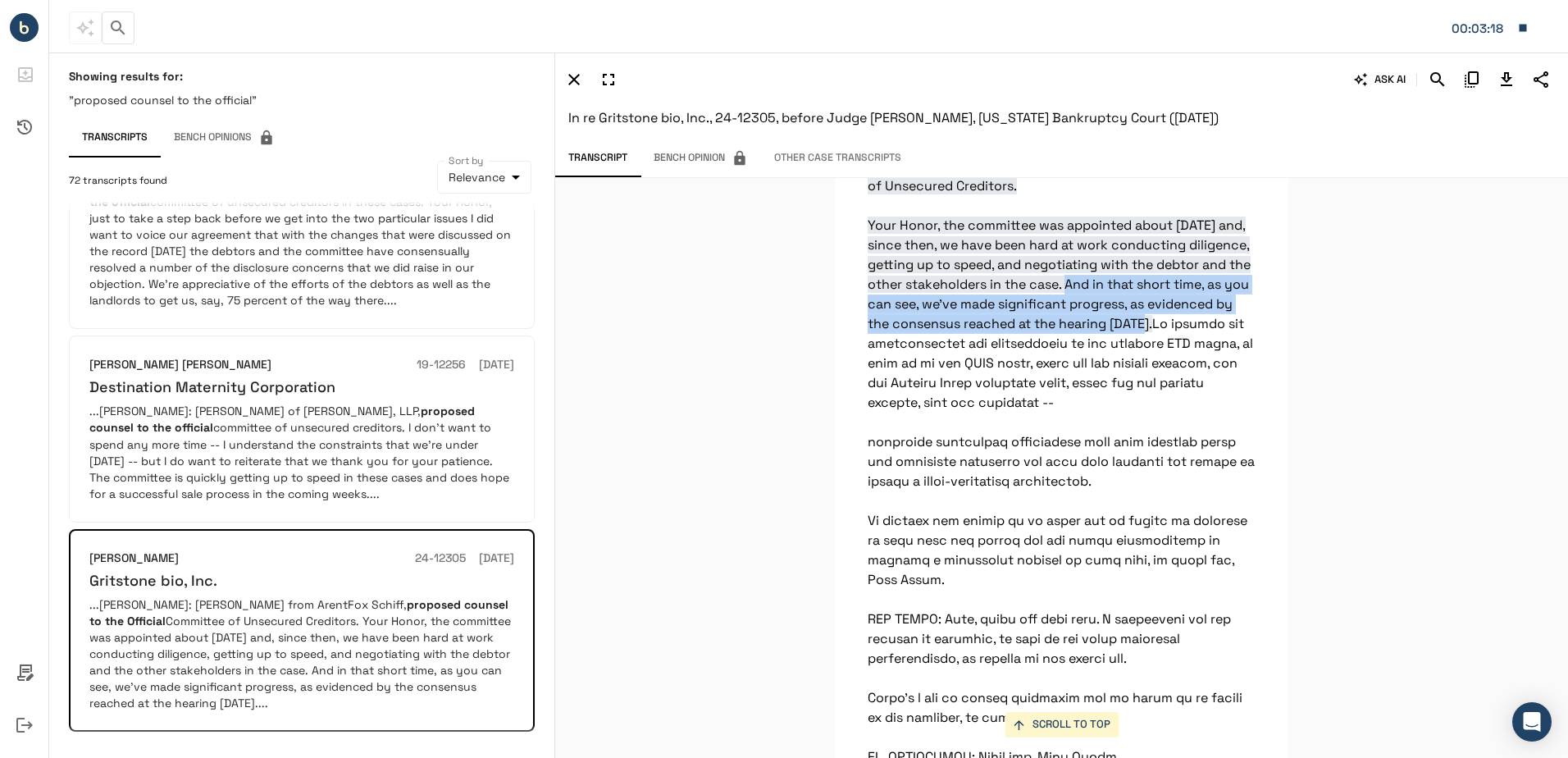
scroll to position [15653, 0]
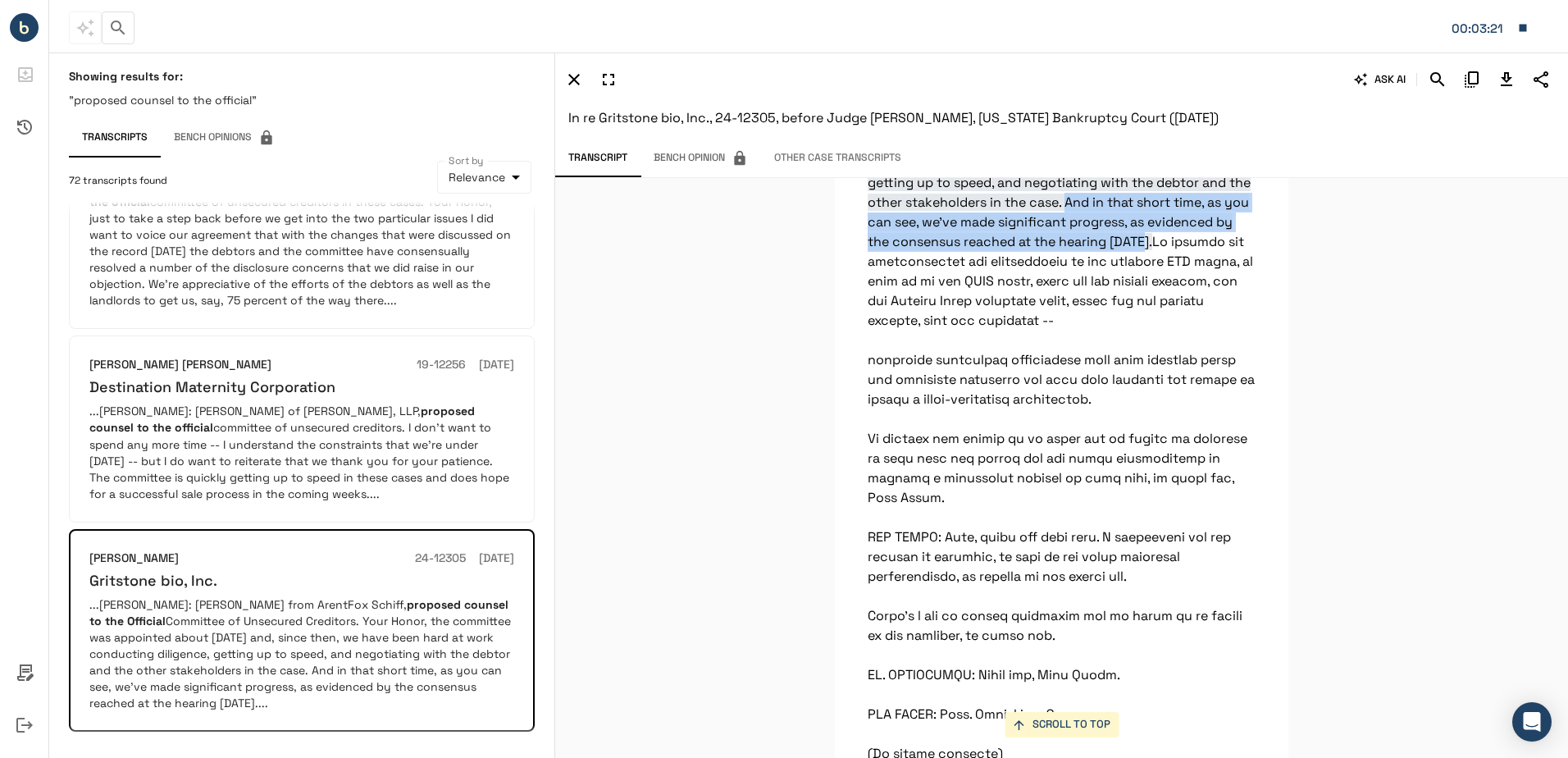
copy span "And in that short time, as you can see, we've made significant progress, as evi…"
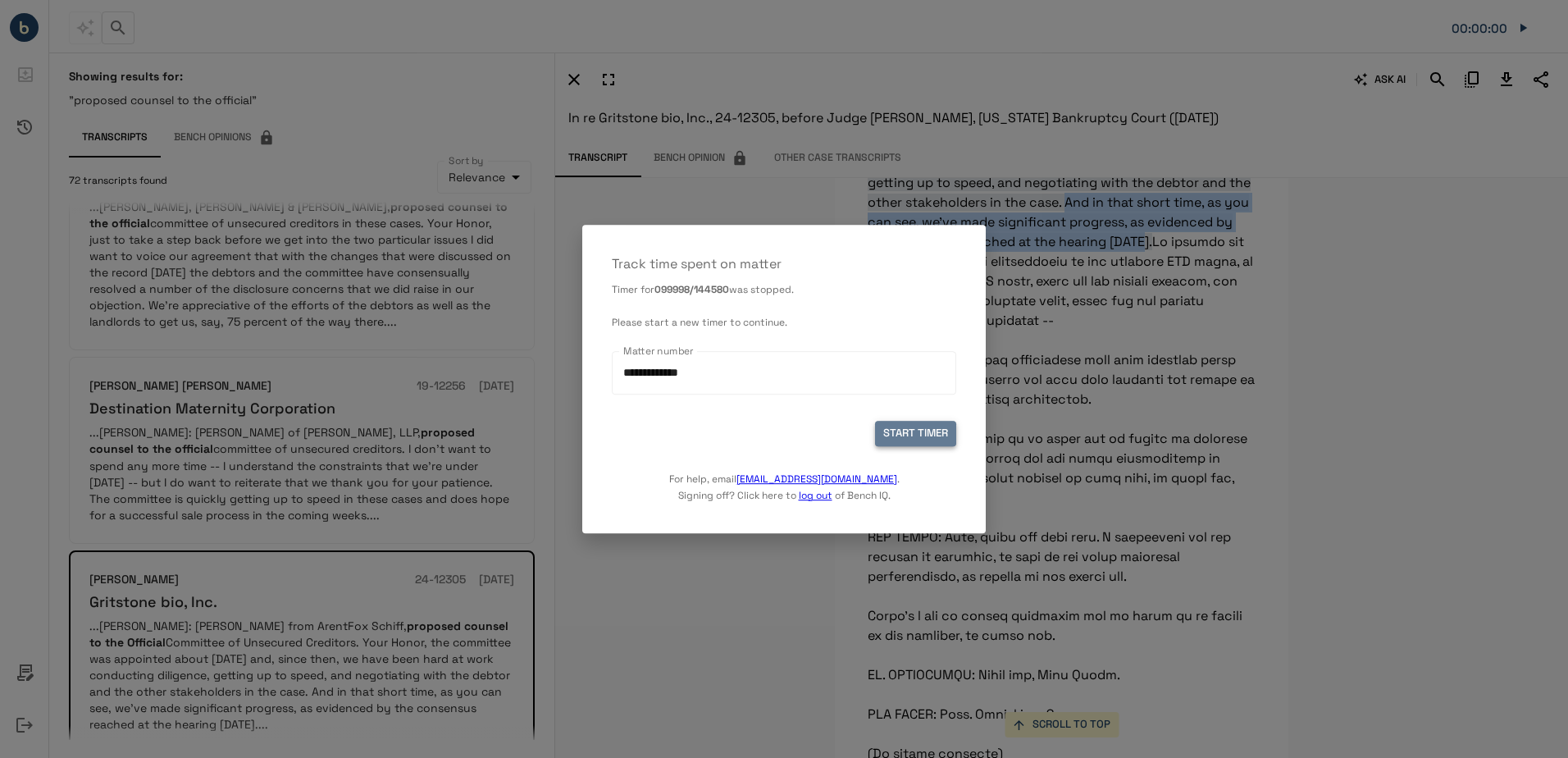
click at [900, 435] on button "START TIMER" at bounding box center [916, 433] width 81 height 26
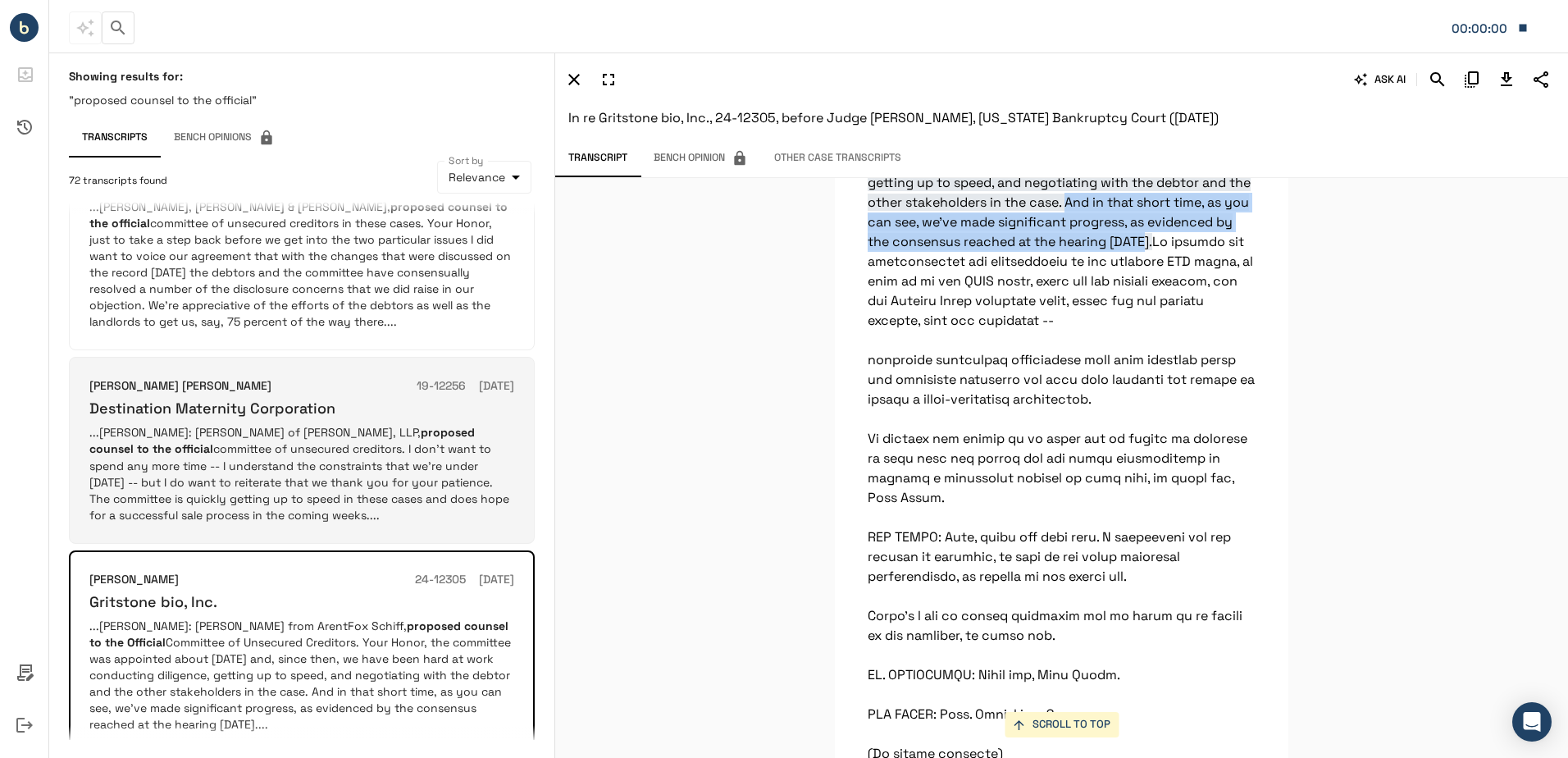
scroll to position [1719, 0]
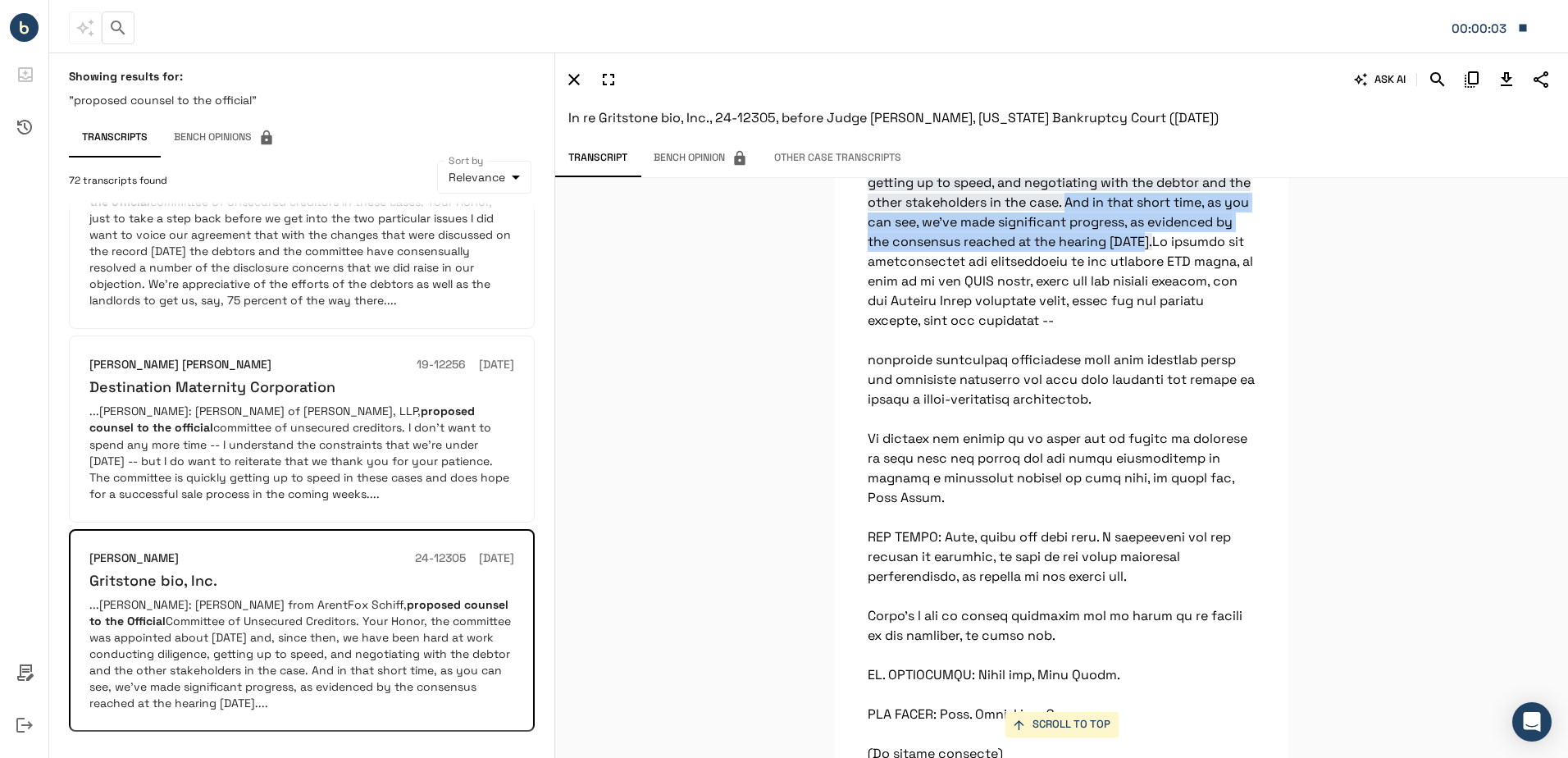
click at [211, 746] on button "4" at bounding box center [210, 760] width 27 height 27
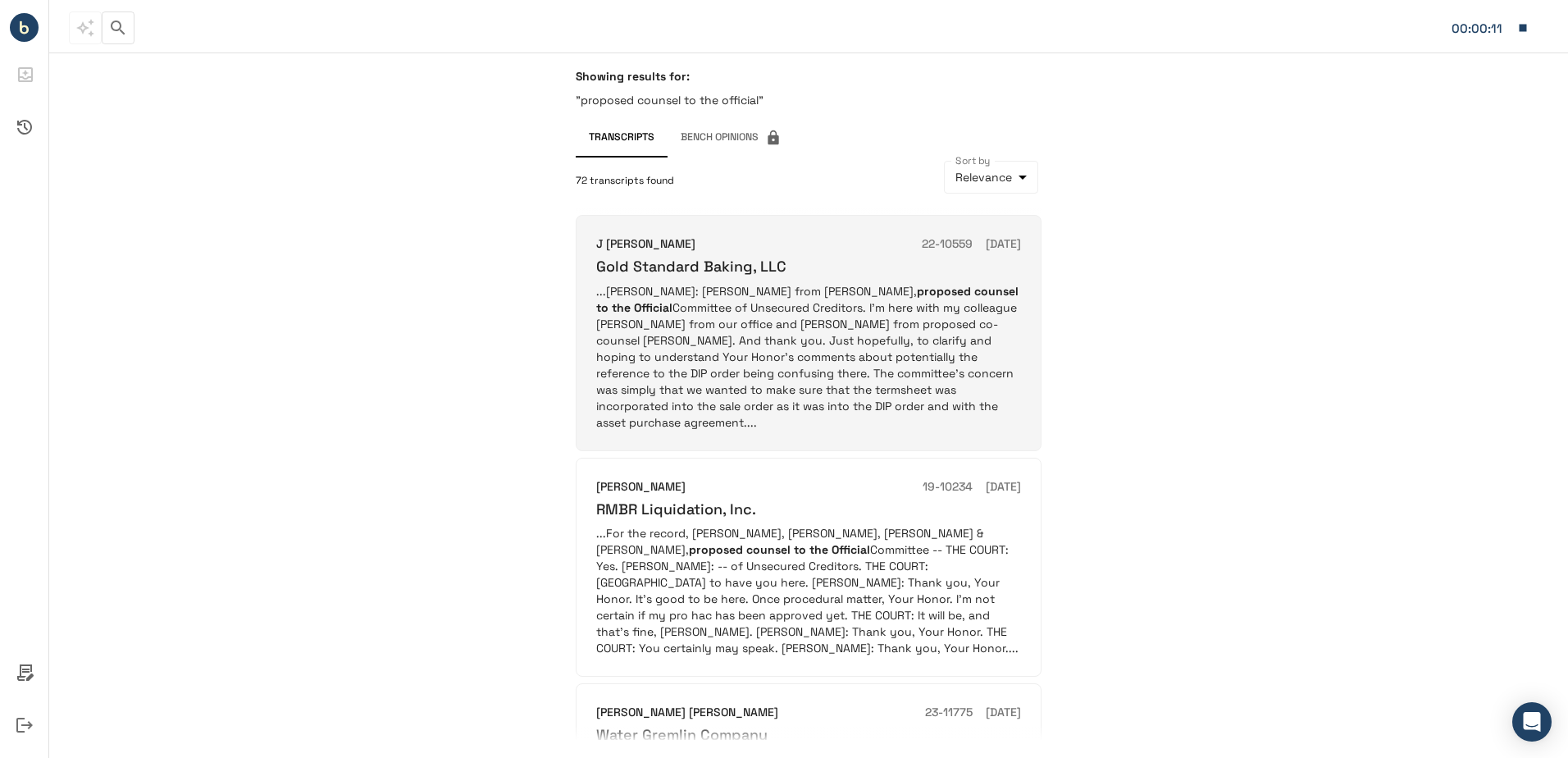
scroll to position [164, 0]
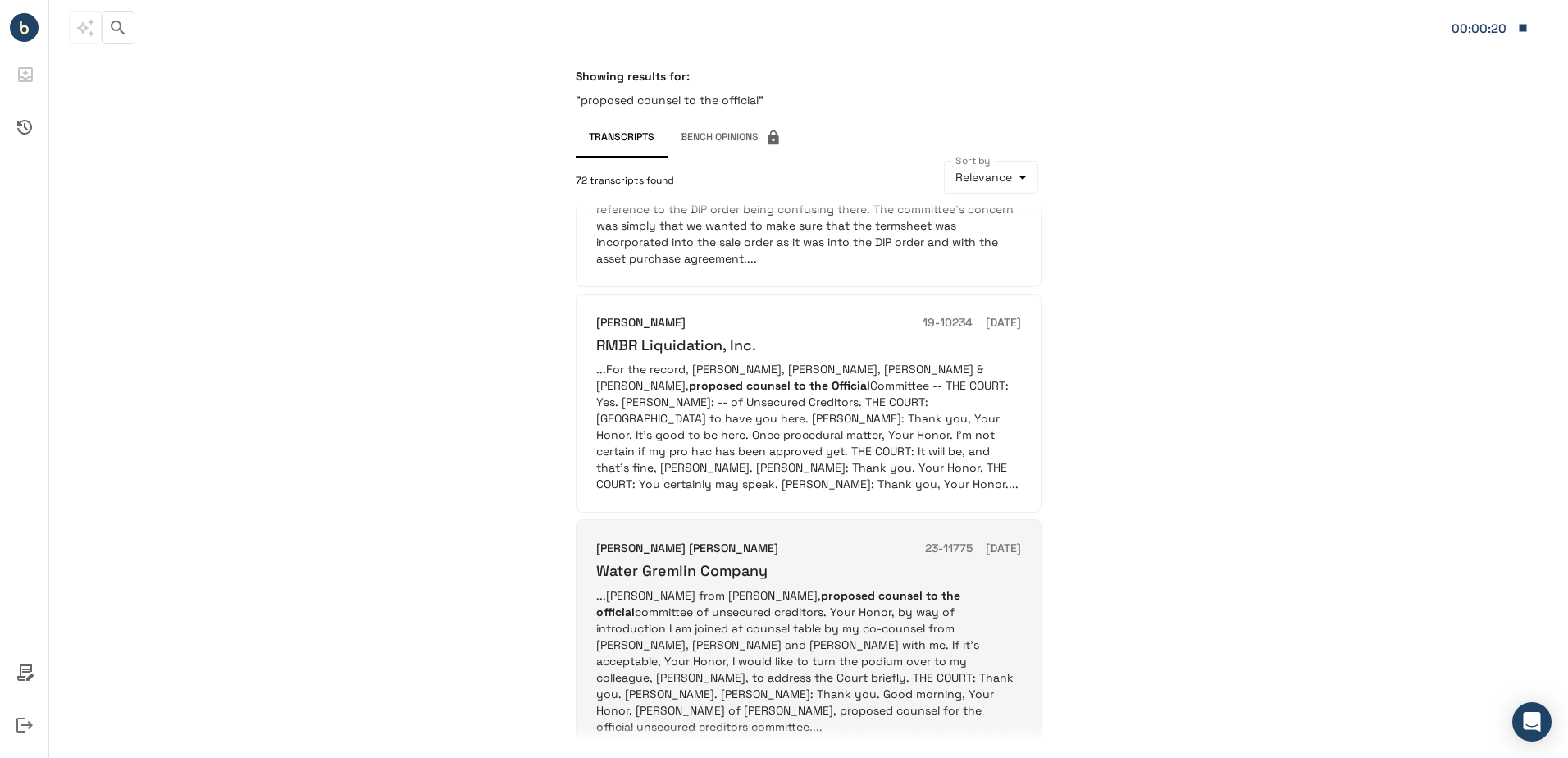
click at [745, 599] on p "...[PERSON_NAME] from [PERSON_NAME], proposed counsel to the official committee…" at bounding box center [809, 661] width 425 height 148
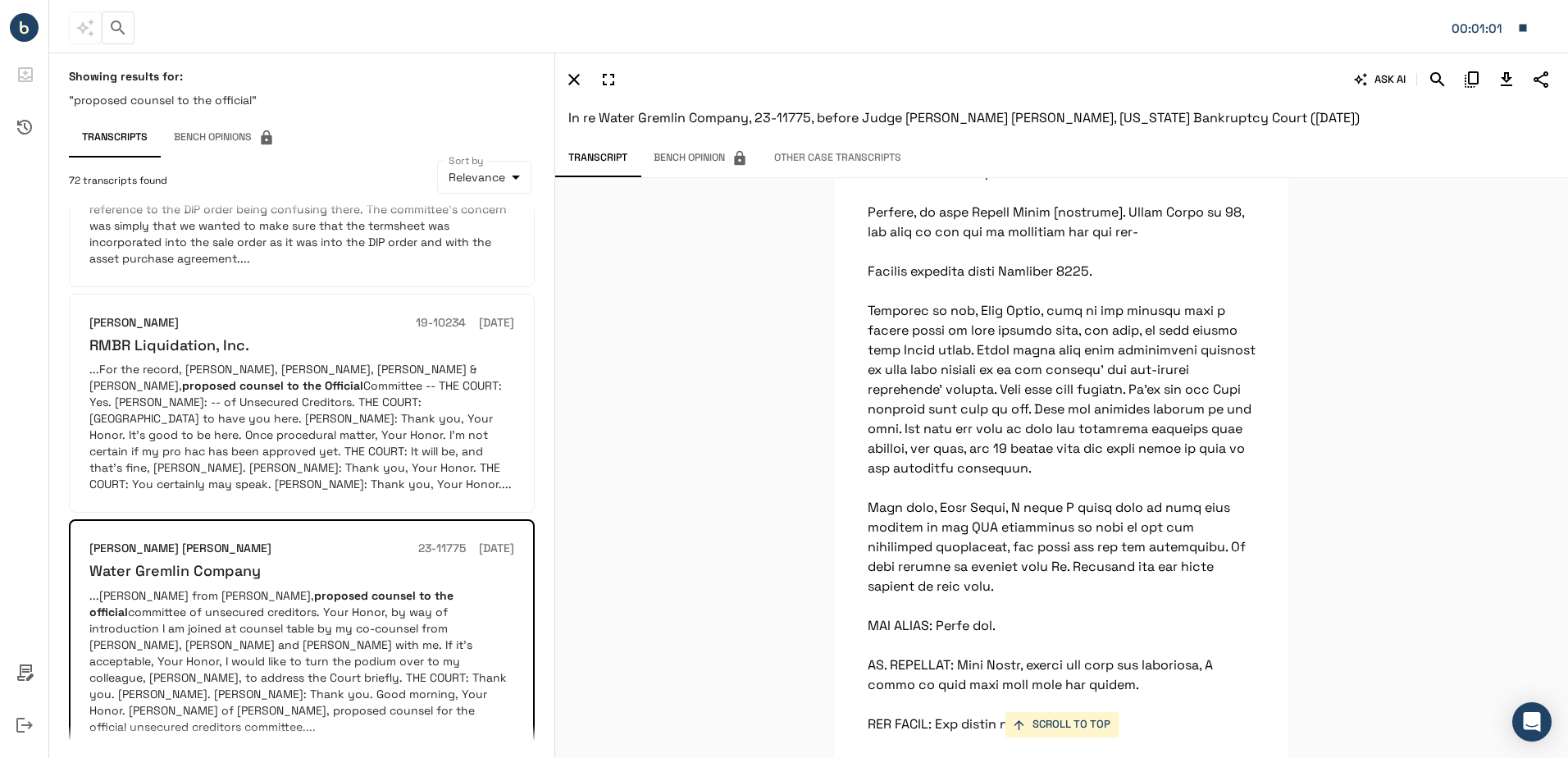
scroll to position [2322, 0]
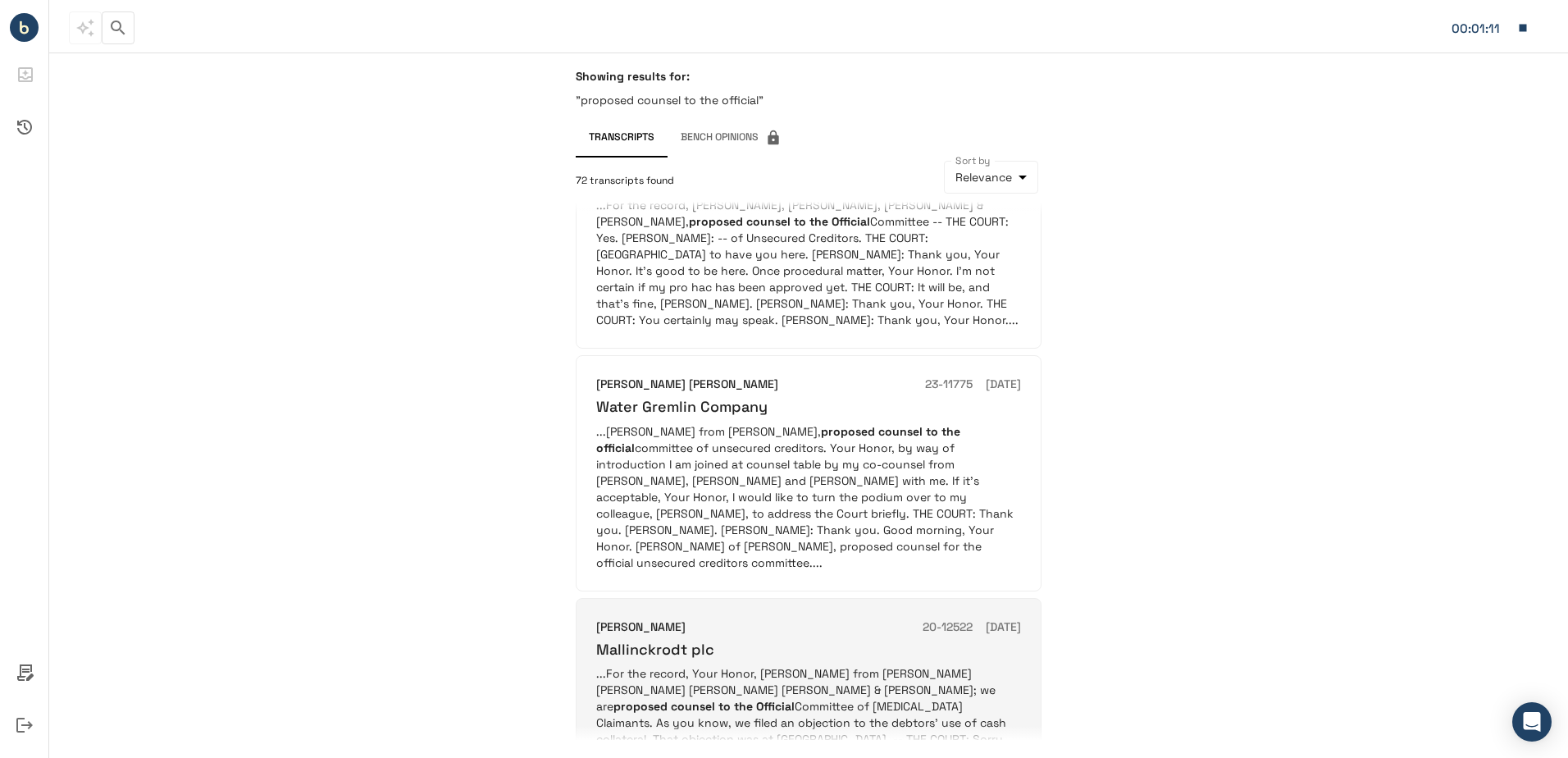
scroll to position [574, 0]
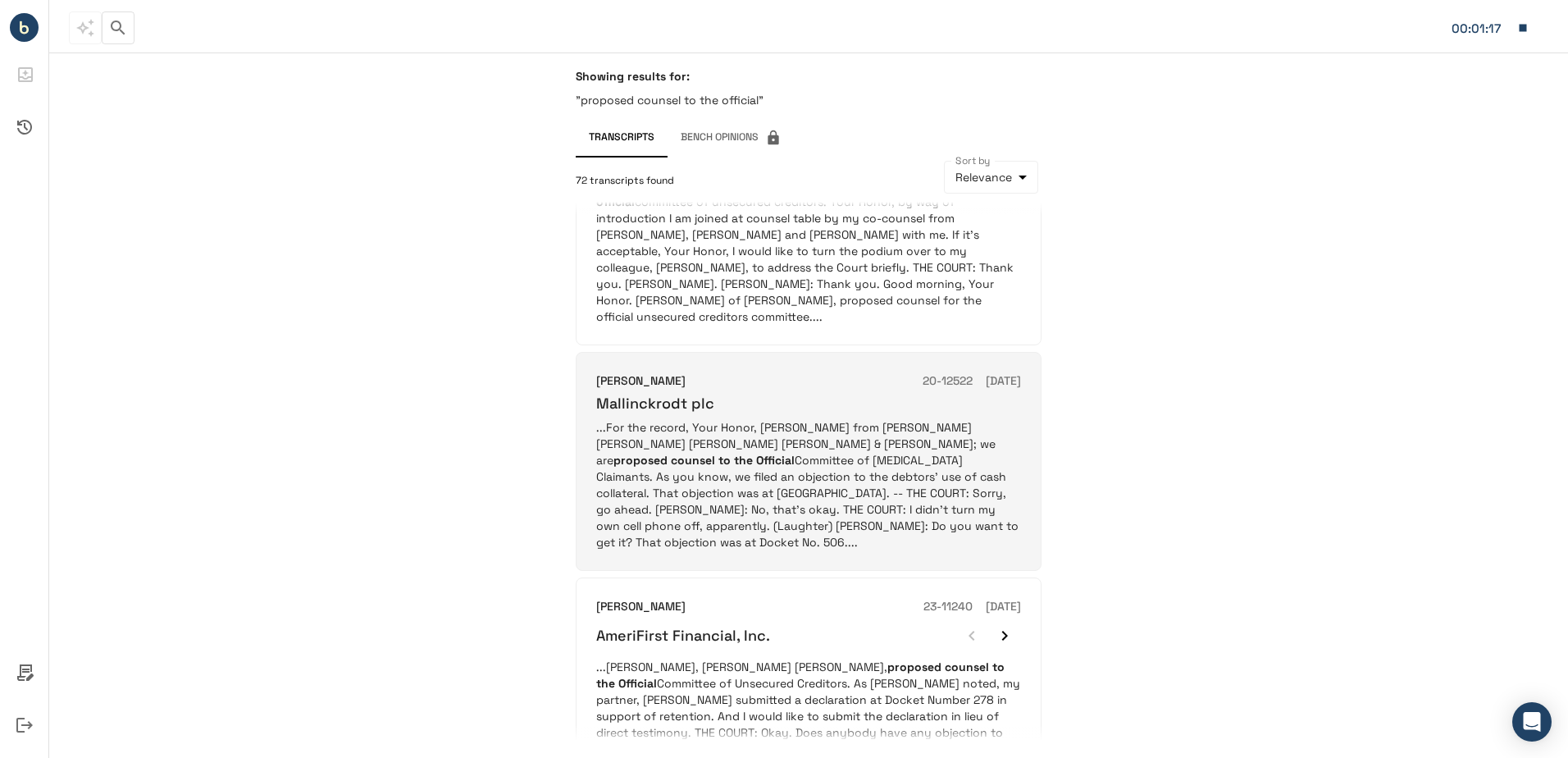
click at [751, 372] on div "[PERSON_NAME] 20-12522 [DATE] Mallinckrodt plc ...For the record, Your Honor, […" at bounding box center [809, 461] width 425 height 178
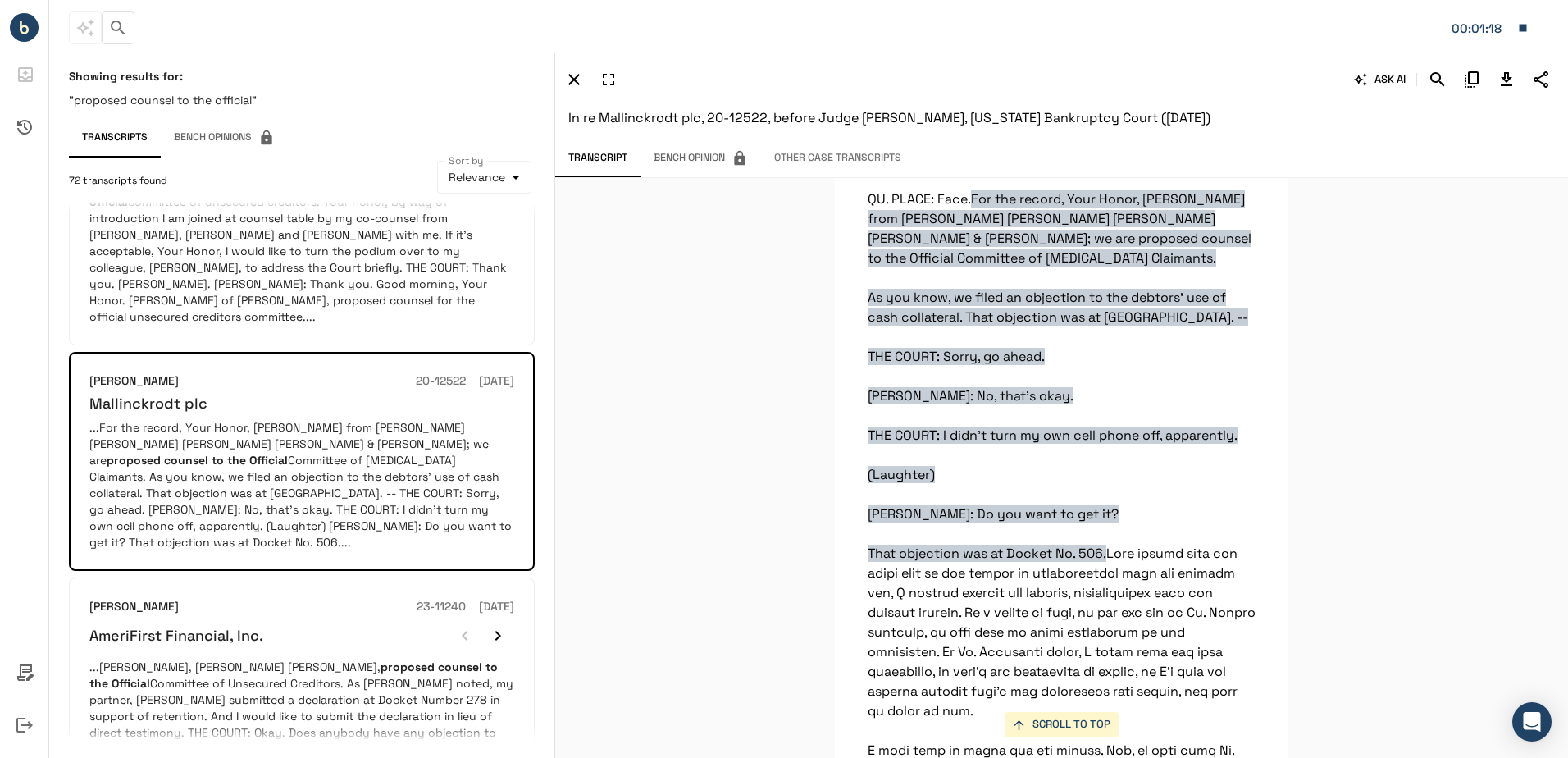
scroll to position [4697, 0]
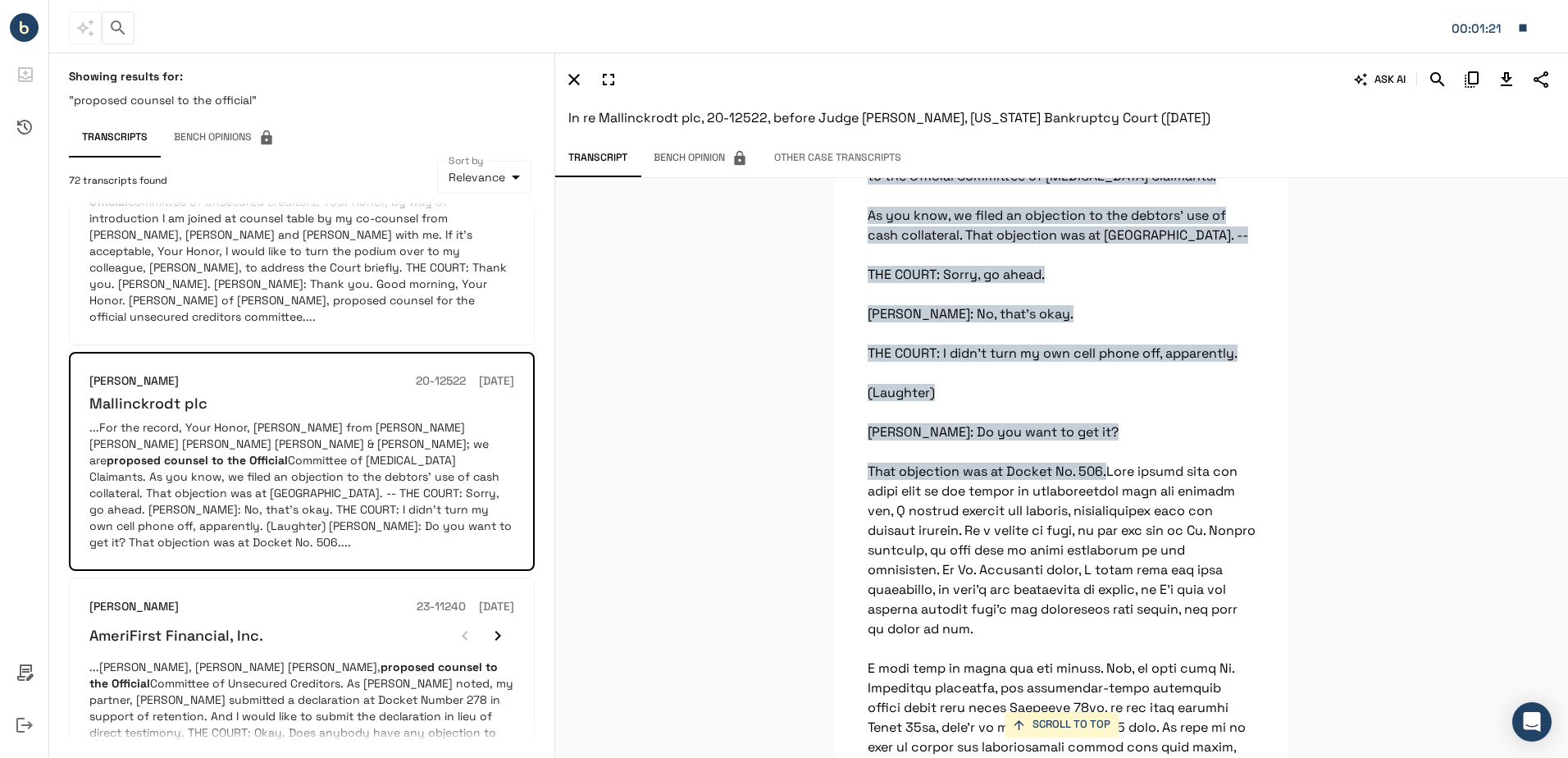
click at [968, 218] on span "For the record, Your Honor, [PERSON_NAME] from [PERSON_NAME] [PERSON_NAME] [PER…" at bounding box center [1060, 294] width 384 height 371
drag, startPoint x: 953, startPoint y: 217, endPoint x: 1166, endPoint y: 234, distance: 213.7
click at [1166, 234] on span "For the record, Your Honor, [PERSON_NAME] from [PERSON_NAME] [PERSON_NAME] [PER…" at bounding box center [1060, 294] width 384 height 371
drag, startPoint x: 1166, startPoint y: 234, endPoint x: 1127, endPoint y: 230, distance: 39.2
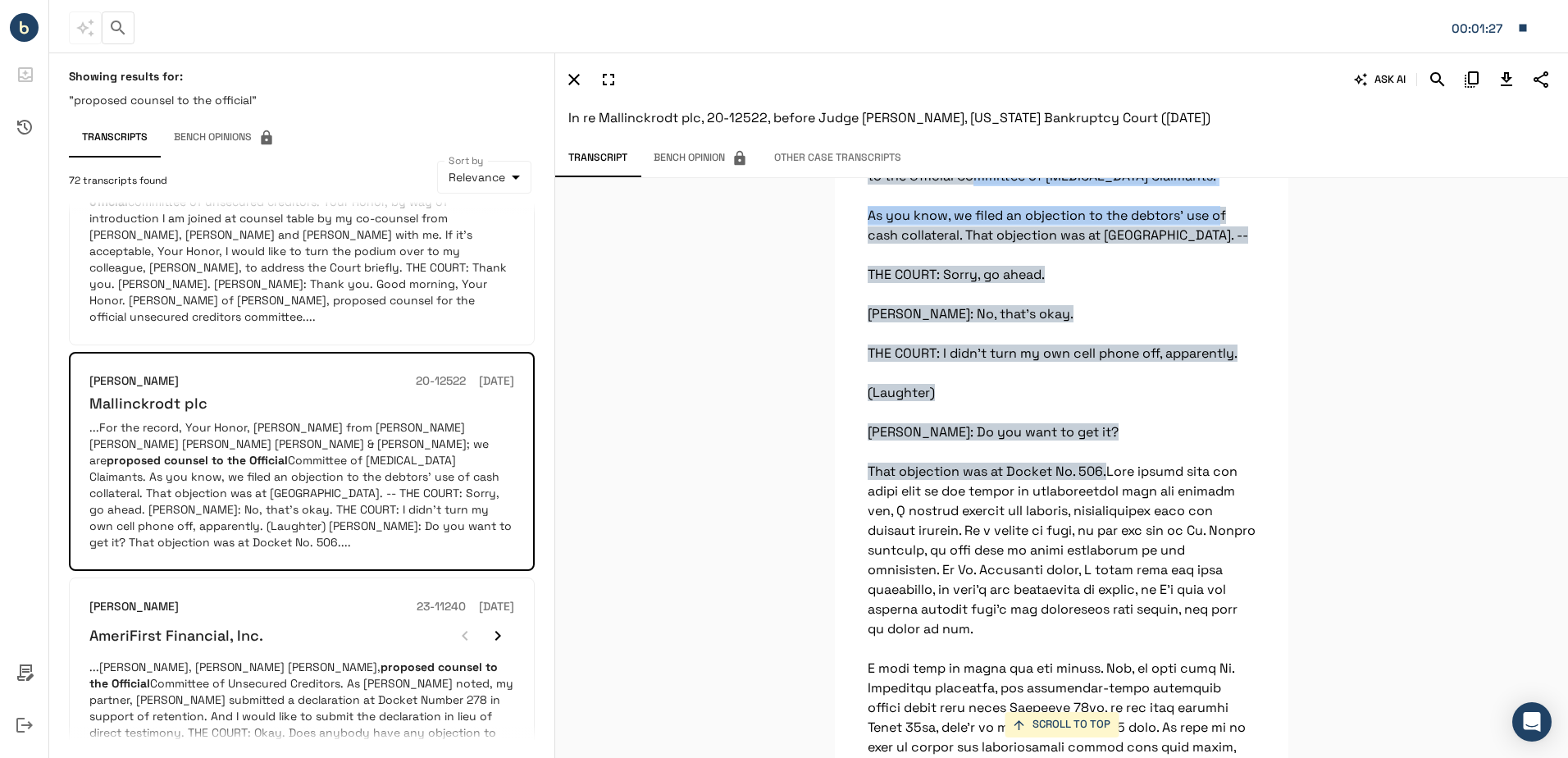
copy span "e filed an objection to the debtors' use of cash collateral. That objection was…"
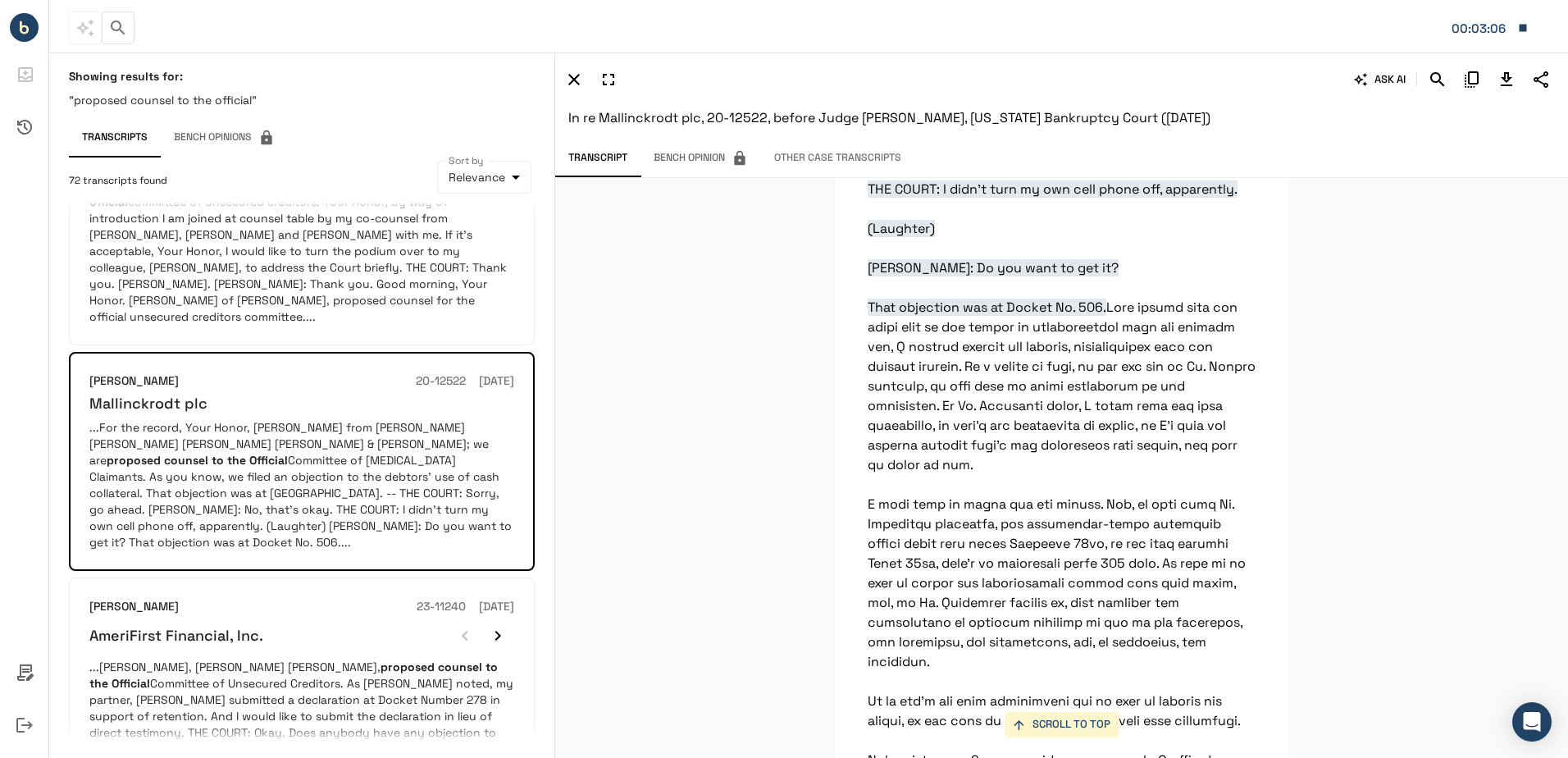
scroll to position [4943, 0]
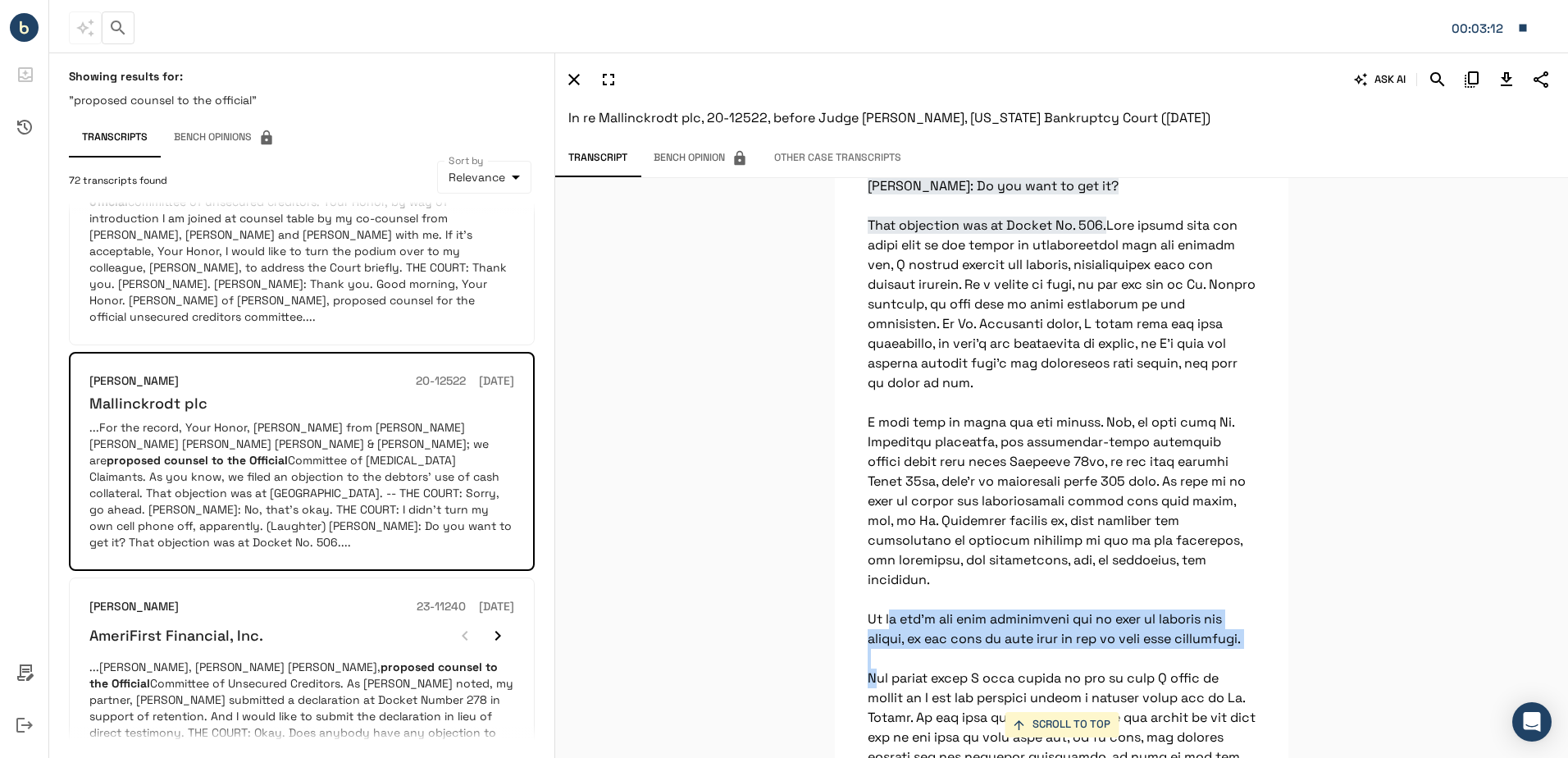
drag, startPoint x: 913, startPoint y: 633, endPoint x: 864, endPoint y: 608, distance: 55.0
drag, startPoint x: 864, startPoint y: 608, endPoint x: 932, endPoint y: 610, distance: 68.0
copy p "f we don't get that cooperation and we need to resolve our issues, we may need …"
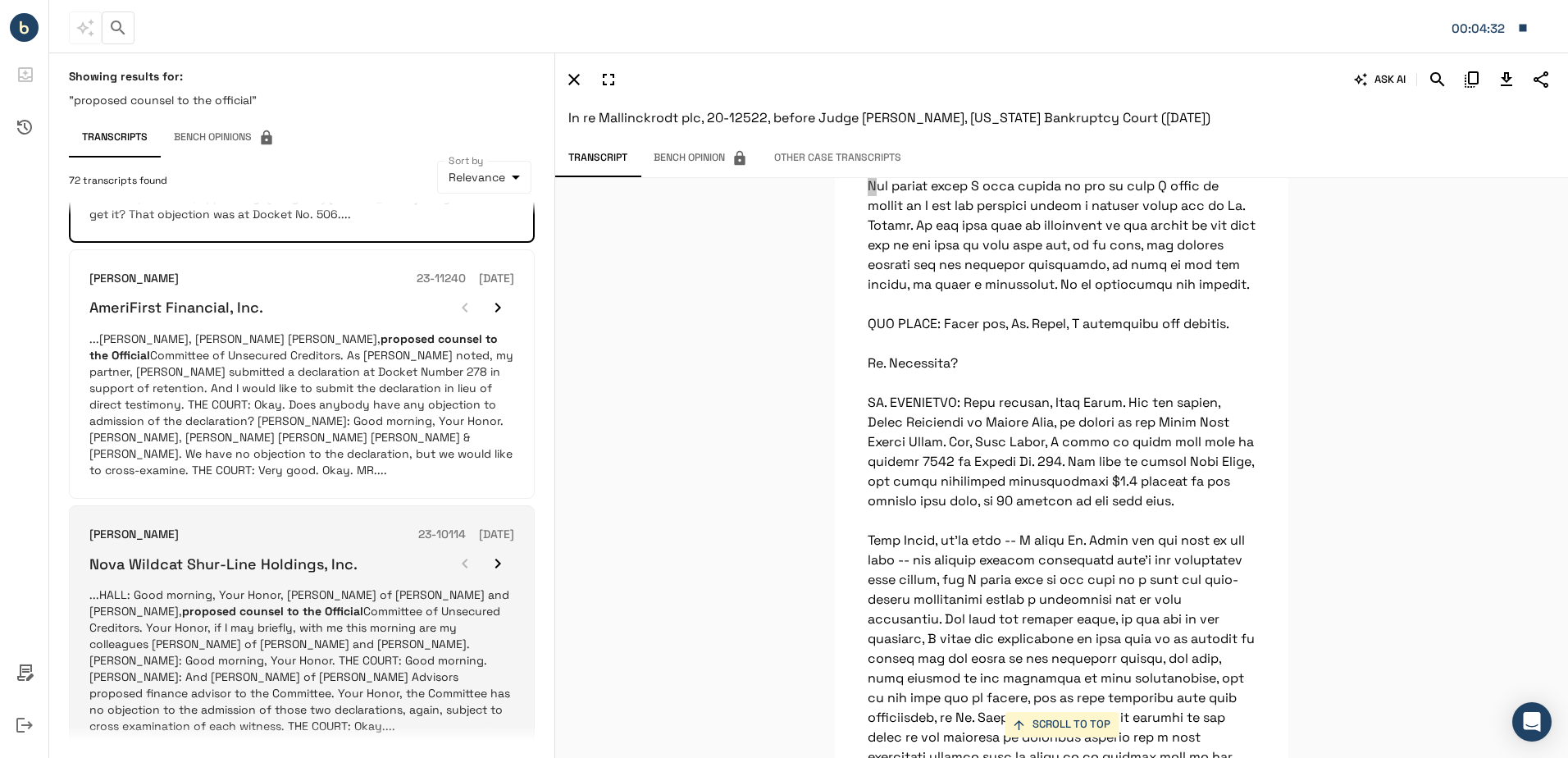
scroll to position [1148, 0]
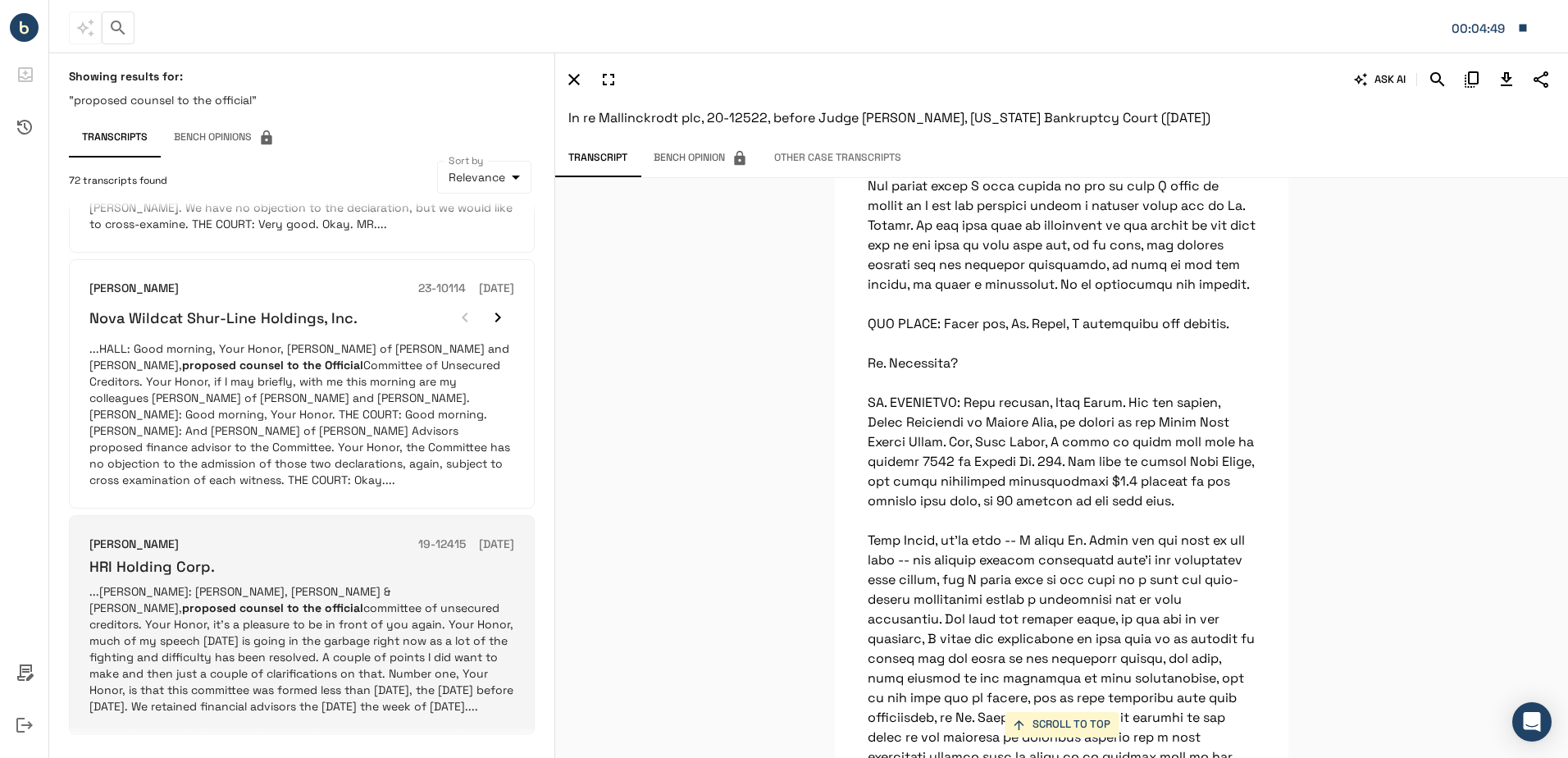
click at [316, 583] on p "...[PERSON_NAME]: [PERSON_NAME], [PERSON_NAME] & [PERSON_NAME], proposed counse…" at bounding box center [302, 649] width 425 height 132
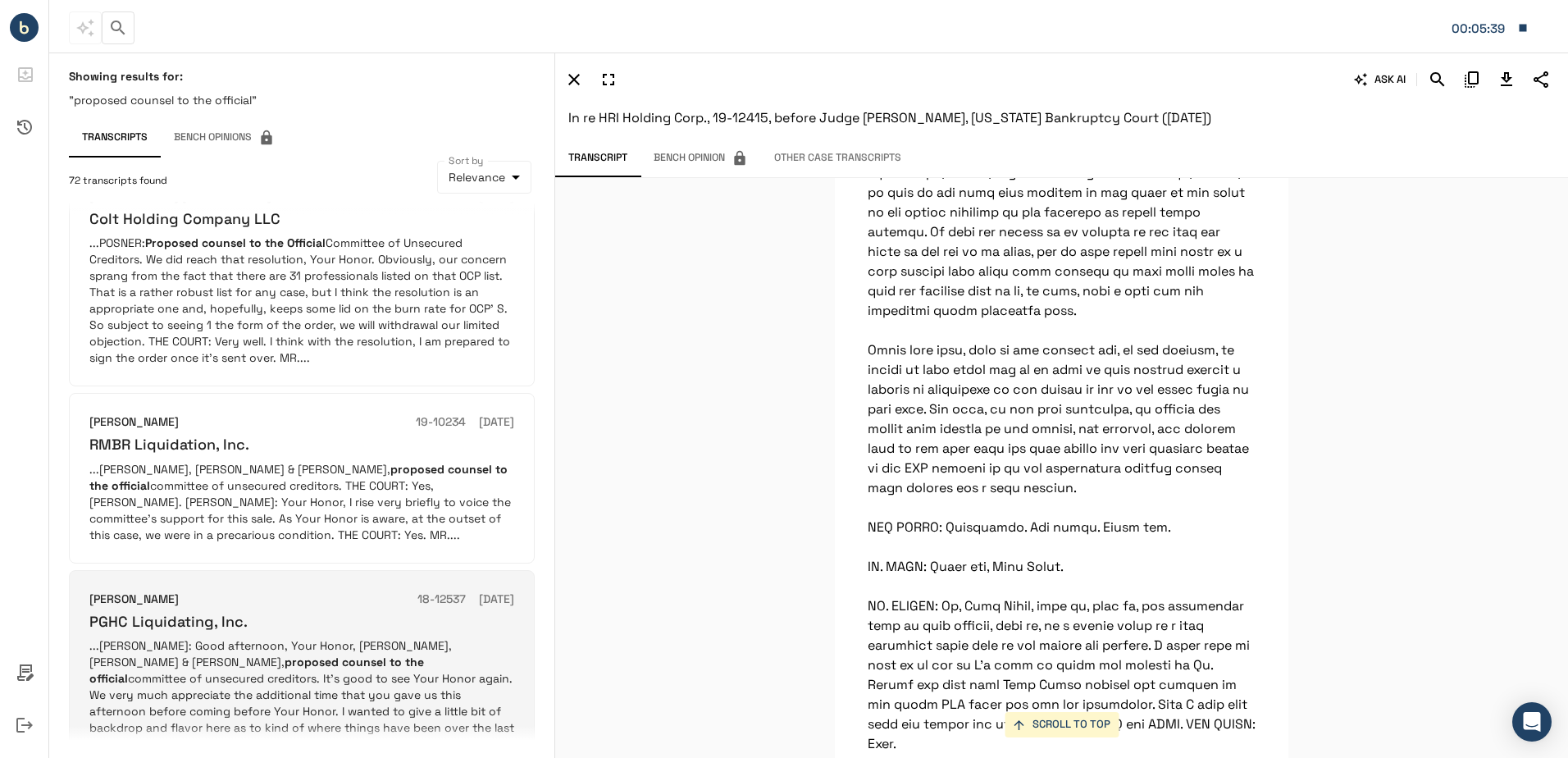
scroll to position [1730, 0]
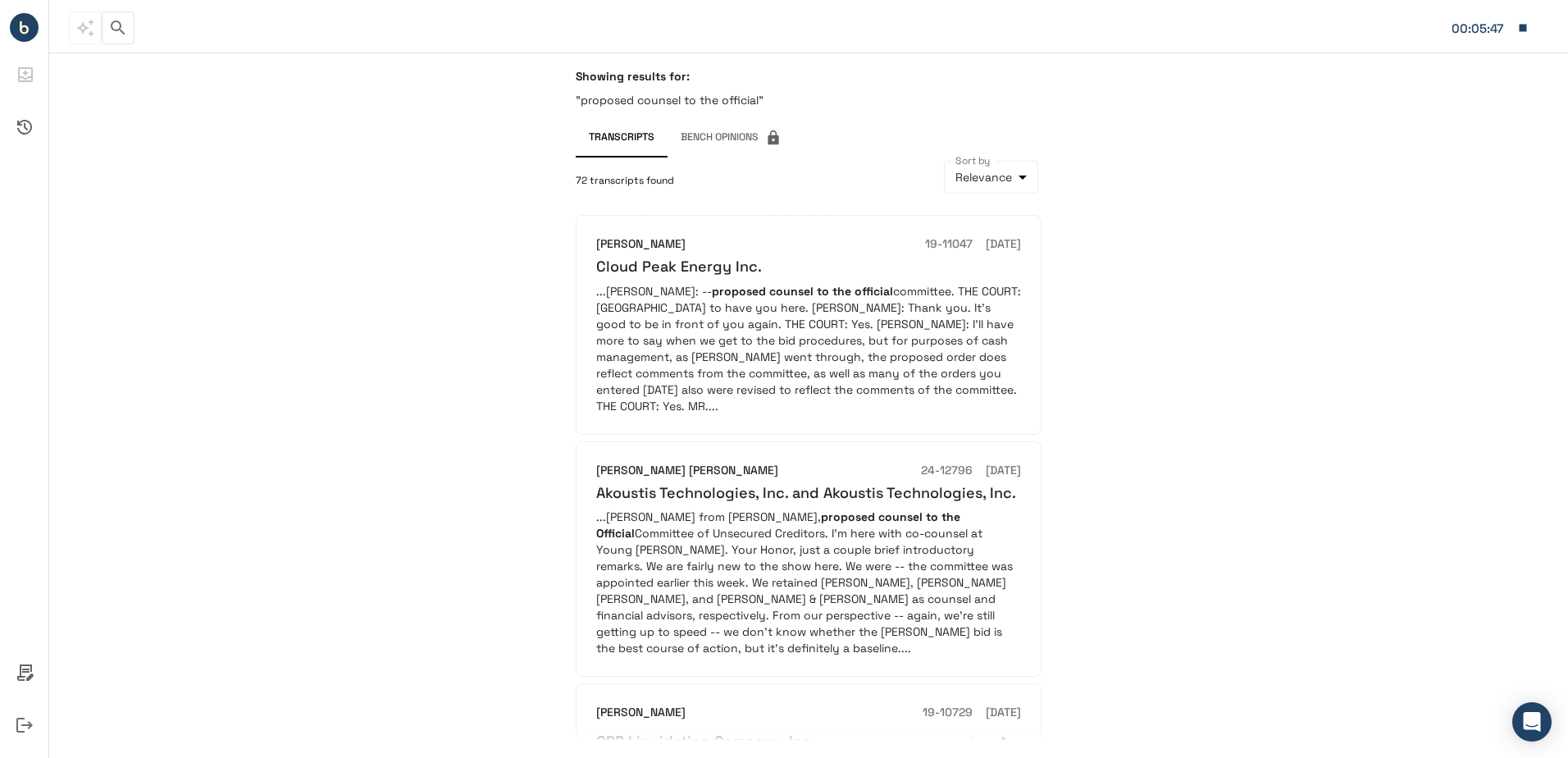
click at [696, 105] on p ""proposed counsel to the official"" at bounding box center [809, 100] width 466 height 16
click at [749, 98] on p ""proposed counsel to the official"" at bounding box center [809, 100] width 466 height 16
click at [123, 27] on icon "button" at bounding box center [118, 28] width 20 height 20
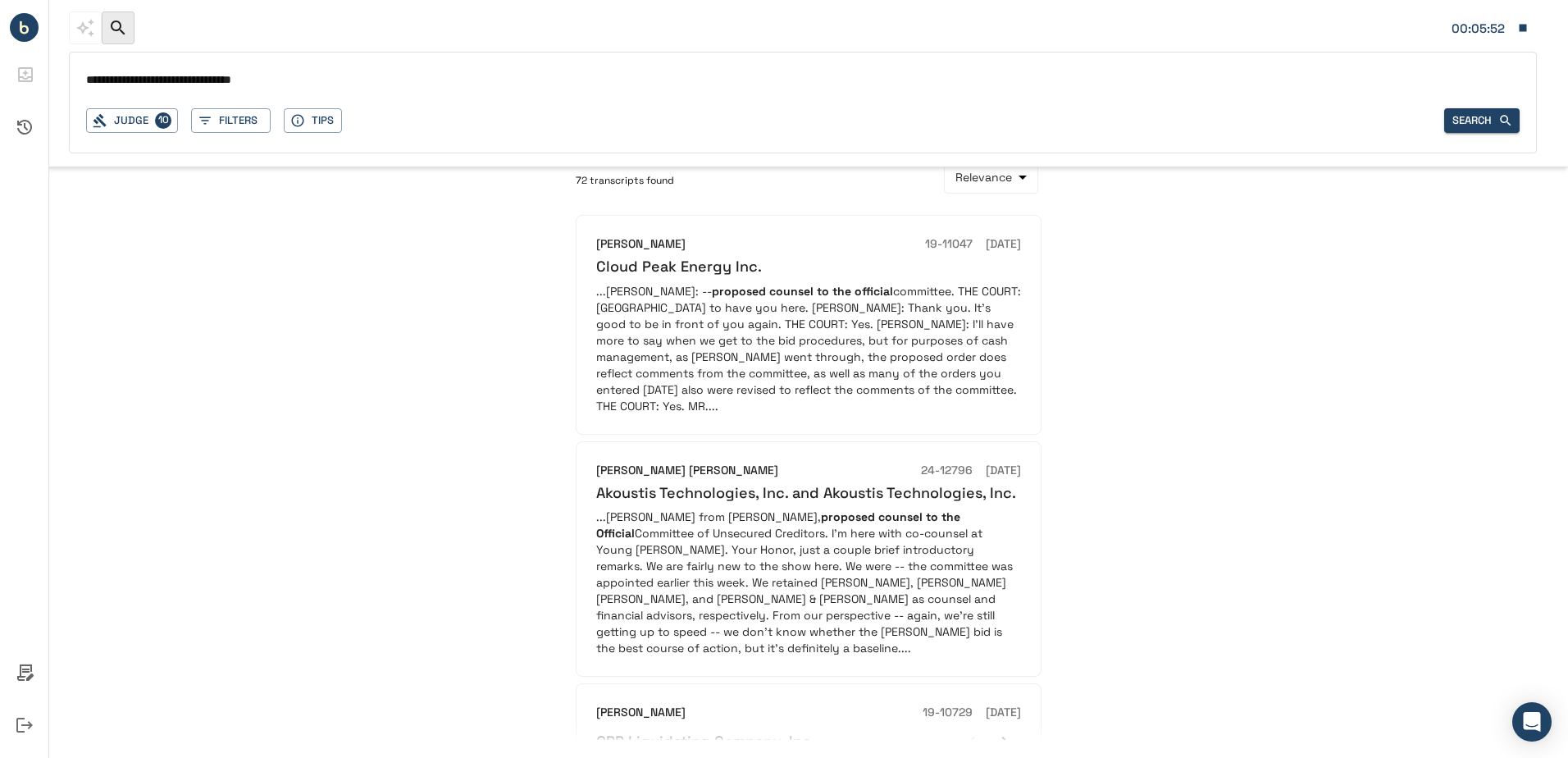
click at [220, 80] on input "**********" at bounding box center [803, 81] width 1434 height 24
drag, startPoint x: 282, startPoint y: 84, endPoint x: 99, endPoint y: 83, distance: 183.0
click at [99, 83] on input "**********" at bounding box center [803, 81] width 1434 height 24
type input "*"
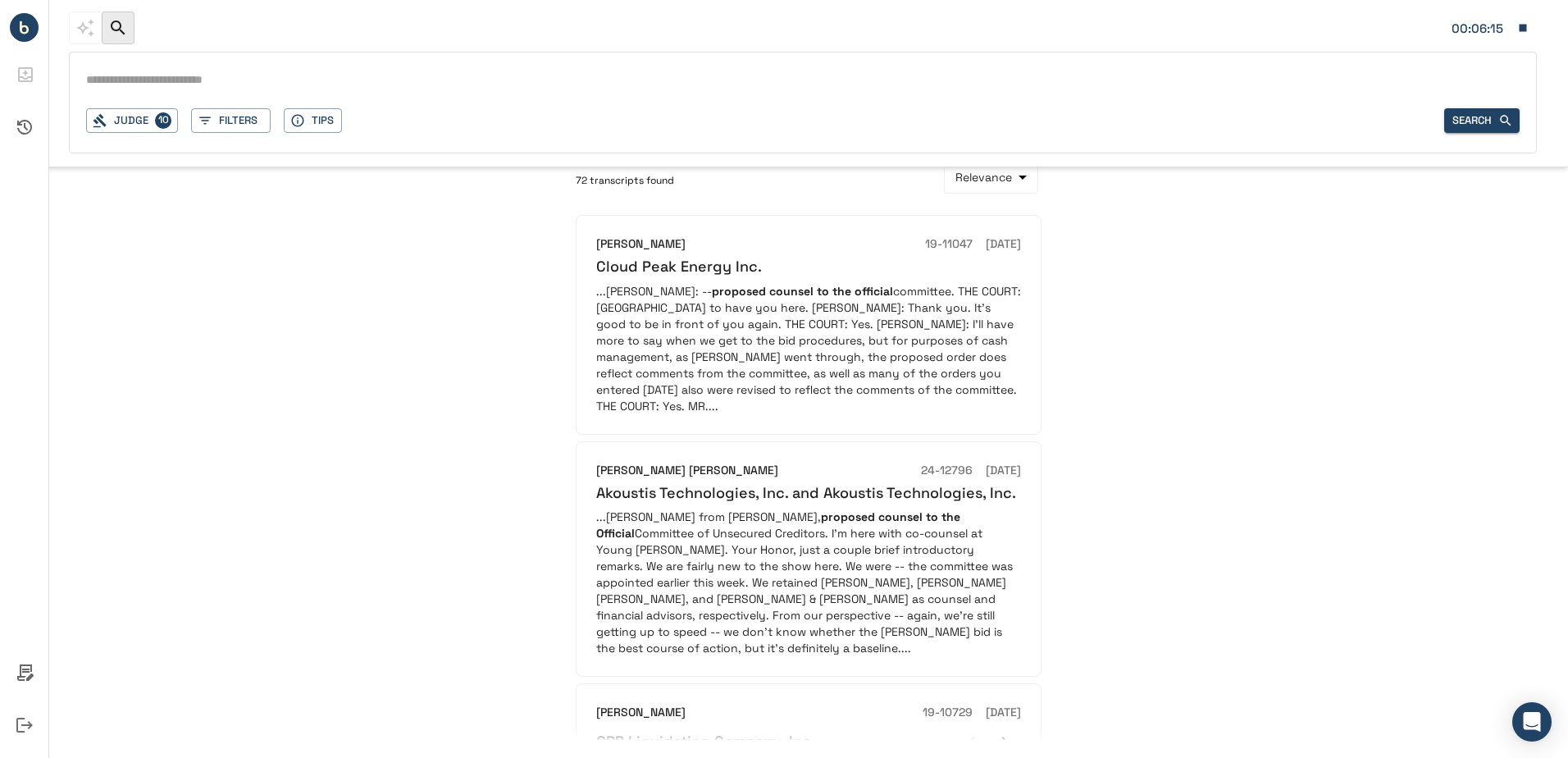
paste input "**********"
click at [301, 122] on icon "button" at bounding box center [298, 120] width 15 height 15
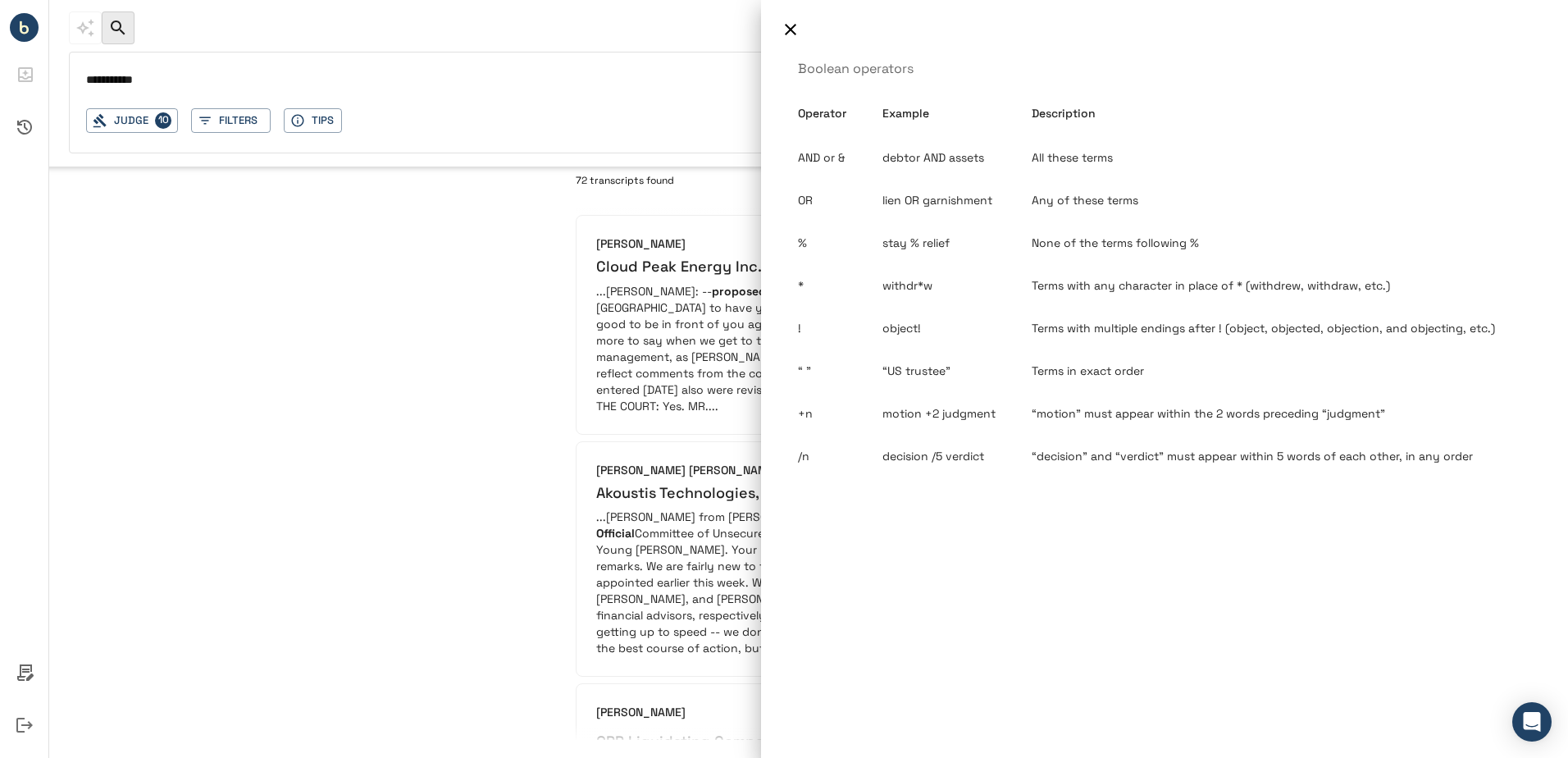
click at [240, 84] on div at bounding box center [784, 379] width 1568 height 758
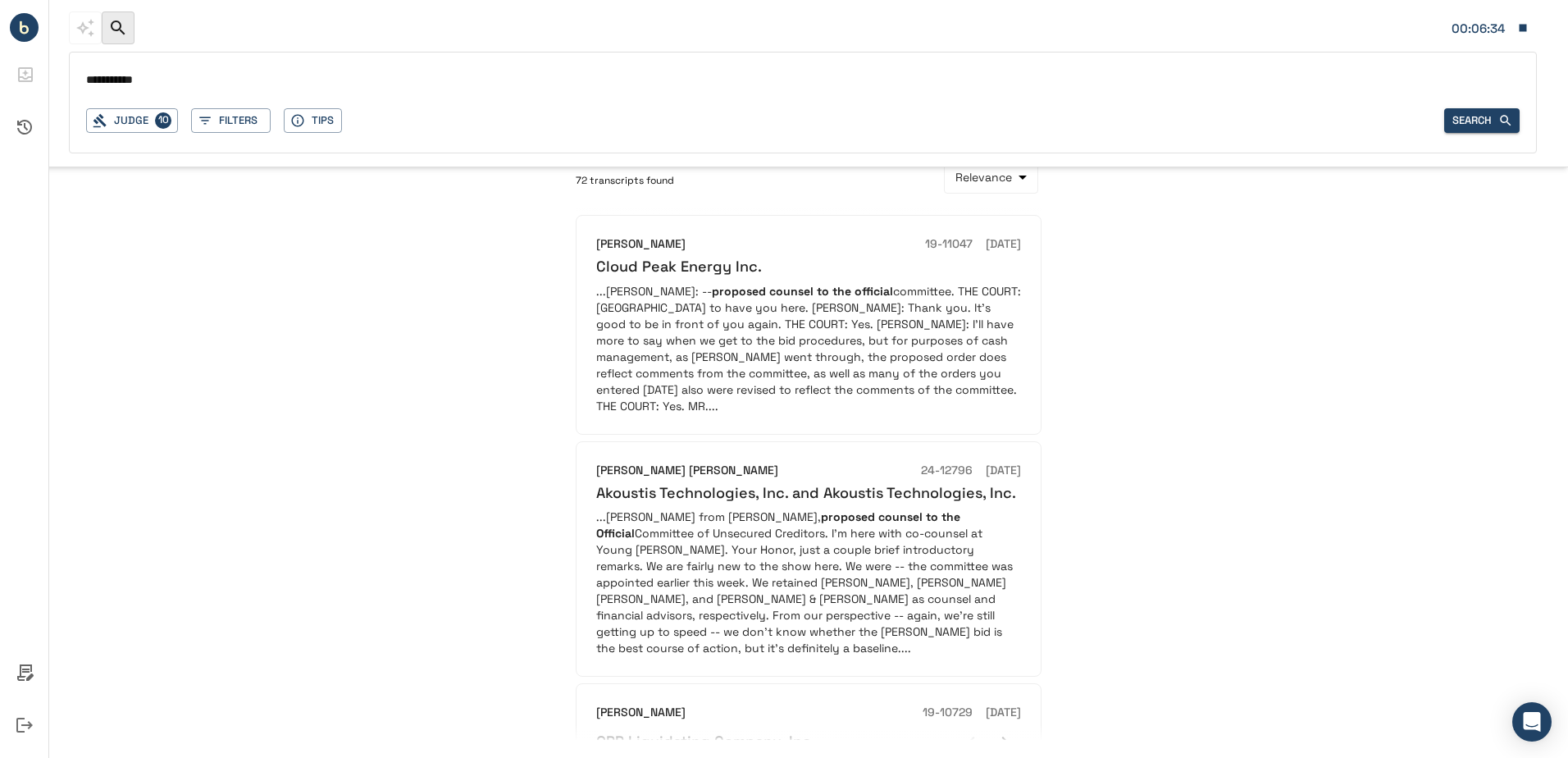
click at [236, 80] on input "**********" at bounding box center [803, 81] width 1434 height 24
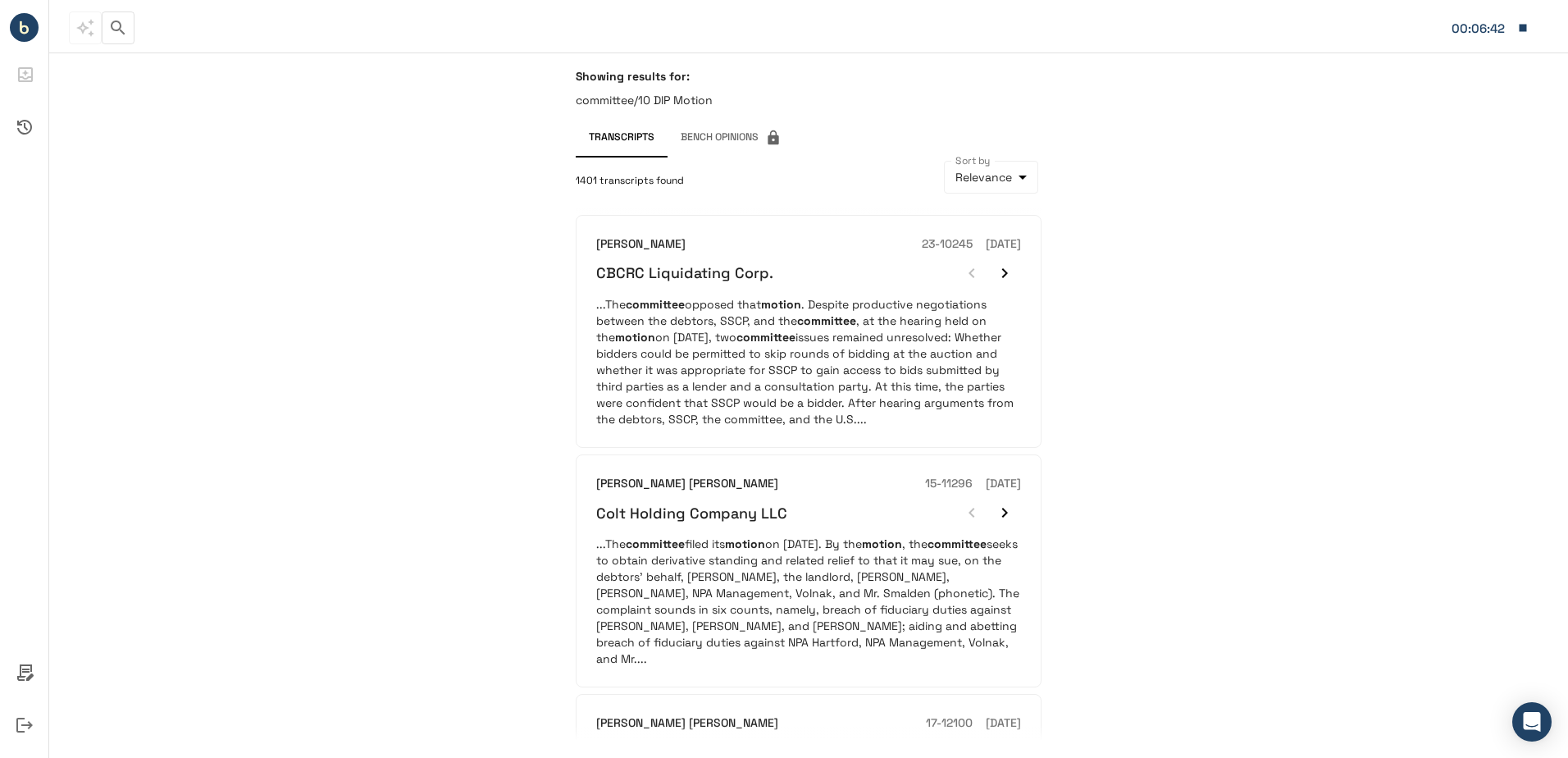
click at [132, 23] on button "button" at bounding box center [117, 28] width 33 height 33
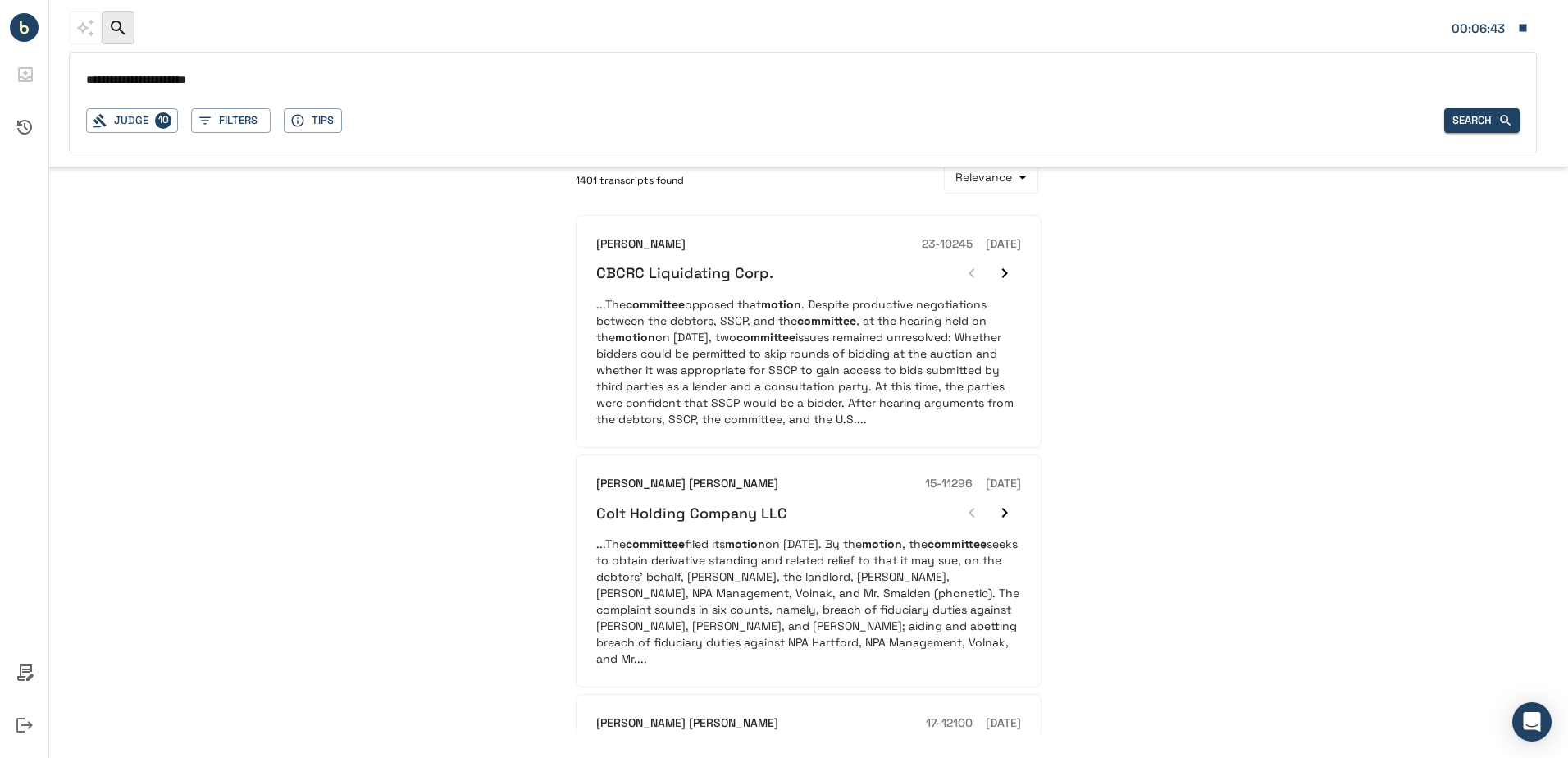
click at [165, 84] on input "**********" at bounding box center [803, 81] width 1434 height 24
click at [235, 88] on input "**********" at bounding box center [803, 81] width 1434 height 24
type input "**********"
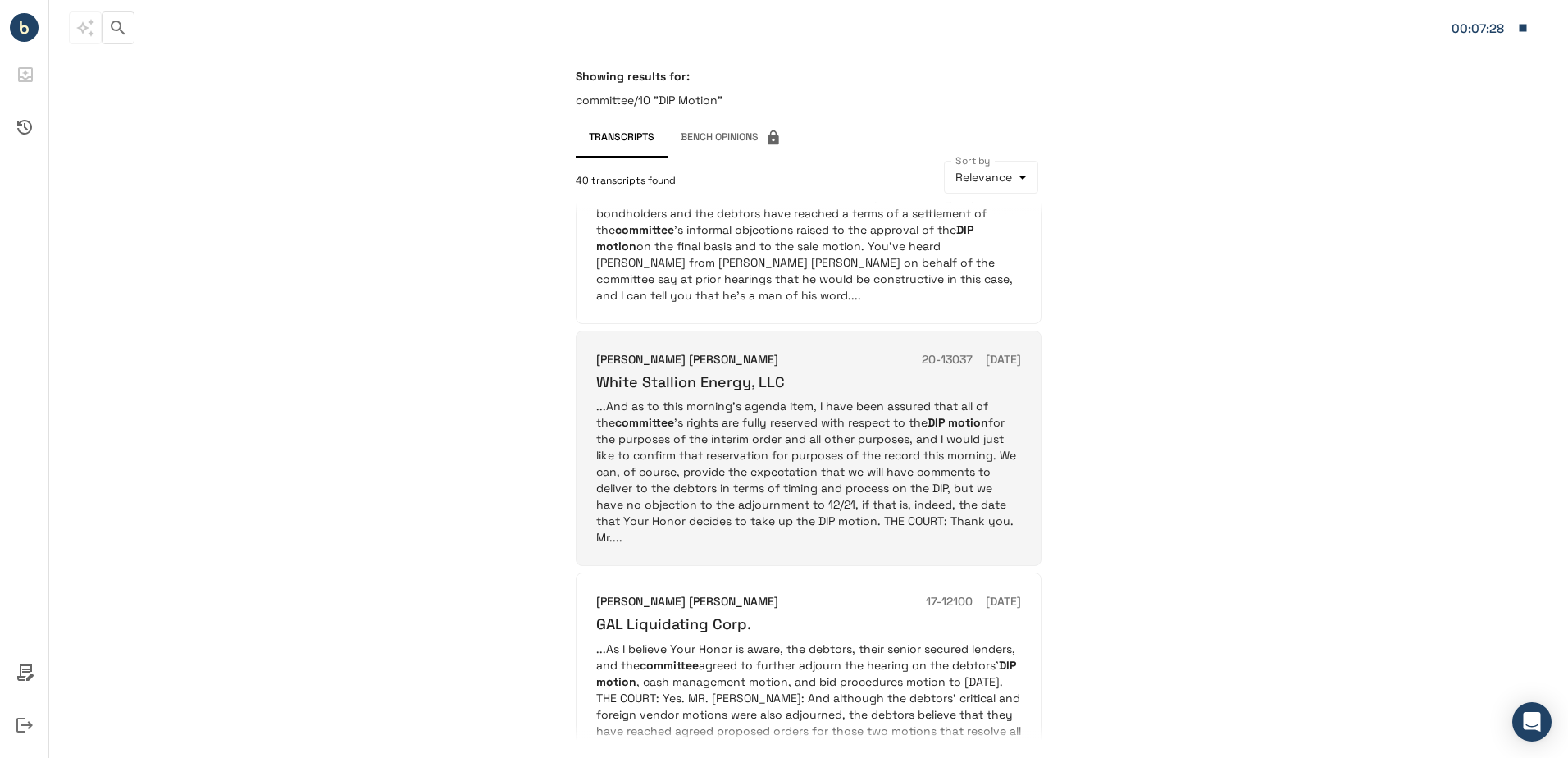
scroll to position [1766, 0]
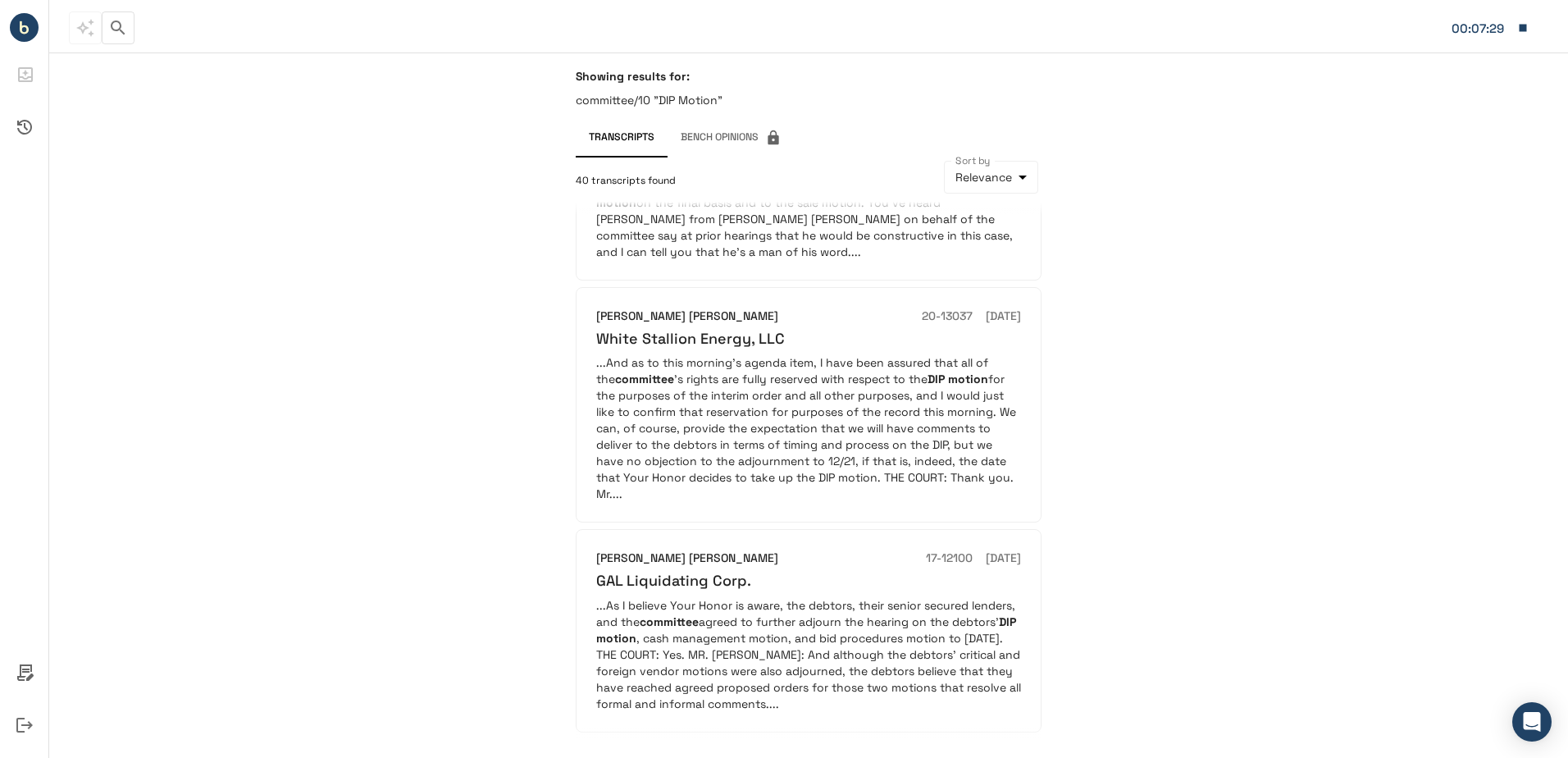
click at [657, 747] on button "2" at bounding box center [654, 761] width 27 height 27
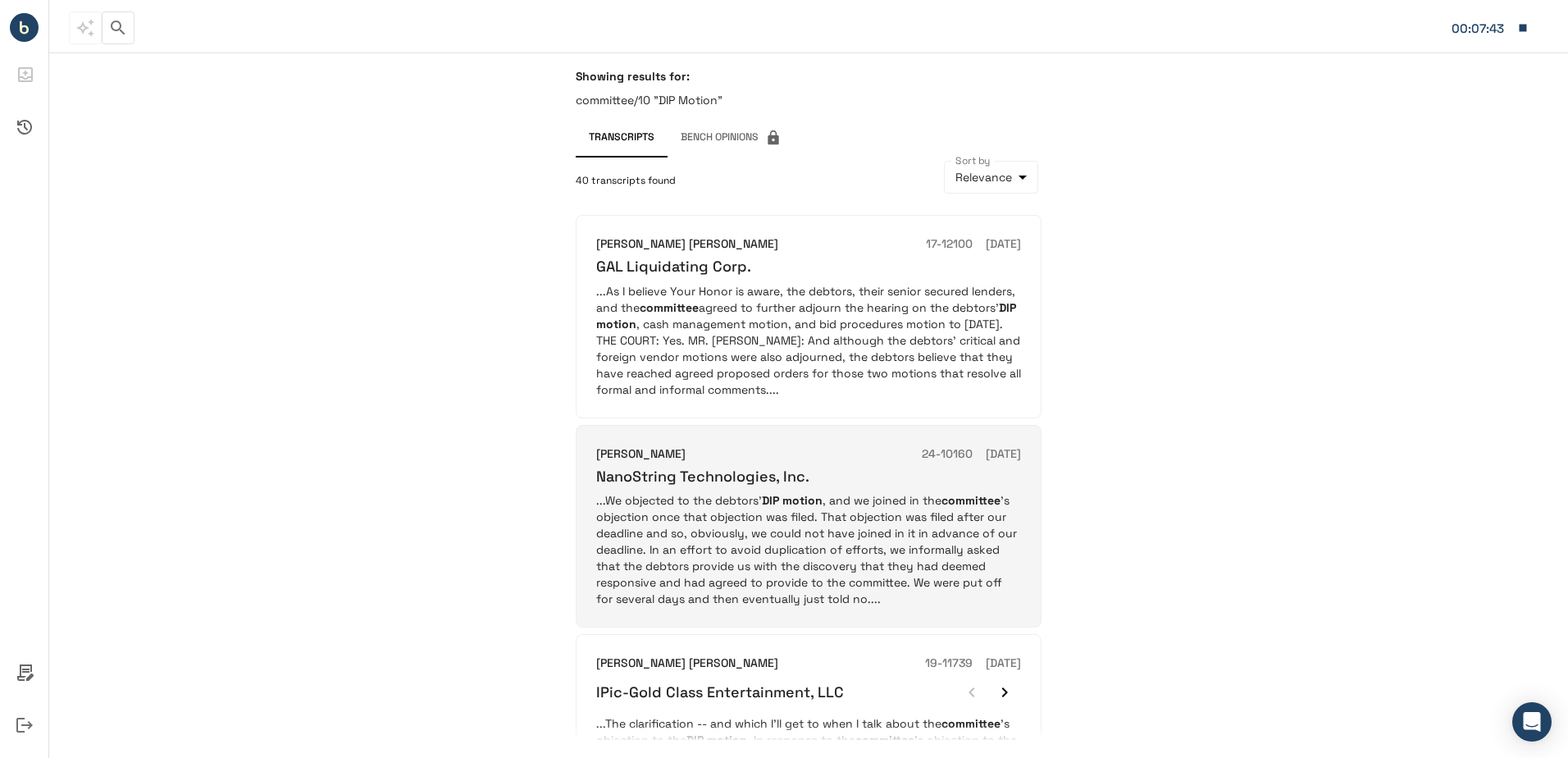
click at [716, 517] on p "...We objected to the debtors' DIP motion , and we joined in the committee 's o…" at bounding box center [809, 549] width 425 height 115
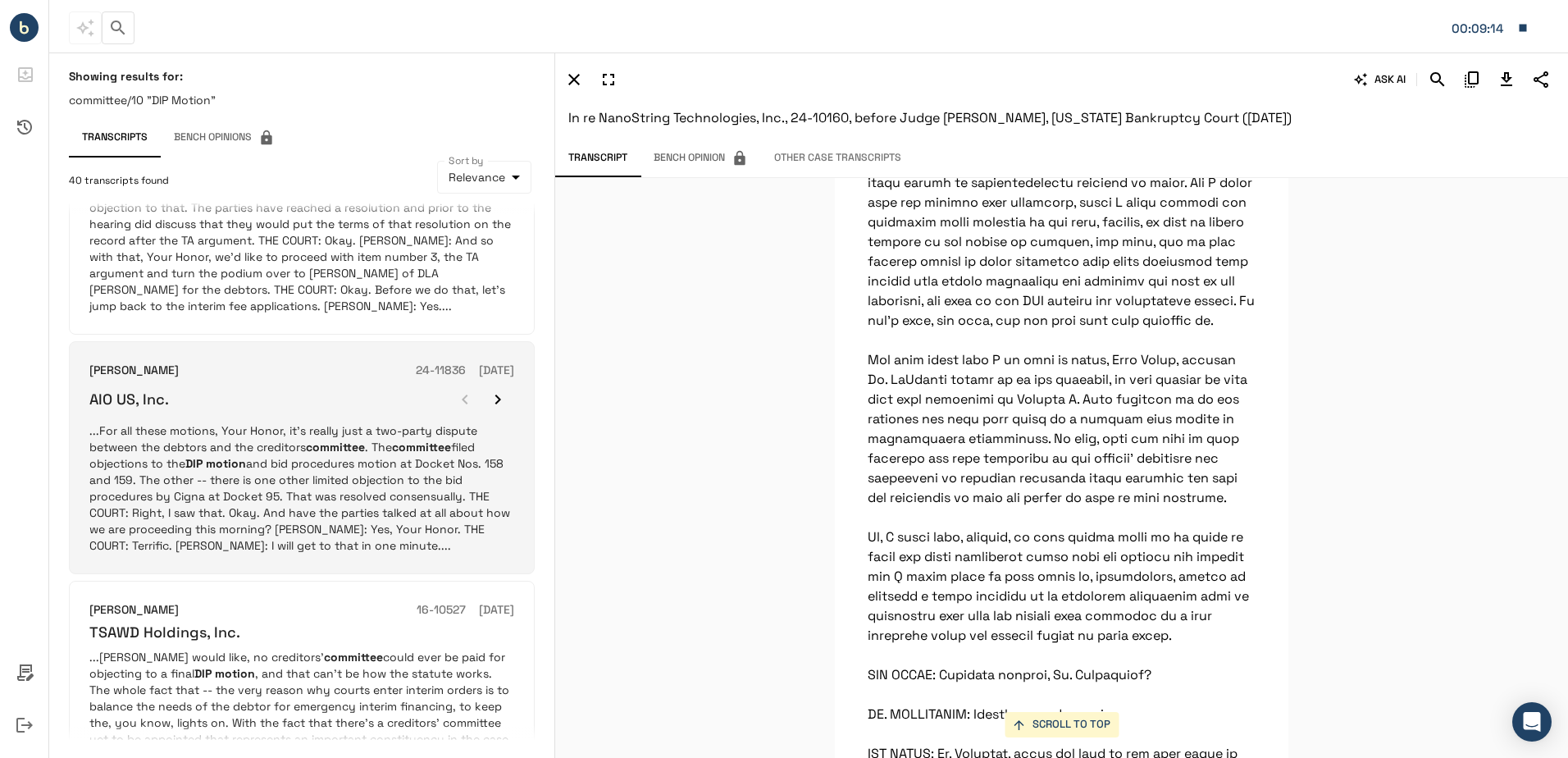
scroll to position [1148, 0]
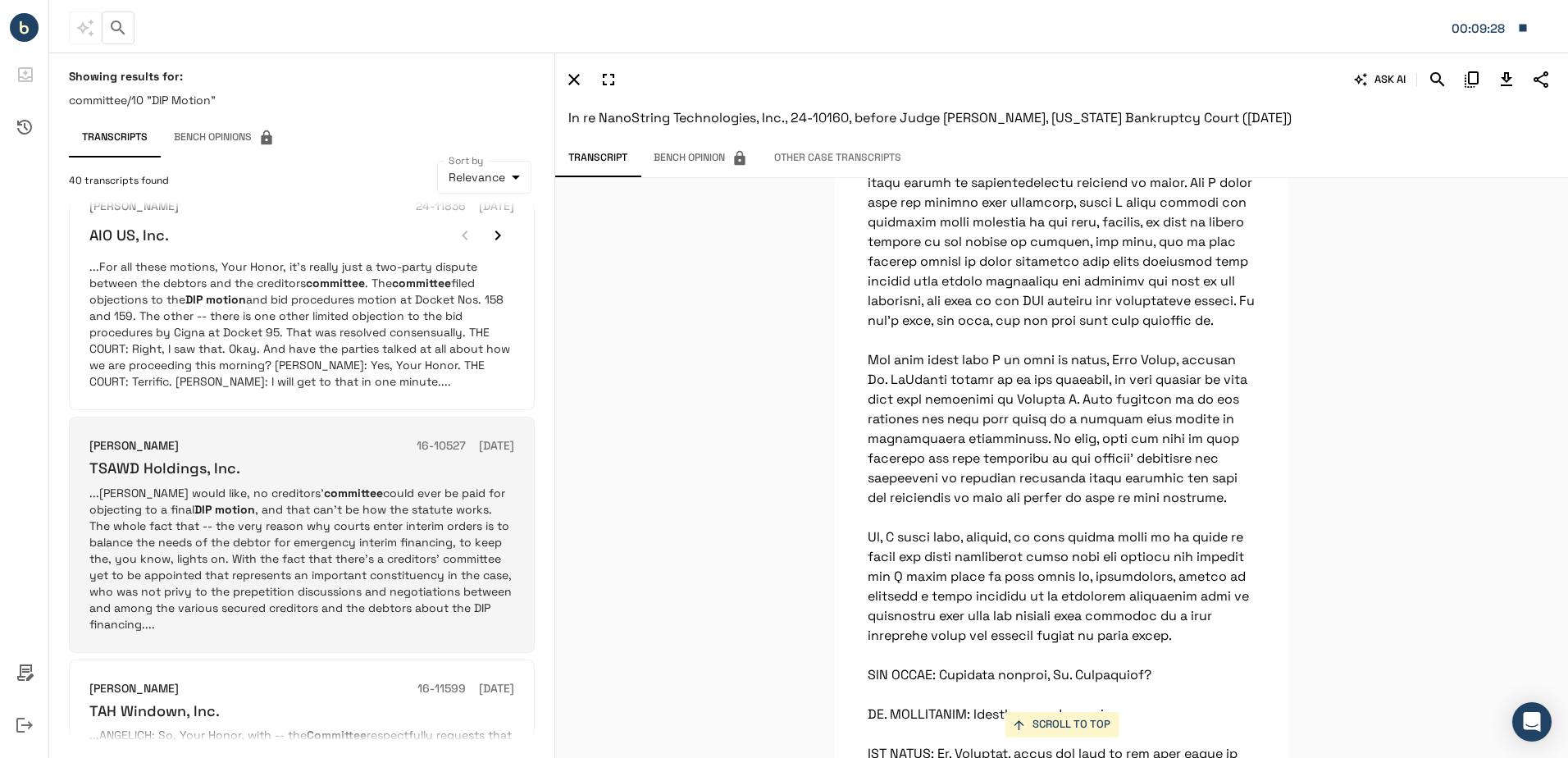
click at [250, 519] on p "...[PERSON_NAME] would like, no creditors' committee could ever be paid for obj…" at bounding box center [302, 558] width 425 height 148
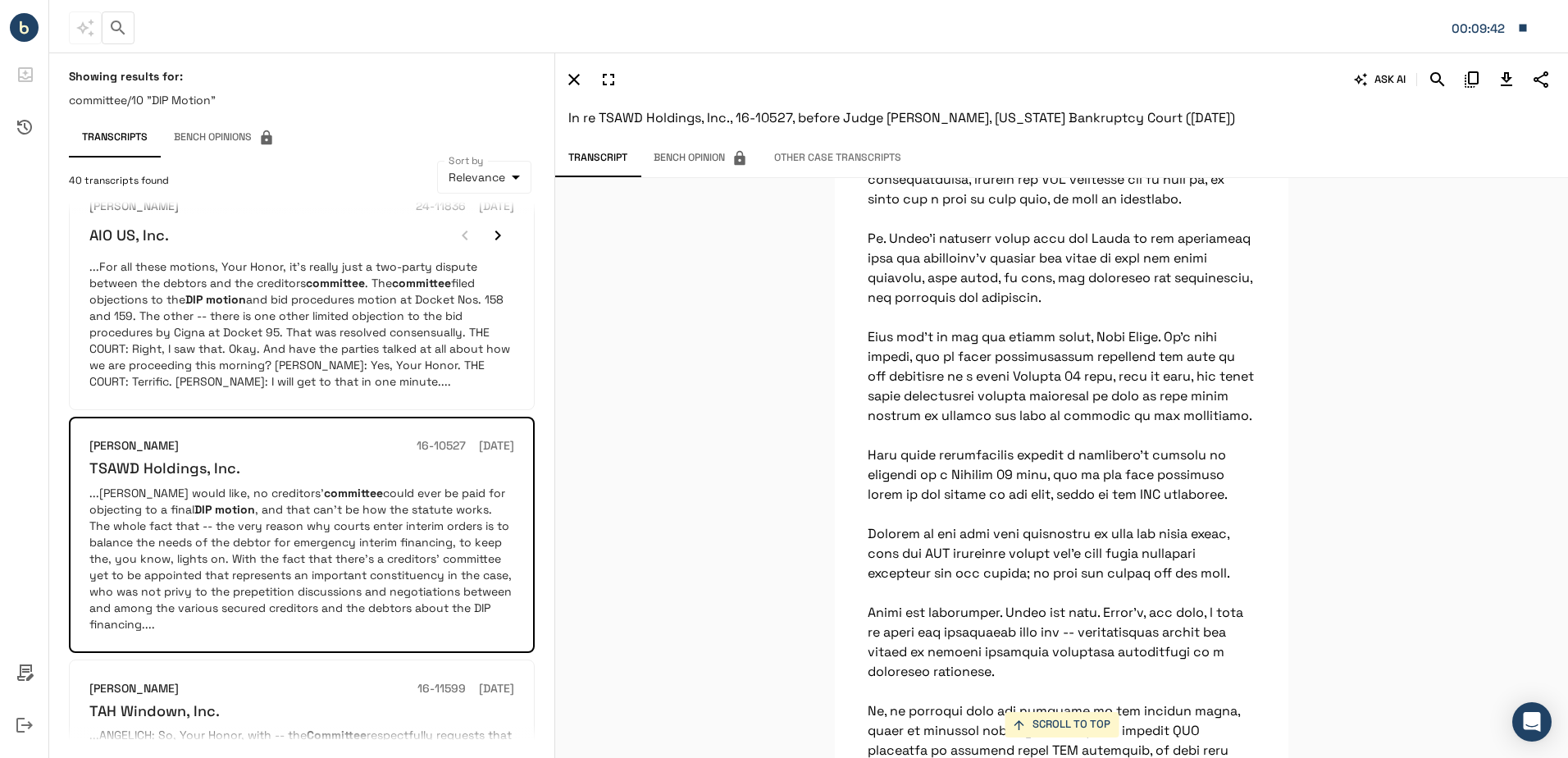
scroll to position [12275, 0]
